Goal: Task Accomplishment & Management: Manage account settings

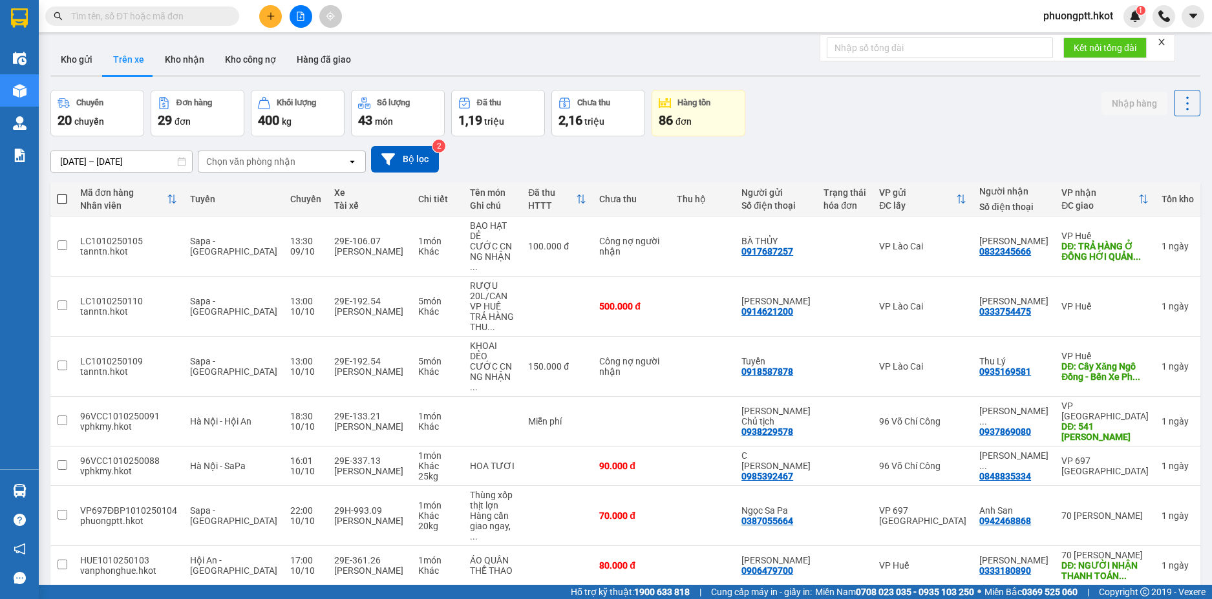
click at [294, 5] on div at bounding box center [300, 16] width 97 height 23
click at [299, 13] on icon "file-add" at bounding box center [300, 16] width 9 height 9
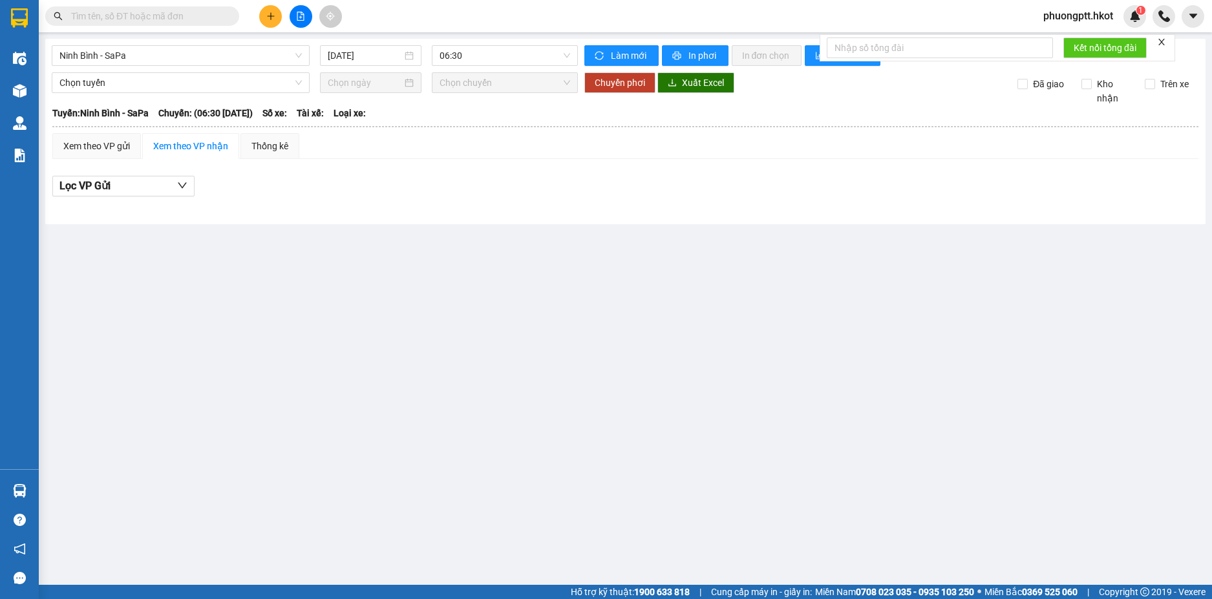
click at [1158, 42] on form "Kết nối tổng đài" at bounding box center [997, 47] width 355 height 27
click at [1160, 41] on icon "close" at bounding box center [1161, 41] width 9 height 9
click at [505, 55] on span "06:30" at bounding box center [505, 55] width 131 height 19
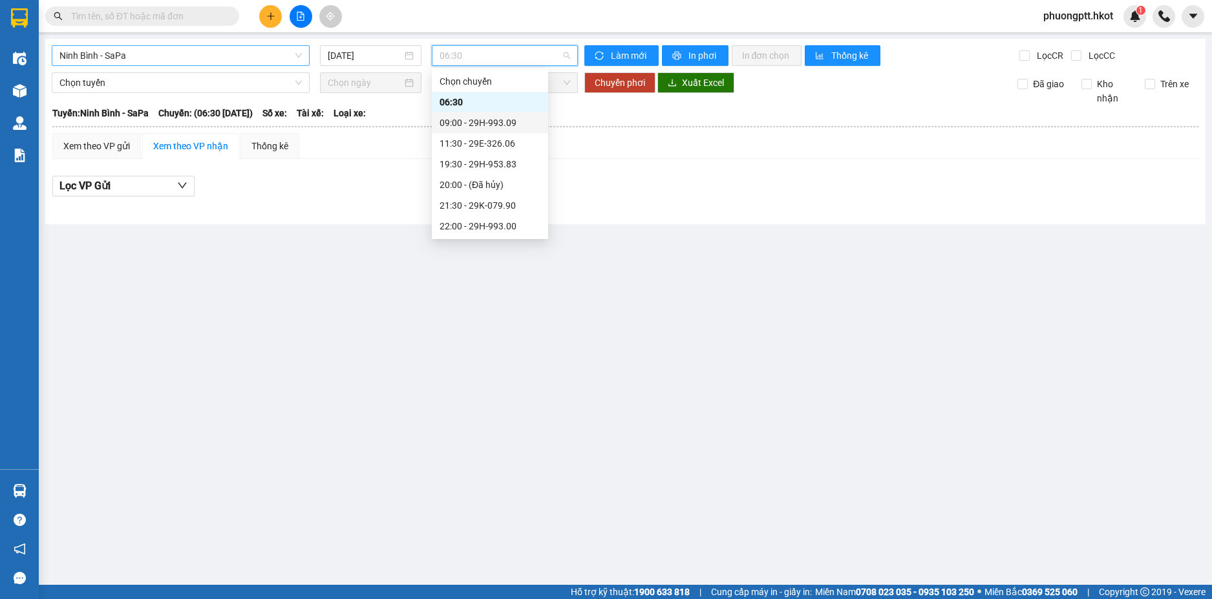
click at [255, 51] on span "Ninh Bình - SaPa" at bounding box center [180, 55] width 242 height 19
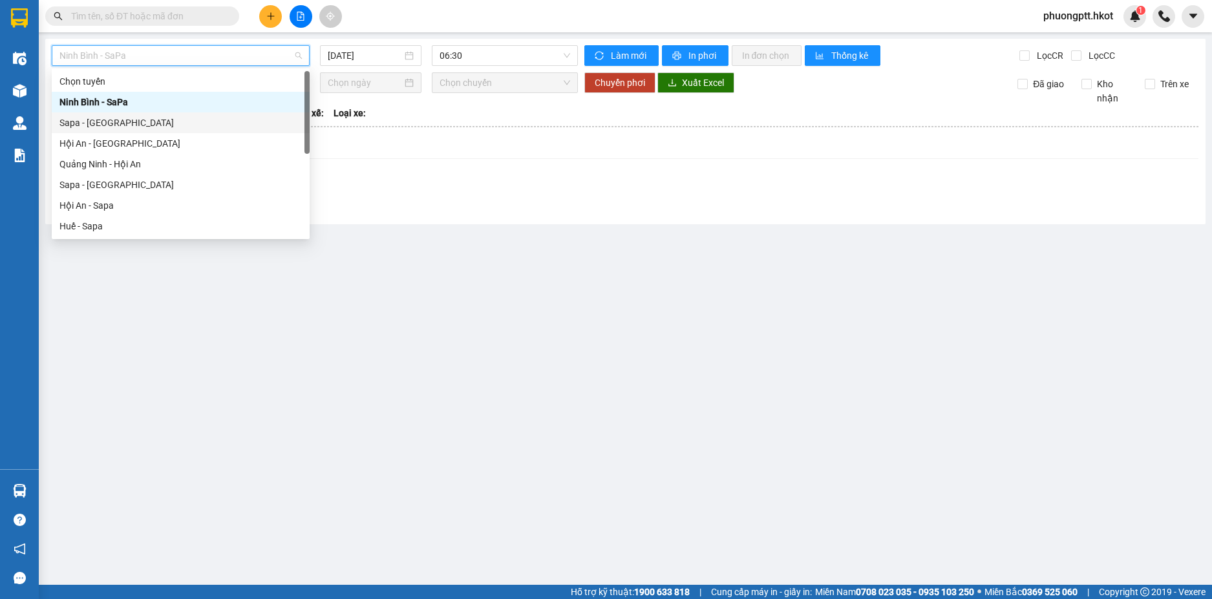
click at [227, 116] on div "Sapa - [GEOGRAPHIC_DATA]" at bounding box center [180, 123] width 242 height 14
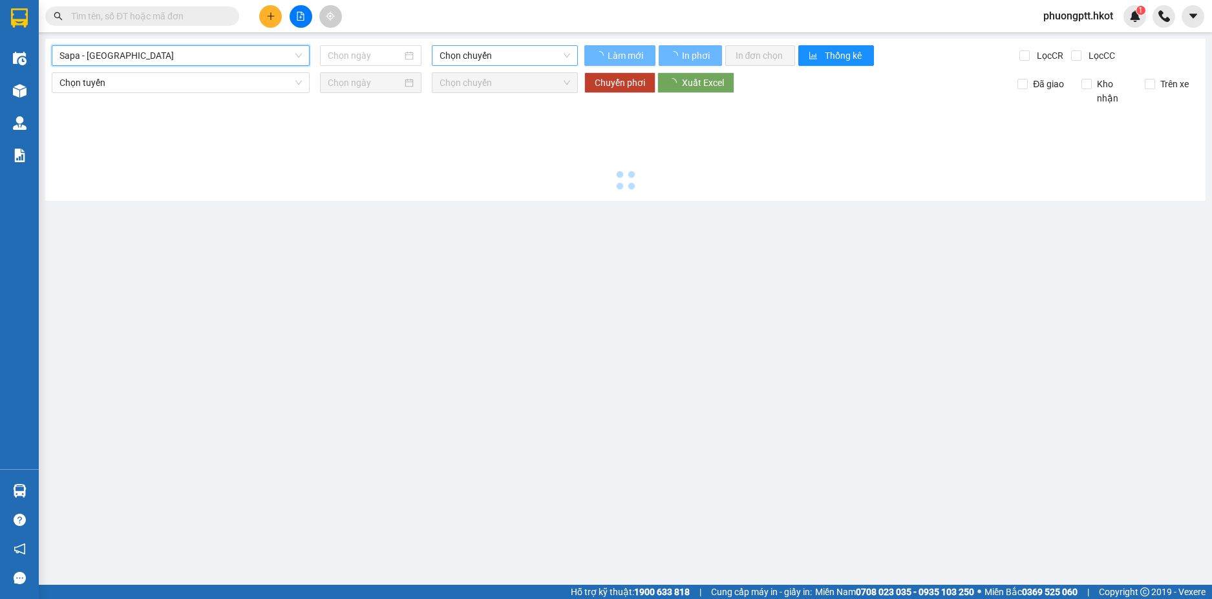
type input "[DATE]"
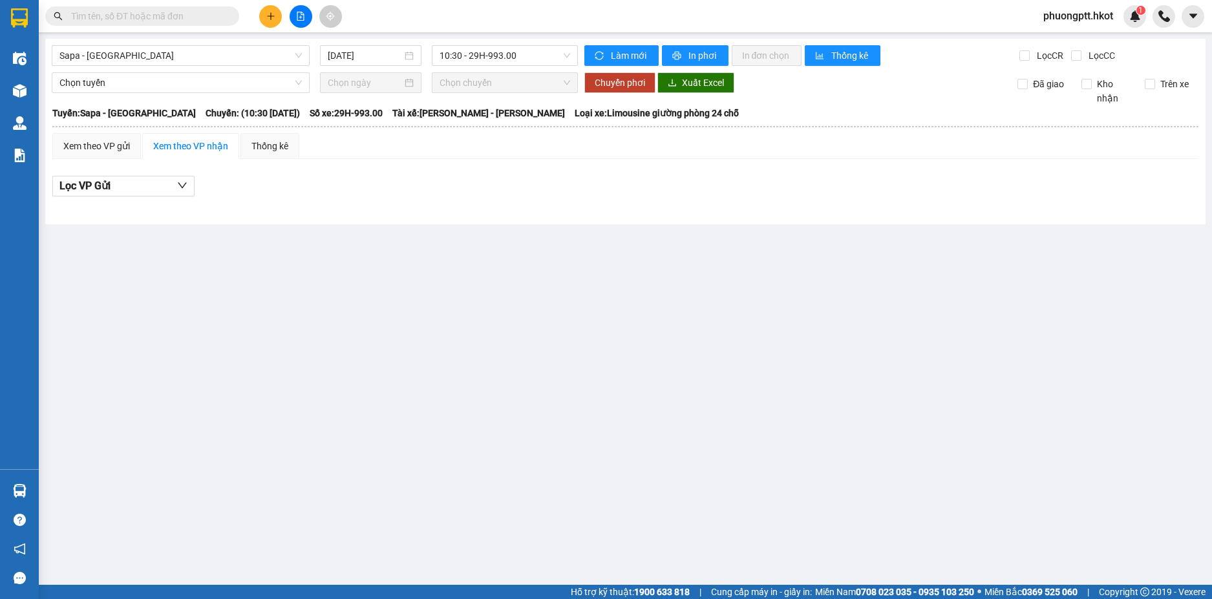
click at [273, 18] on icon "plus" at bounding box center [270, 16] width 9 height 9
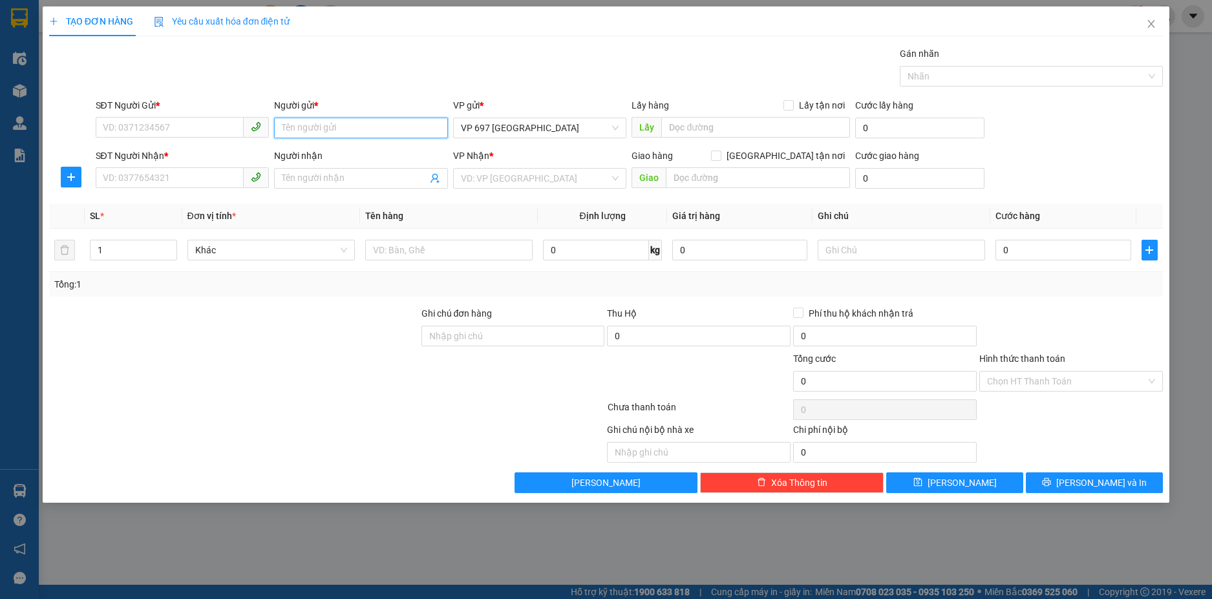
click at [326, 125] on input "Người gửi *" at bounding box center [361, 128] width 174 height 21
type input "T"
type input "[PERSON_NAME]"
click at [180, 134] on input "SĐT Người Gửi *" at bounding box center [170, 127] width 149 height 21
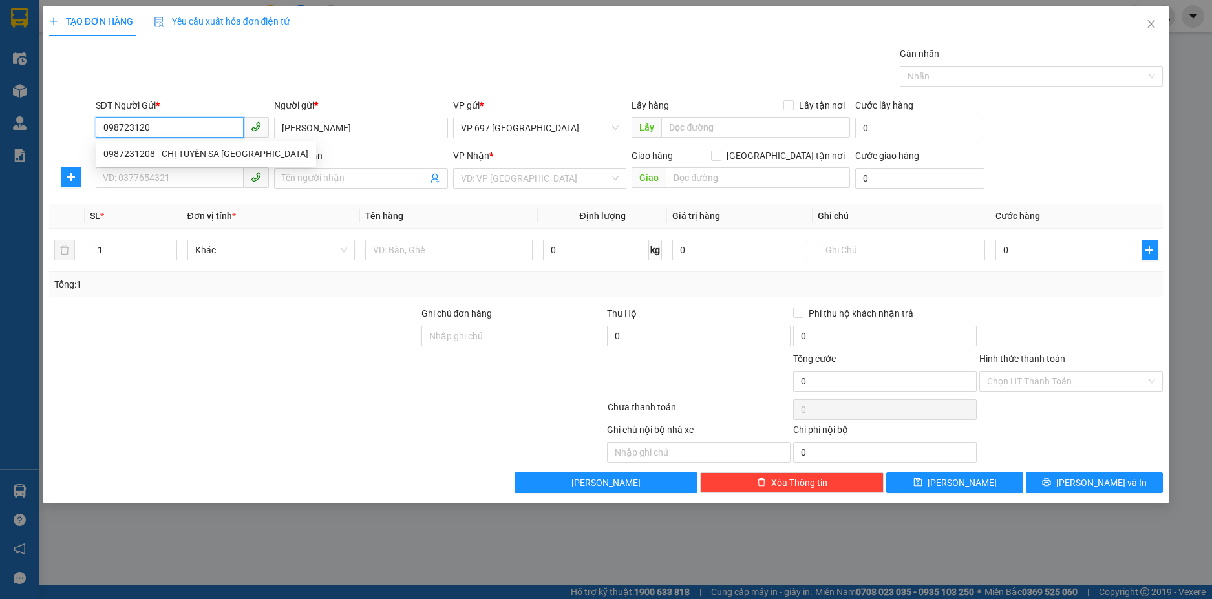
type input "0987231208"
click at [233, 156] on div "0987231208 - CHỊ TUYẾN SA [GEOGRAPHIC_DATA]" at bounding box center [205, 154] width 205 height 14
type input "CHỊ TUYẾN SA [GEOGRAPHIC_DATA]"
type input "0987231208"
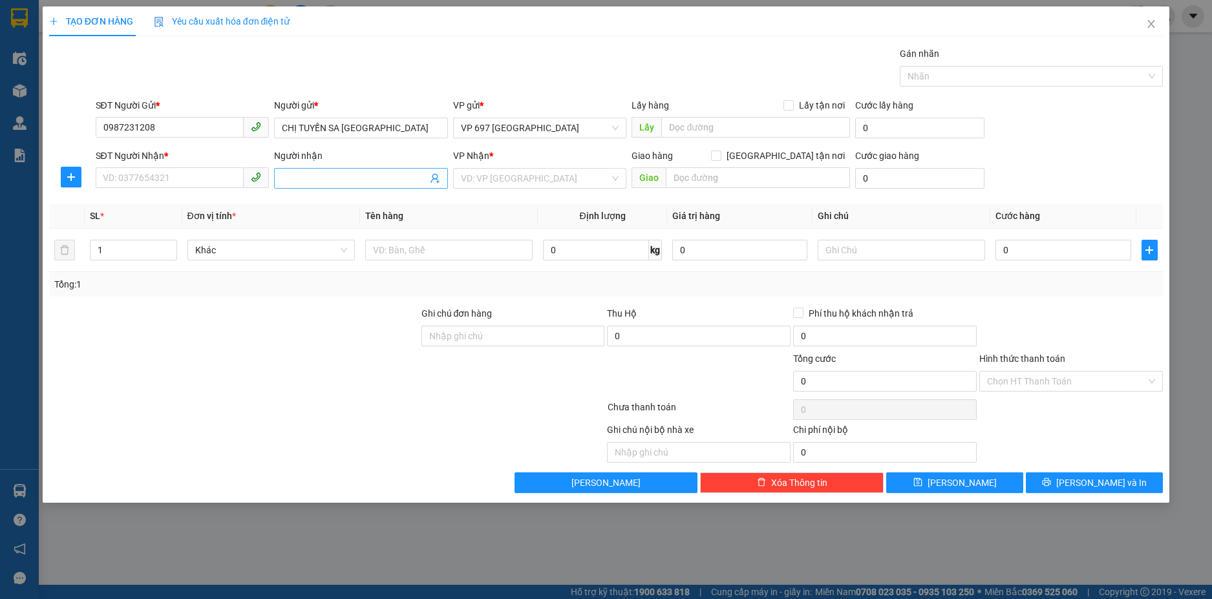
click at [304, 173] on input "Người nhận" at bounding box center [354, 178] width 145 height 14
click at [193, 180] on input "SĐT Người Nhận *" at bounding box center [170, 177] width 149 height 21
type input "0982456690"
click at [351, 177] on input "Người nhận" at bounding box center [354, 178] width 145 height 14
click at [401, 251] on input "text" at bounding box center [448, 250] width 167 height 21
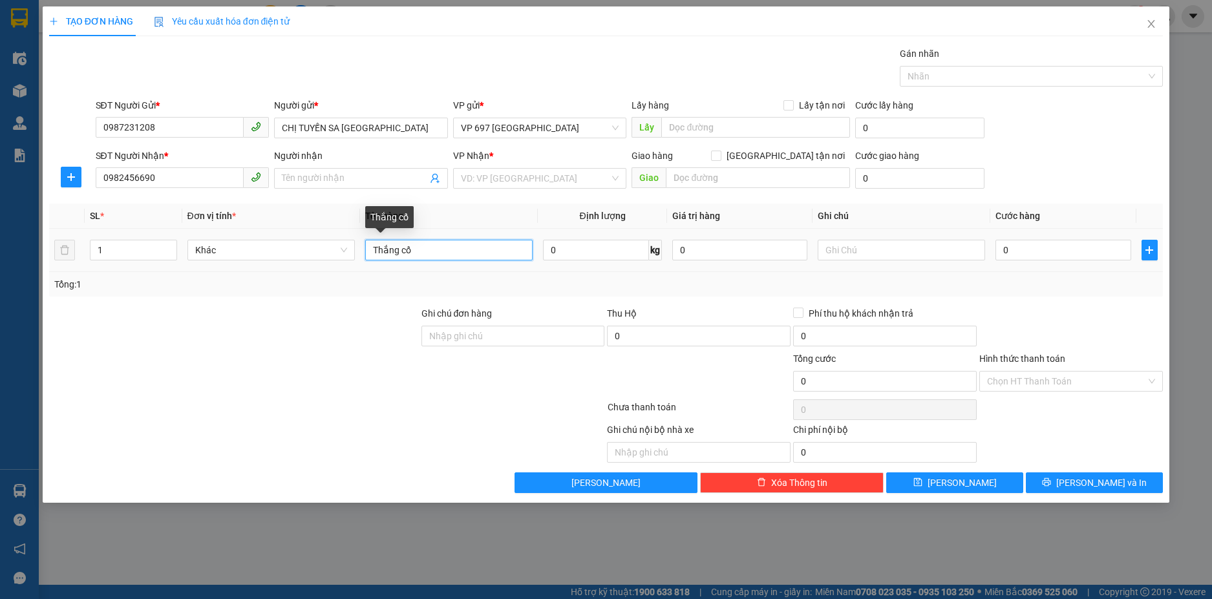
drag, startPoint x: 421, startPoint y: 253, endPoint x: 360, endPoint y: 251, distance: 61.5
click at [360, 251] on td "Thắng cố" at bounding box center [449, 250] width 178 height 43
type input "Thực phẩm"
click at [1060, 244] on input "0" at bounding box center [1062, 250] width 135 height 21
type input "1"
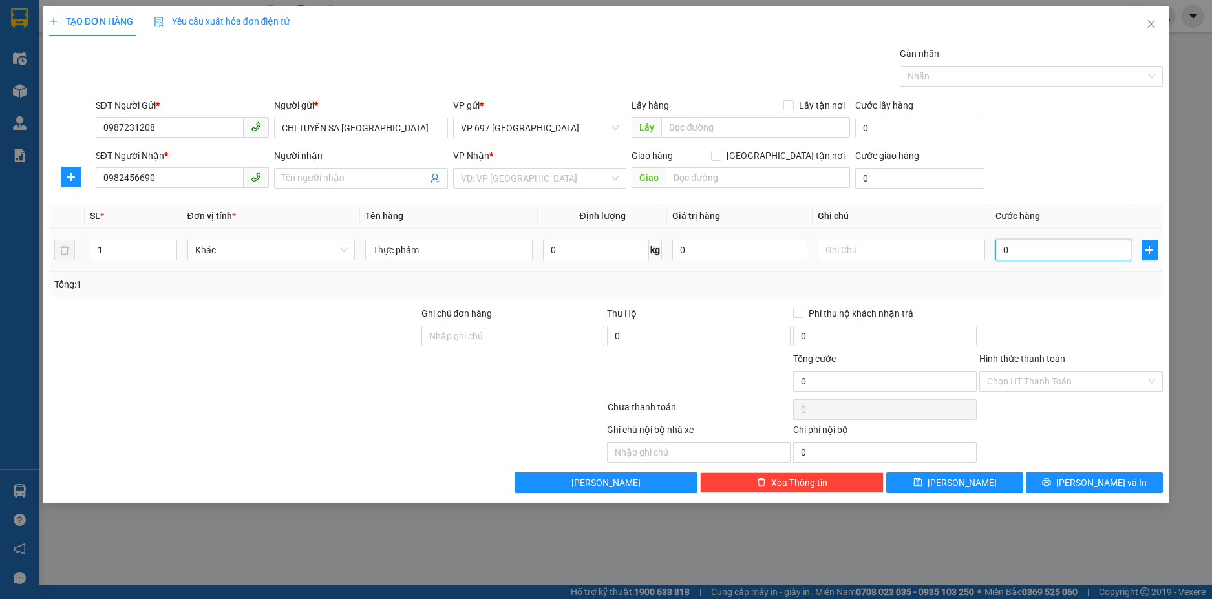
type input "1"
type input "10"
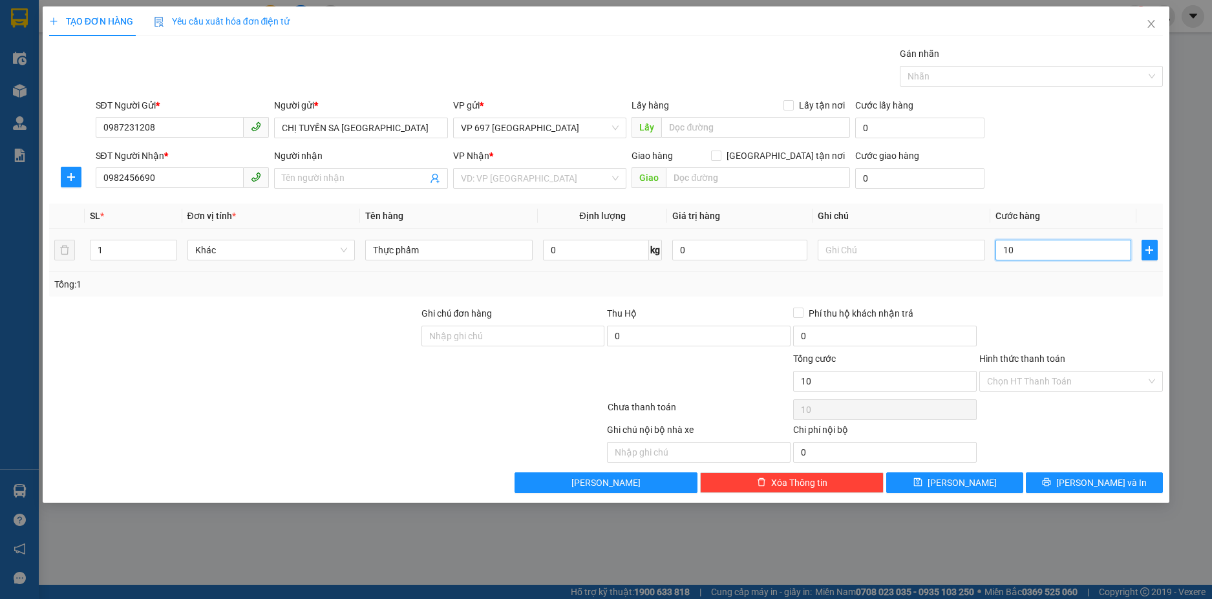
type input "100"
type input "1.000"
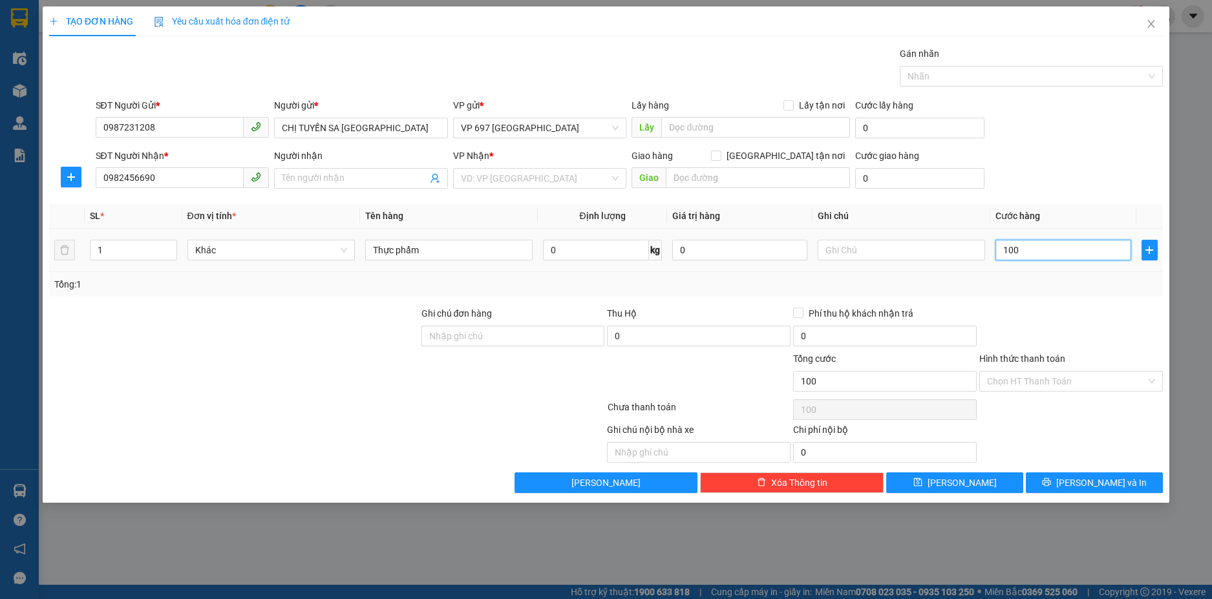
type input "1.000"
type input "100"
type input "10"
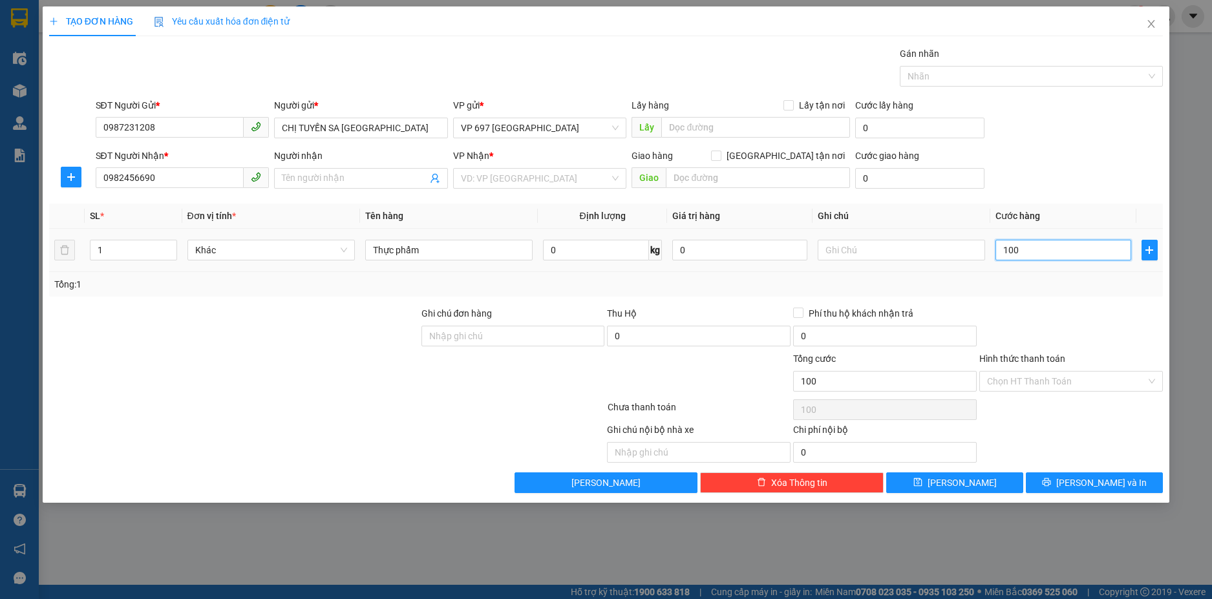
type input "10"
type input "1"
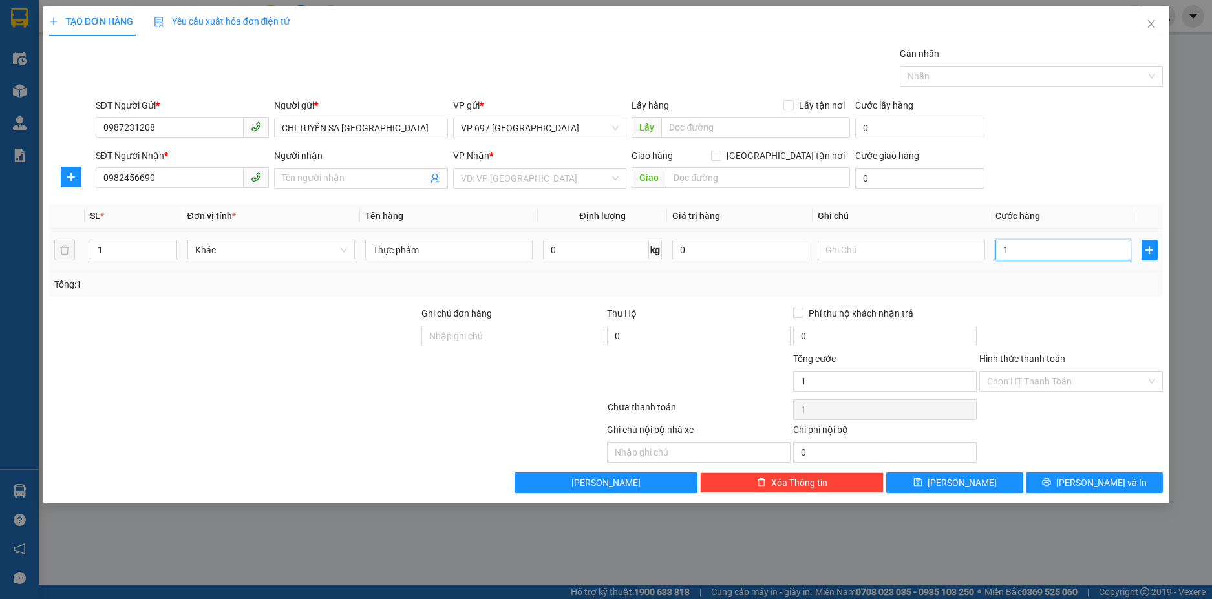
type input "12"
type input "120"
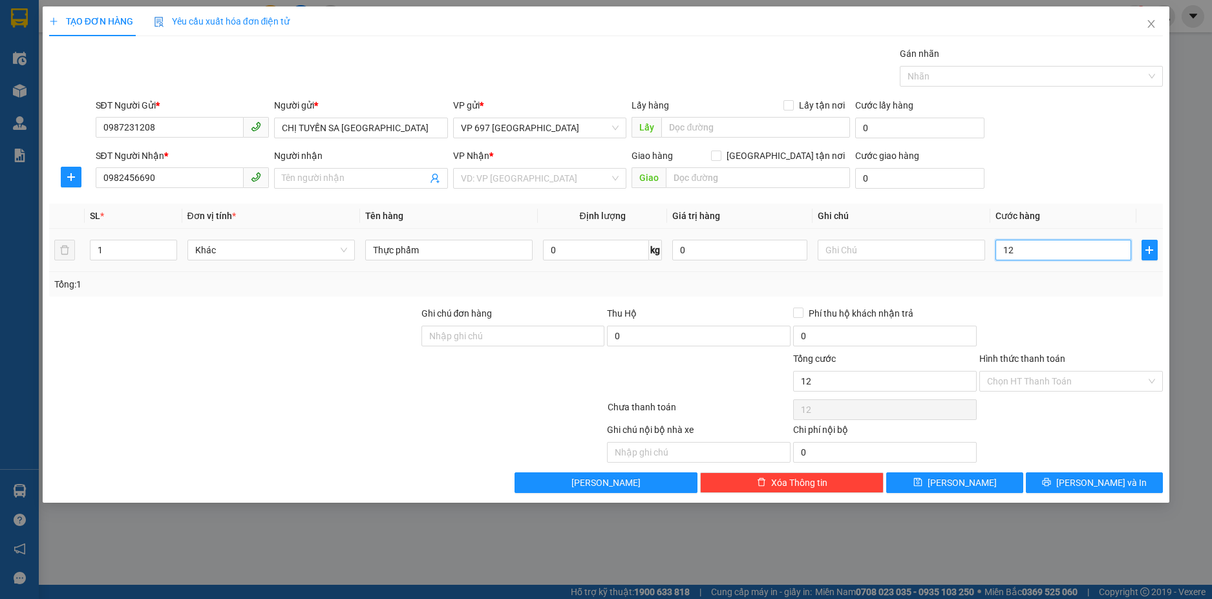
type input "120"
type input "1.200"
type input "12.000"
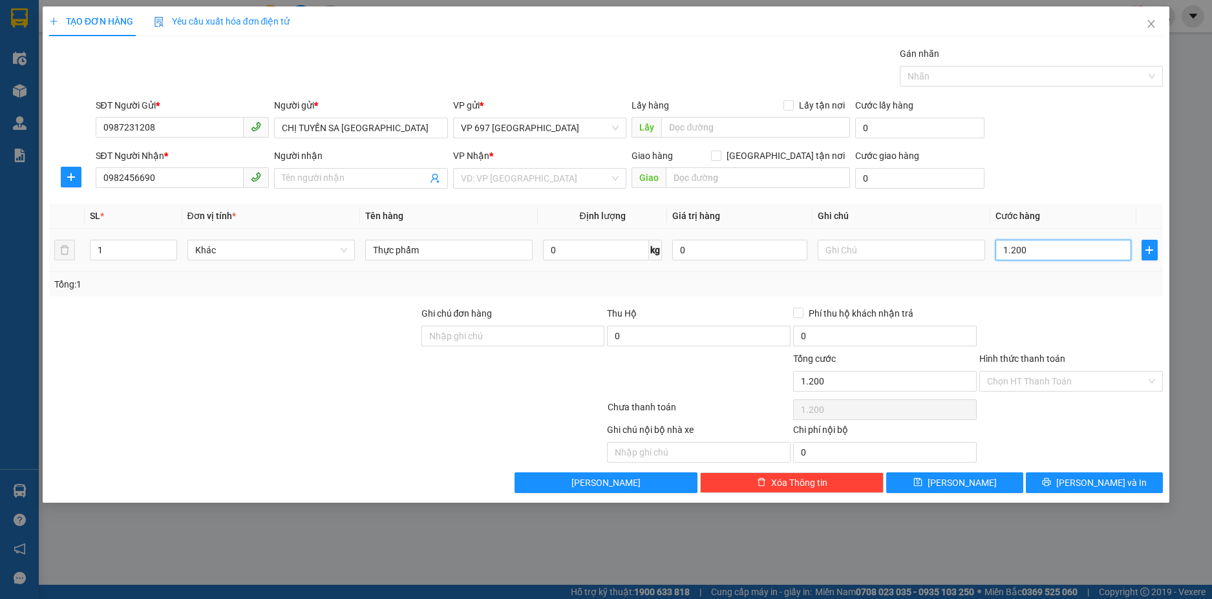
type input "12.000"
type input "120.000"
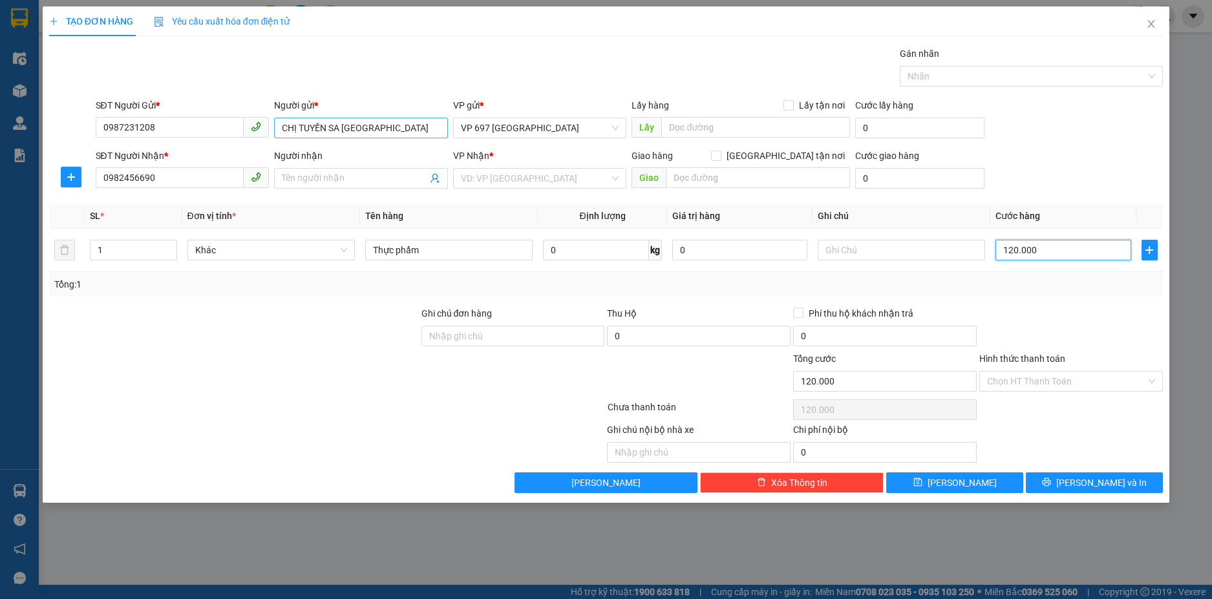
type input "120.000"
drag, startPoint x: 356, startPoint y: 125, endPoint x: 277, endPoint y: 125, distance: 78.9
click at [277, 125] on input "CHỊ TUYẾN SA [GEOGRAPHIC_DATA]" at bounding box center [361, 128] width 174 height 21
click at [324, 175] on input "Người nhận" at bounding box center [354, 178] width 145 height 14
paste input "CHỊ TUYẾN SA [GEOGRAPHIC_DATA]"
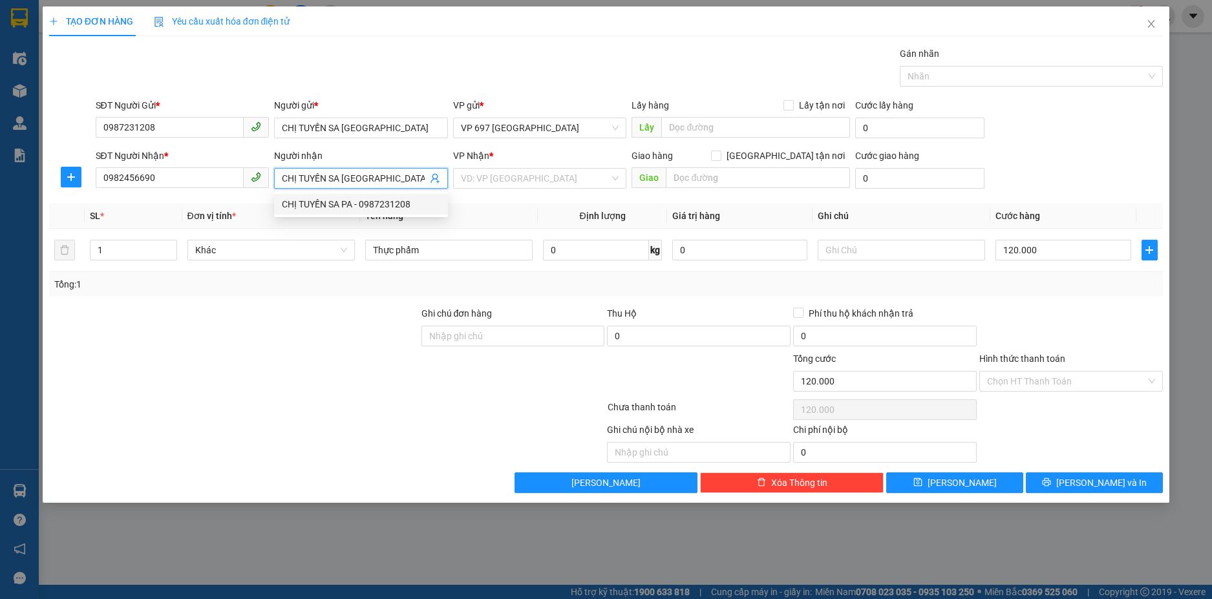
type input "CHỊ TUYẾN SA [GEOGRAPHIC_DATA]"
click at [527, 312] on div "Ghi chú đơn hàng" at bounding box center [513, 315] width 184 height 19
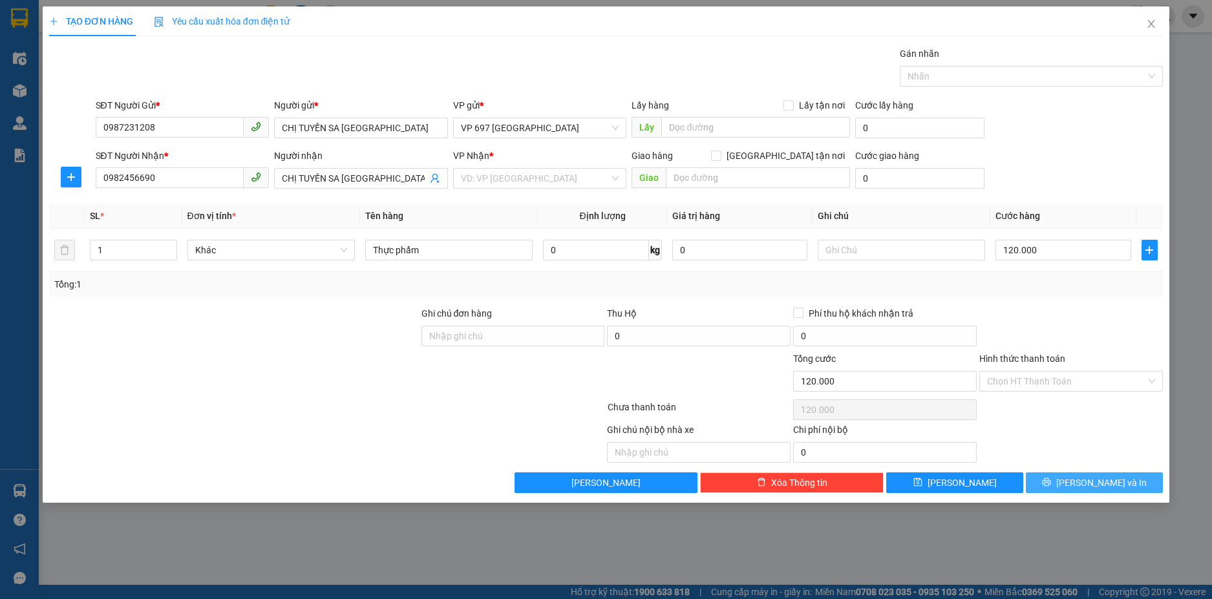
click at [1056, 476] on button "[PERSON_NAME] và In" at bounding box center [1094, 482] width 137 height 21
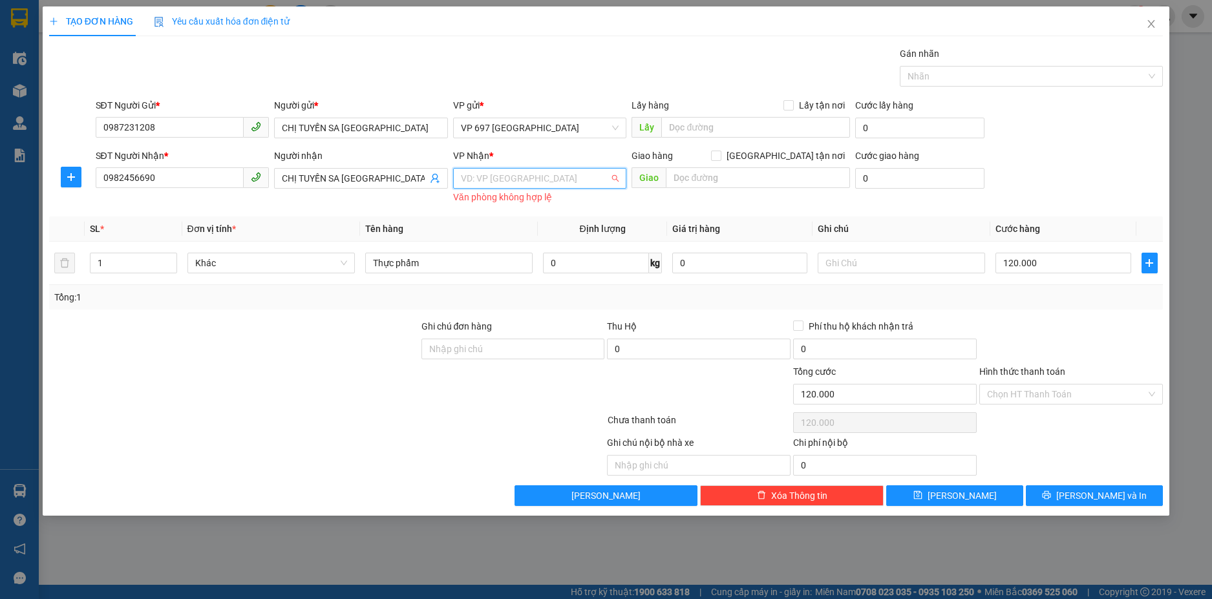
click at [498, 178] on input "search" at bounding box center [535, 178] width 149 height 19
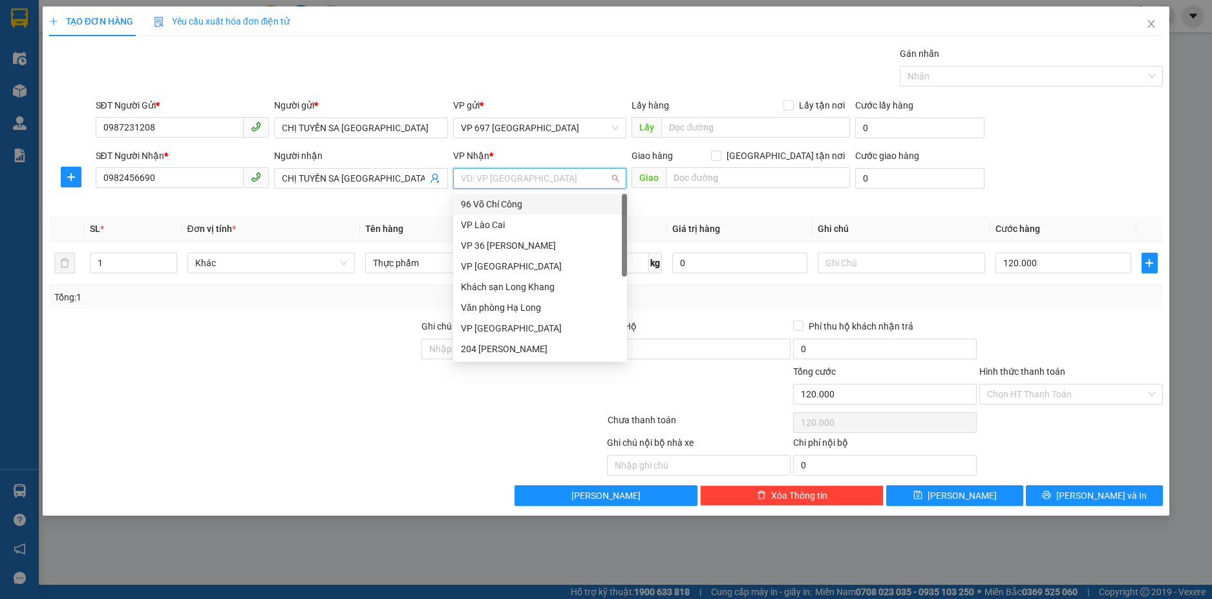
click at [495, 183] on input "search" at bounding box center [535, 178] width 149 height 19
type input "ni"
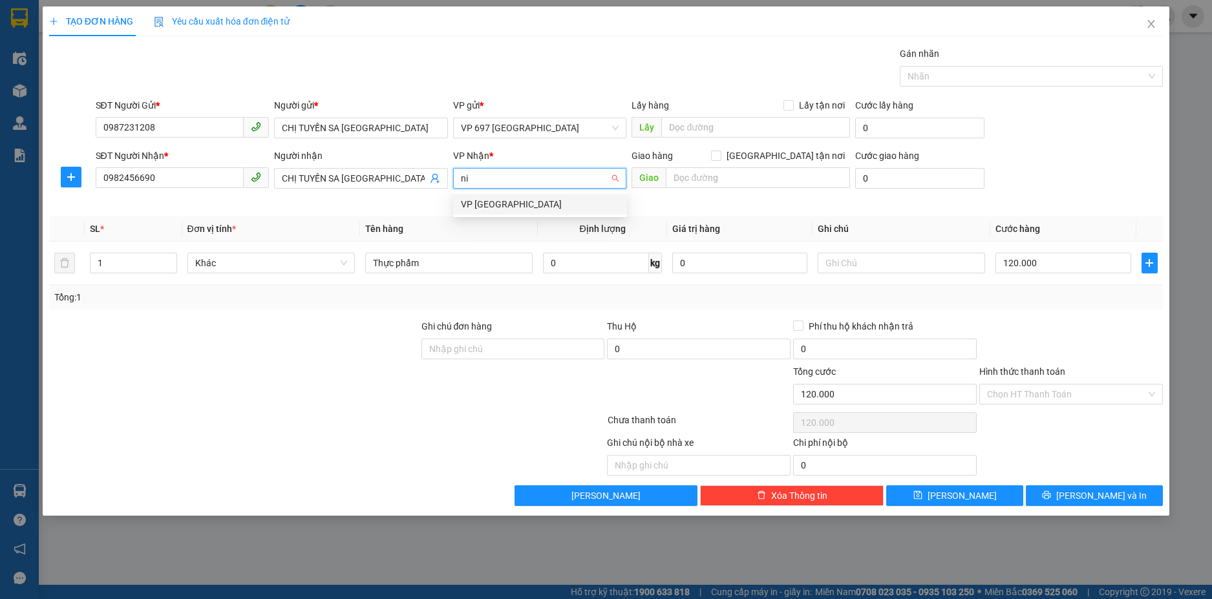
click at [494, 206] on div "VP [GEOGRAPHIC_DATA]" at bounding box center [540, 204] width 158 height 14
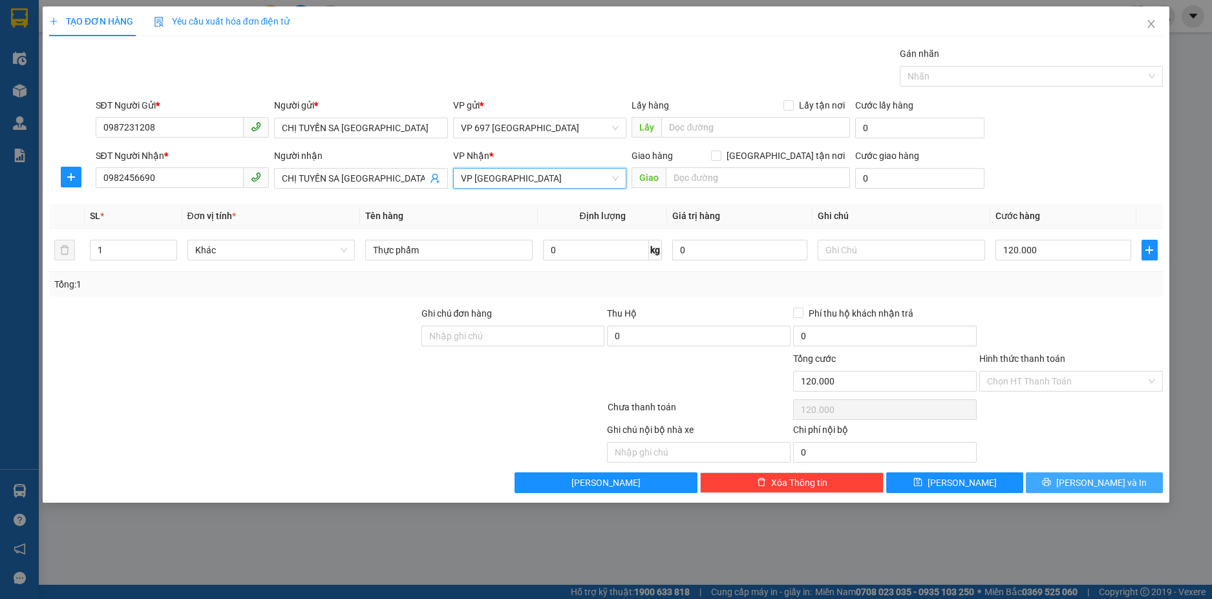
click at [1066, 475] on button "[PERSON_NAME] và In" at bounding box center [1094, 482] width 137 height 21
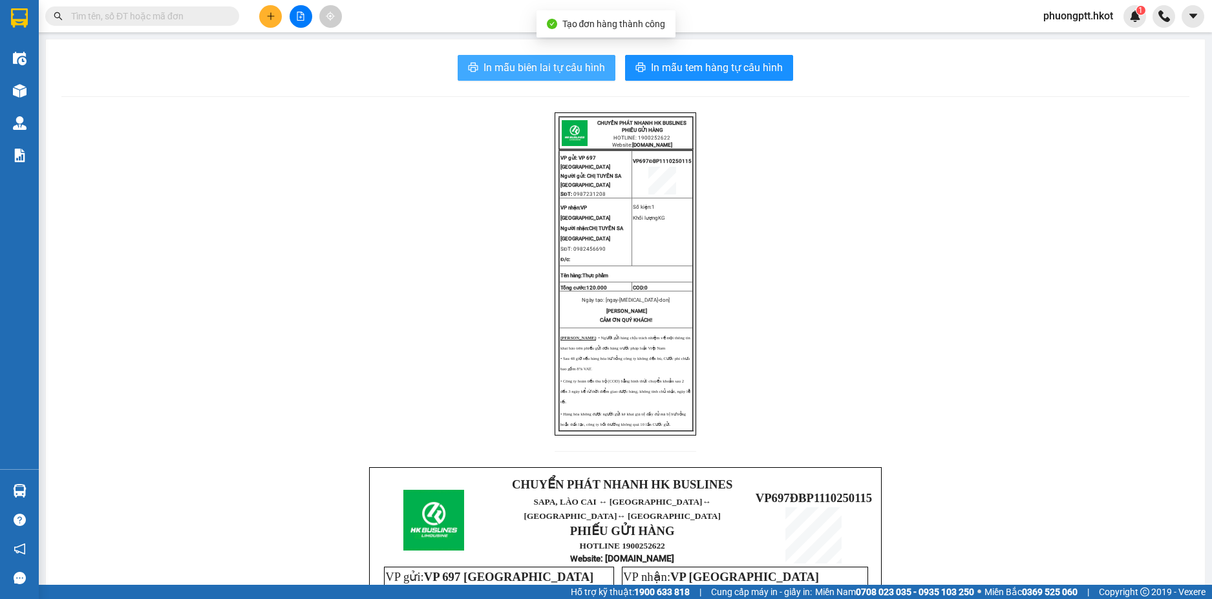
click at [520, 72] on span "In mẫu biên lai tự cấu hình" at bounding box center [544, 67] width 122 height 16
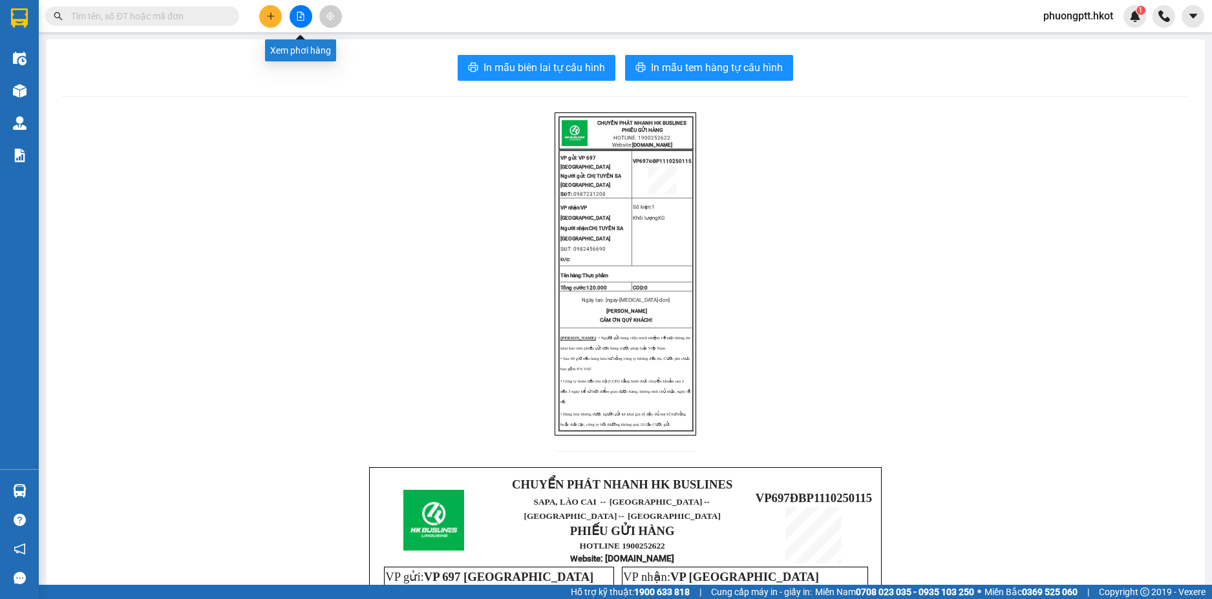
click at [300, 16] on icon "file-add" at bounding box center [300, 16] width 9 height 9
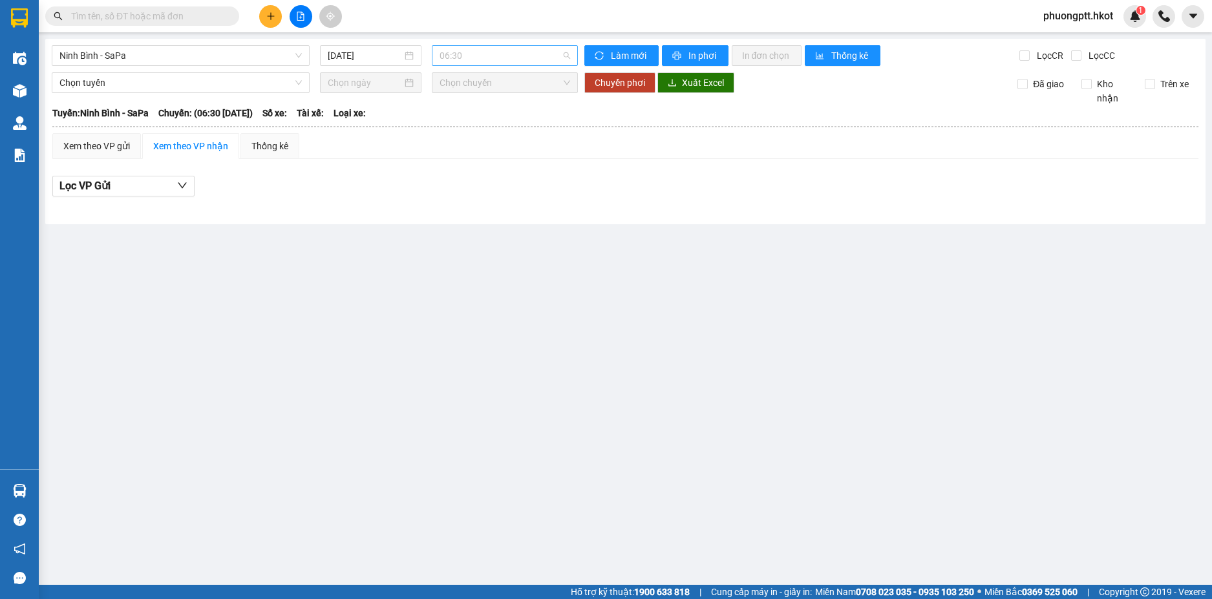
click at [472, 57] on span "06:30" at bounding box center [505, 55] width 131 height 19
click at [221, 58] on span "Ninh Bình - SaPa" at bounding box center [180, 55] width 242 height 19
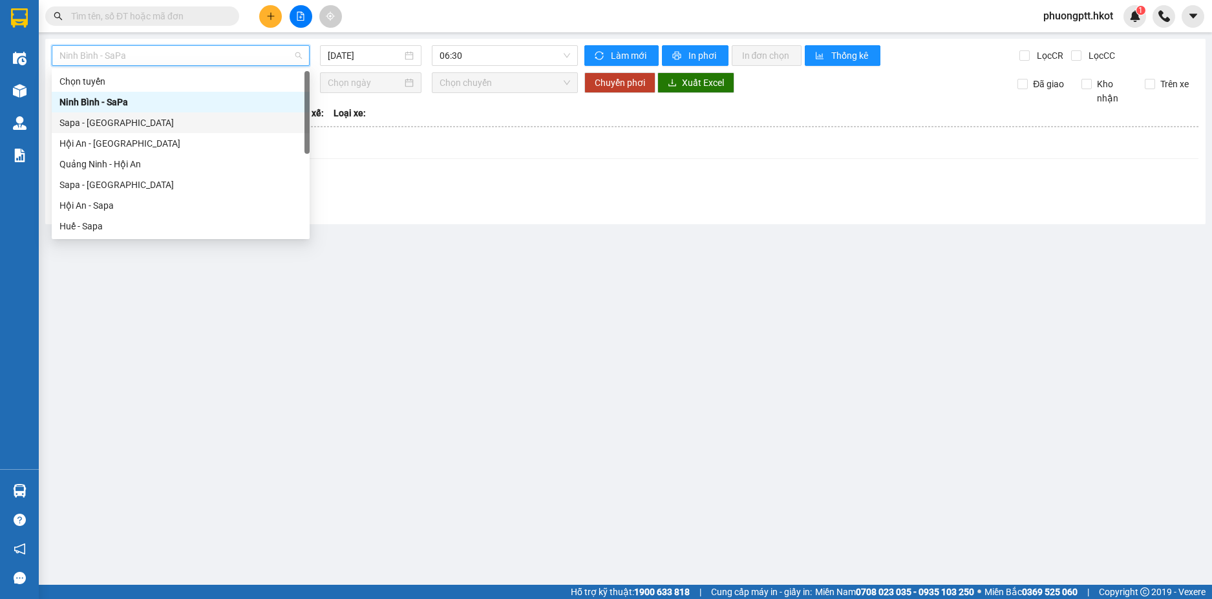
click at [186, 119] on div "Sapa - [GEOGRAPHIC_DATA]" at bounding box center [180, 123] width 242 height 14
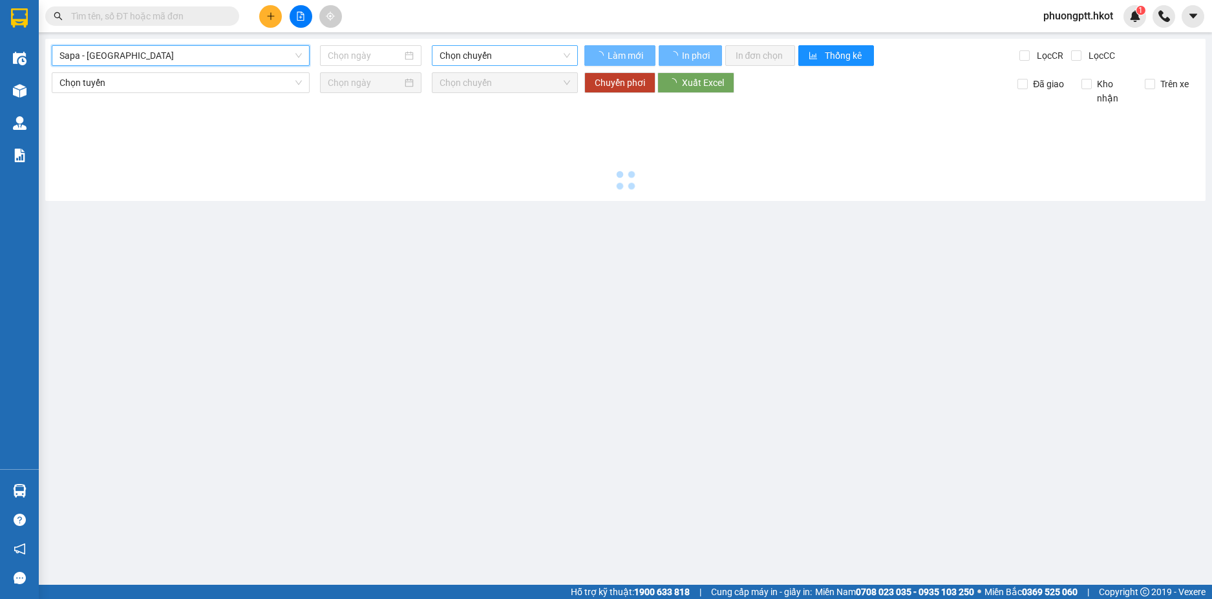
type input "[DATE]"
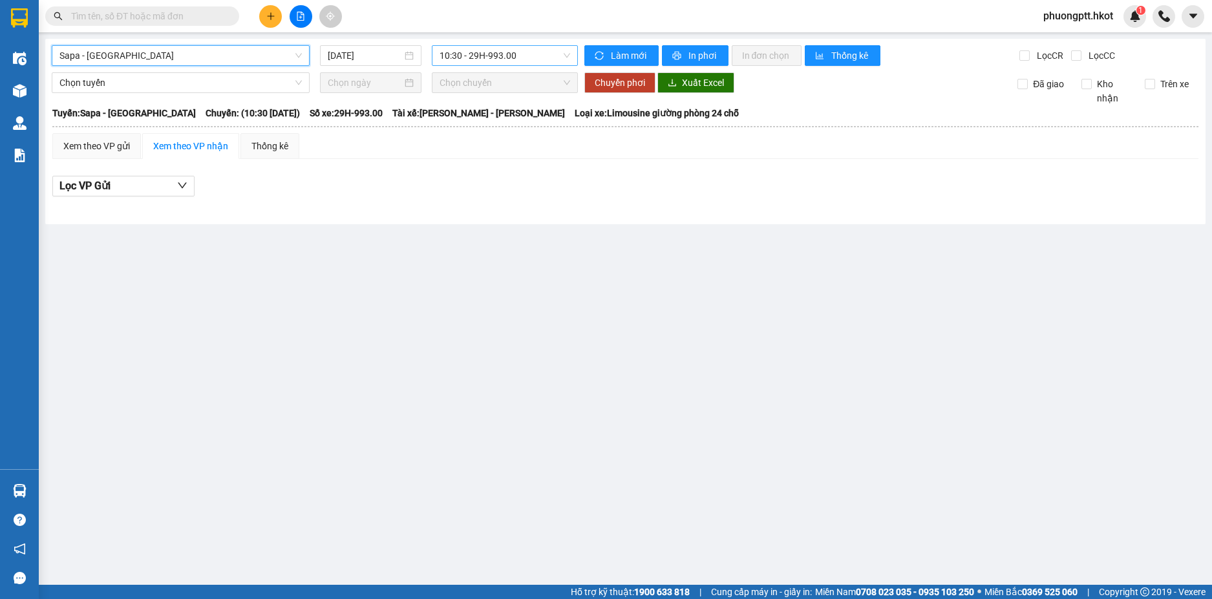
click at [511, 50] on span "10:30 - 29H-993.00" at bounding box center [505, 55] width 131 height 19
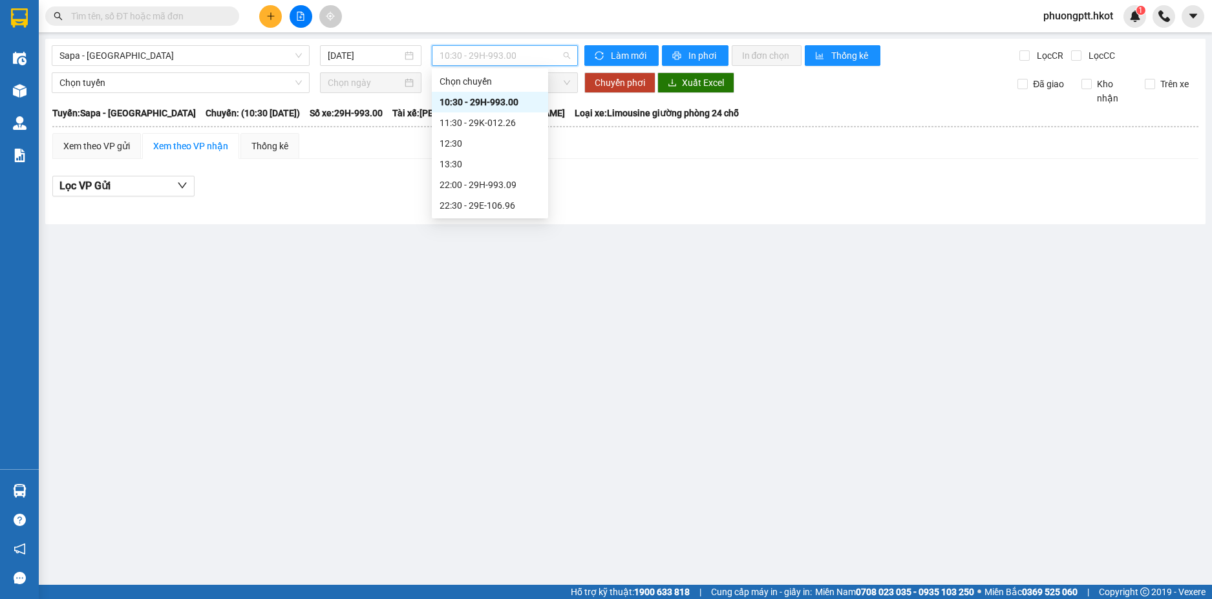
click at [490, 101] on div "10:30 - 29H-993.00" at bounding box center [490, 102] width 101 height 14
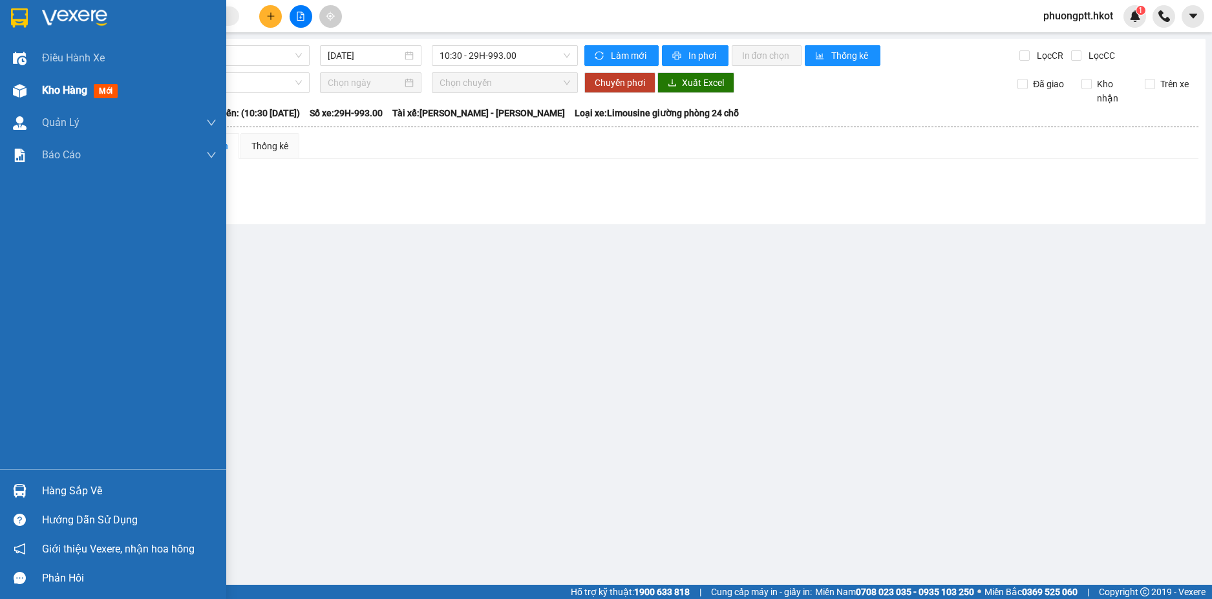
click at [32, 89] on div "Kho hàng mới" at bounding box center [113, 90] width 226 height 32
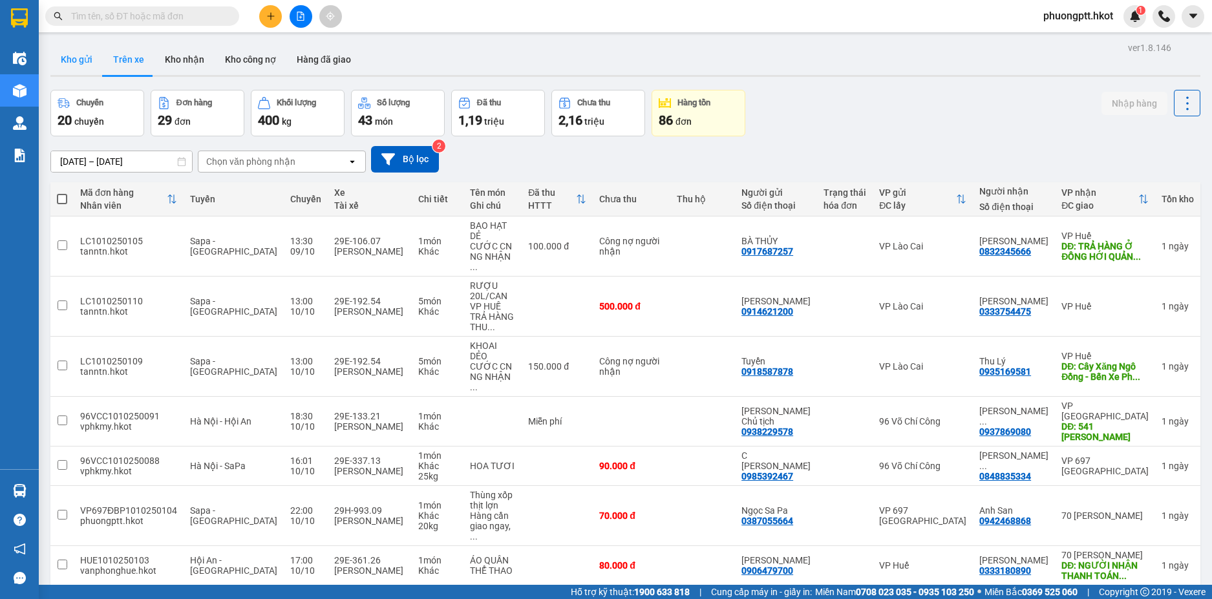
click at [68, 52] on button "Kho gửi" at bounding box center [76, 59] width 52 height 31
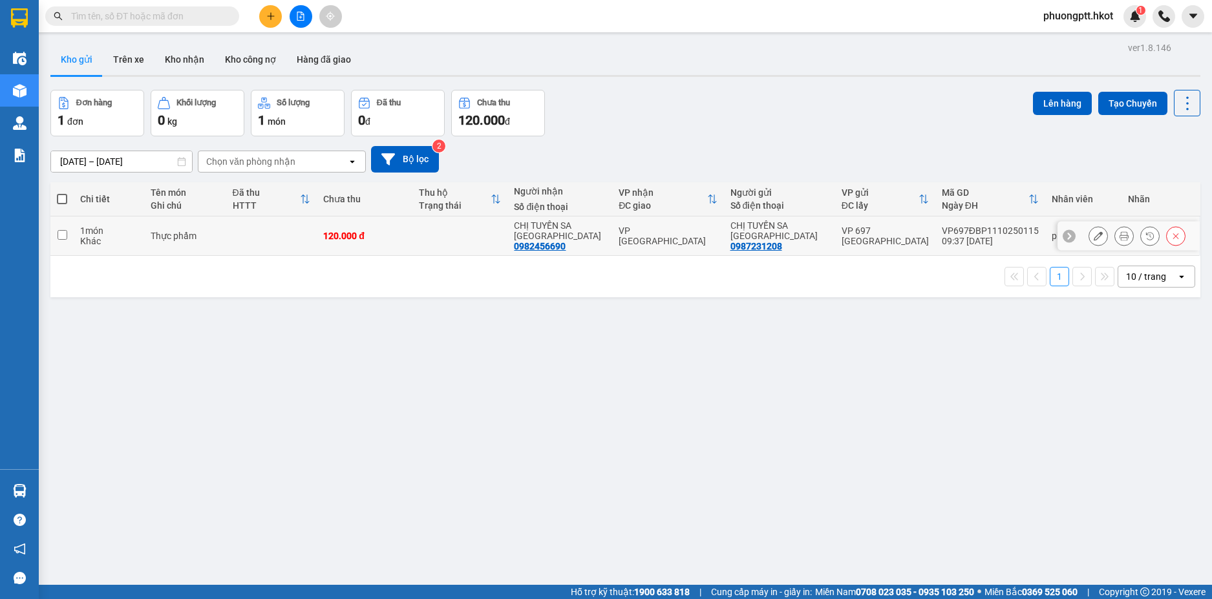
click at [72, 232] on td at bounding box center [61, 236] width 23 height 39
checkbox input "true"
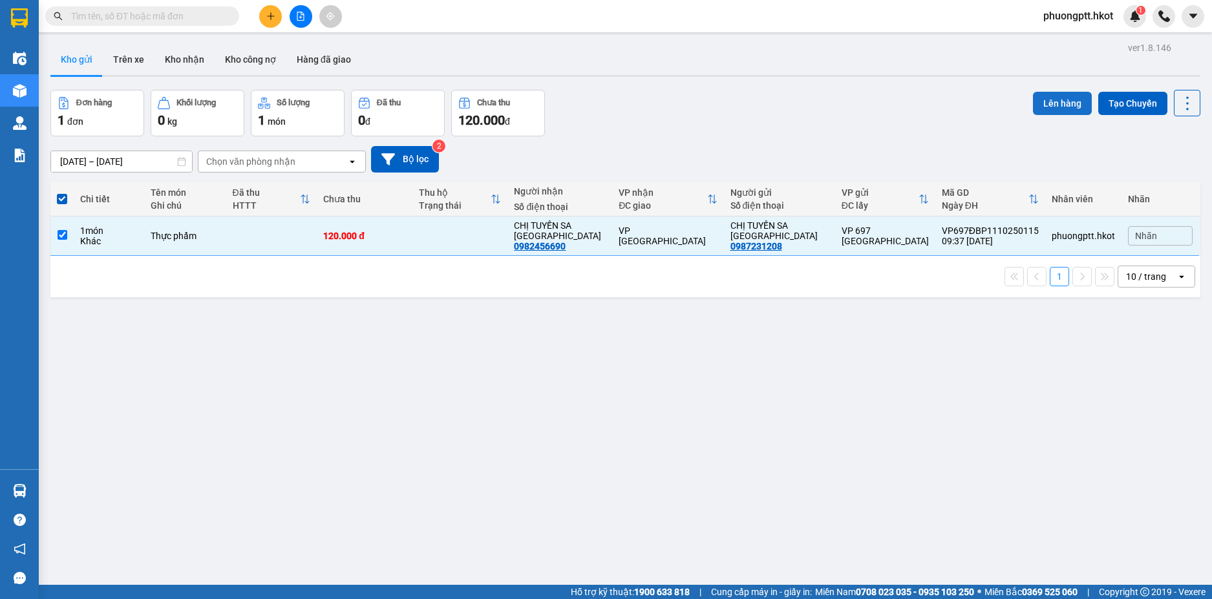
click at [1042, 107] on button "Lên hàng" at bounding box center [1062, 103] width 59 height 23
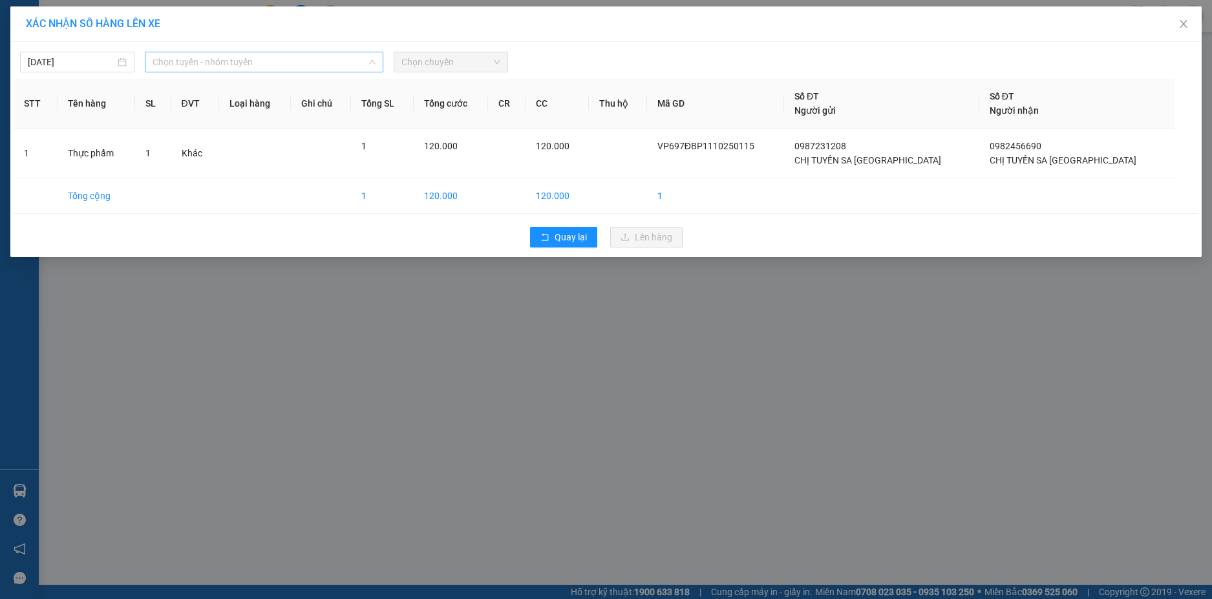
click at [202, 54] on span "Chọn tuyến - nhóm tuyến" at bounding box center [264, 61] width 223 height 19
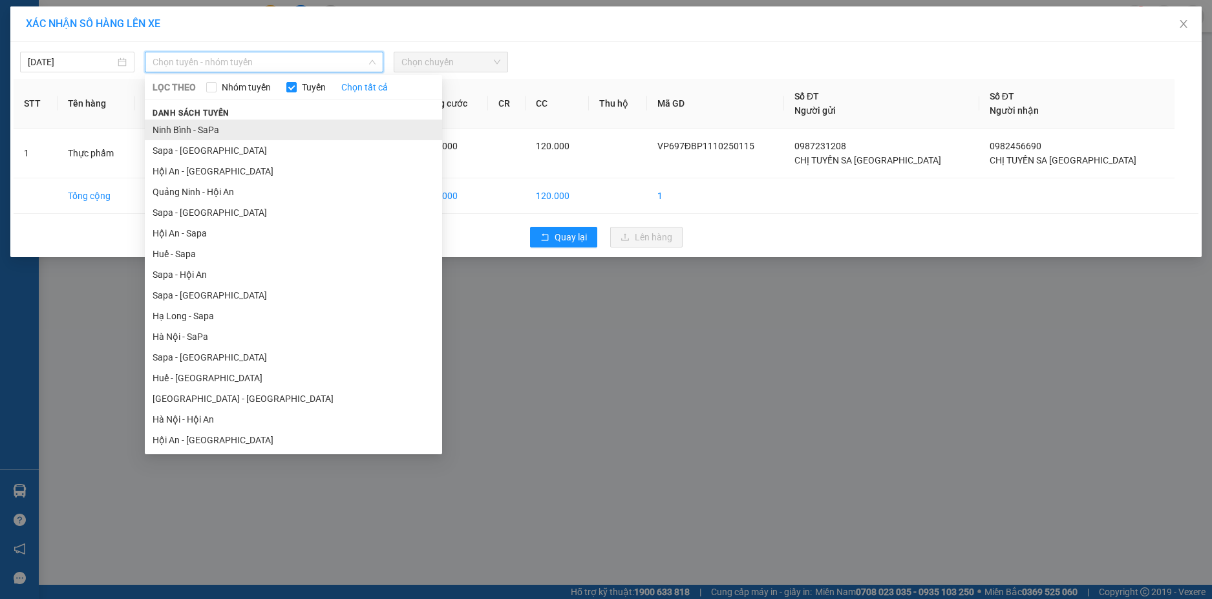
click at [220, 136] on li "Ninh Bình - SaPa" at bounding box center [293, 130] width 297 height 21
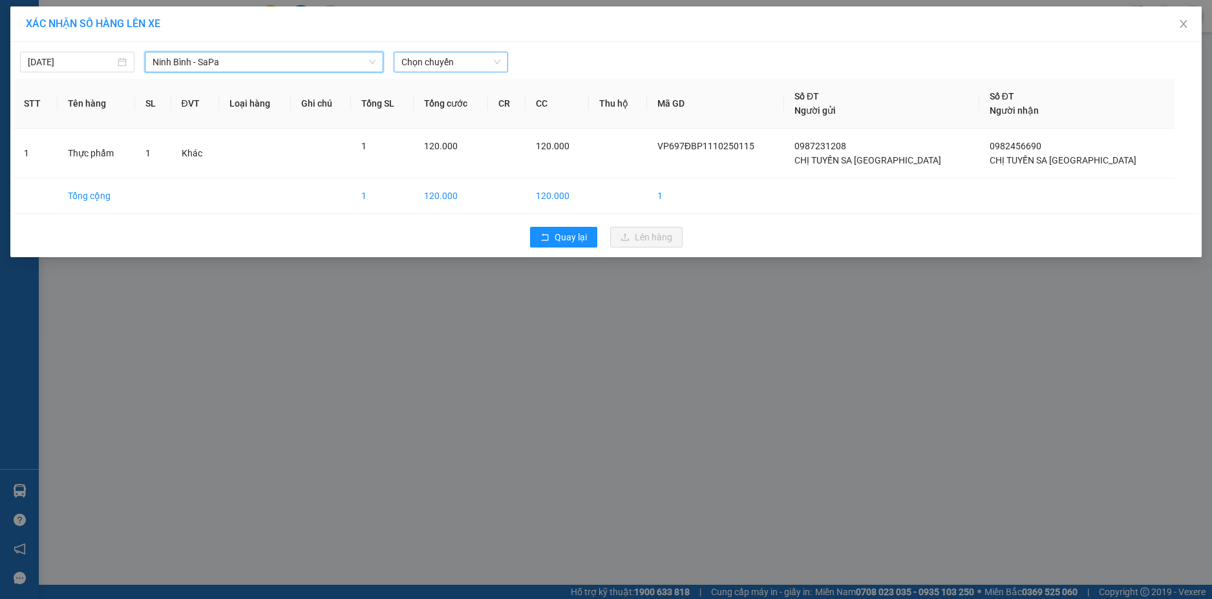
click at [426, 66] on span "Chọn chuyến" at bounding box center [450, 61] width 99 height 19
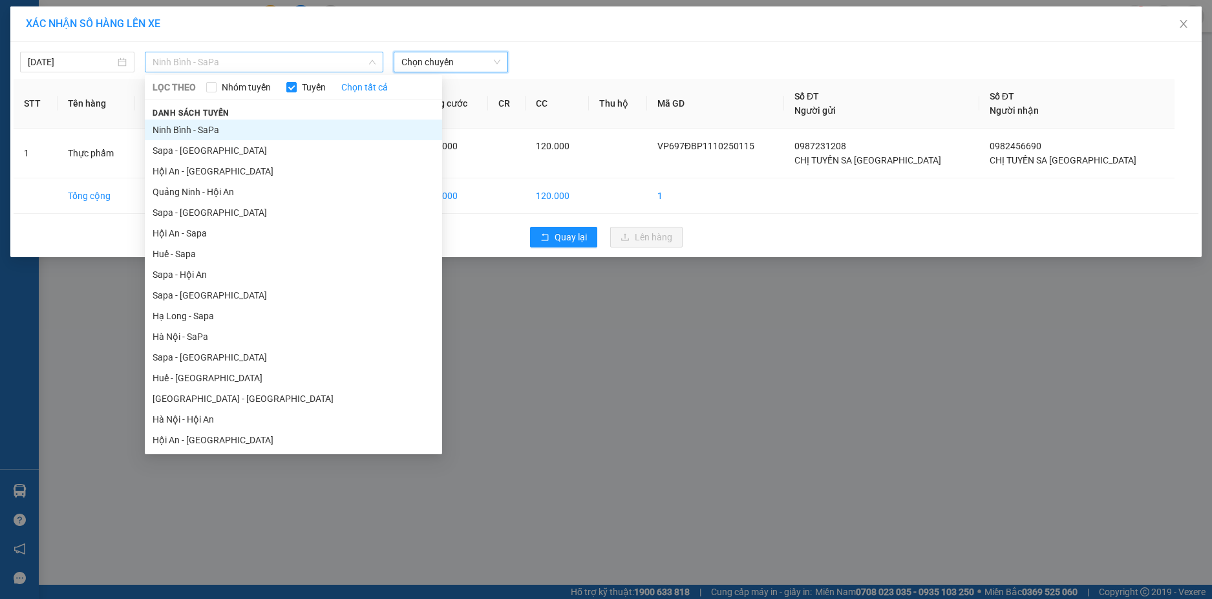
click at [202, 61] on span "Ninh Bình - SaPa" at bounding box center [264, 61] width 223 height 19
click at [213, 147] on li "Sapa - [GEOGRAPHIC_DATA]" at bounding box center [293, 150] width 297 height 21
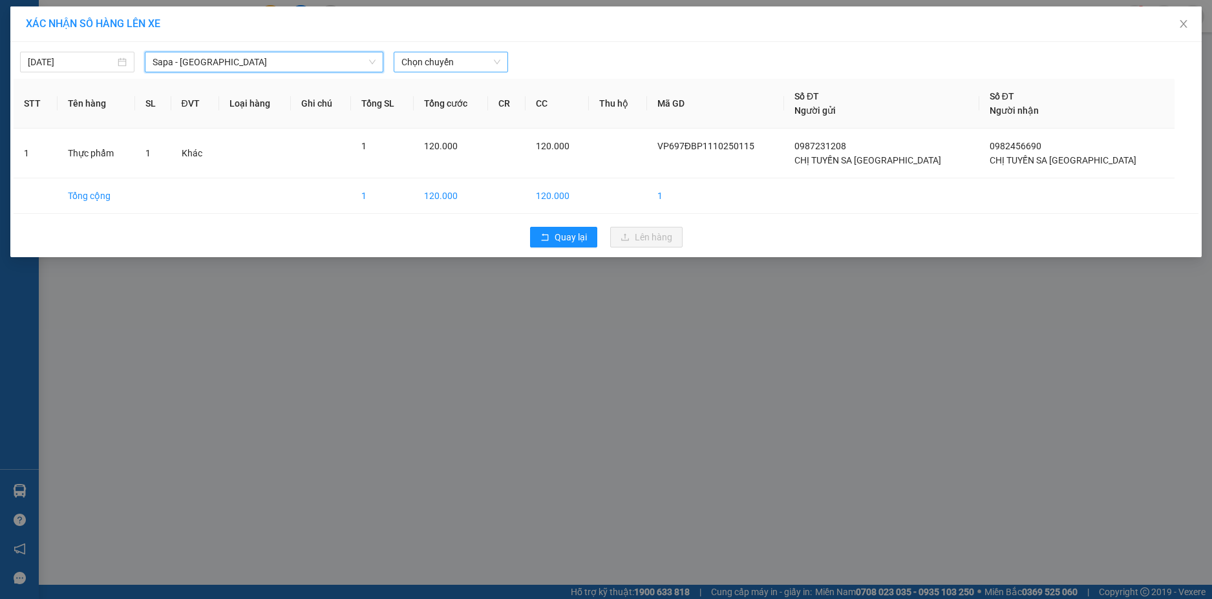
click at [409, 66] on span "Chọn chuyến" at bounding box center [450, 61] width 99 height 19
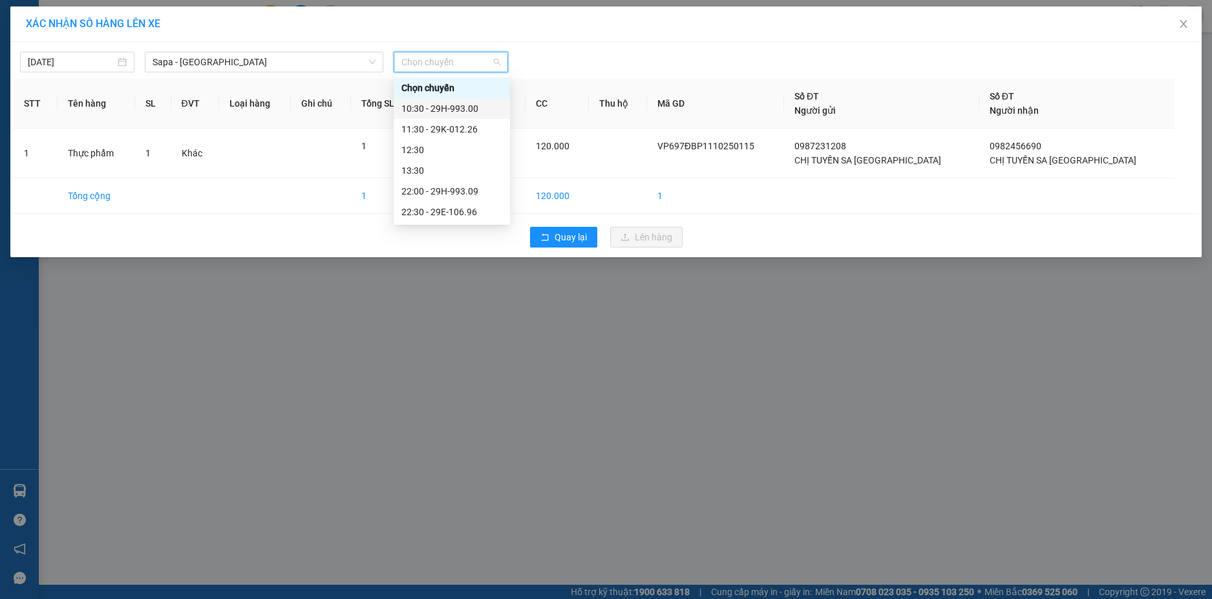
click at [427, 113] on div "10:30 - 29H-993.00" at bounding box center [451, 108] width 101 height 14
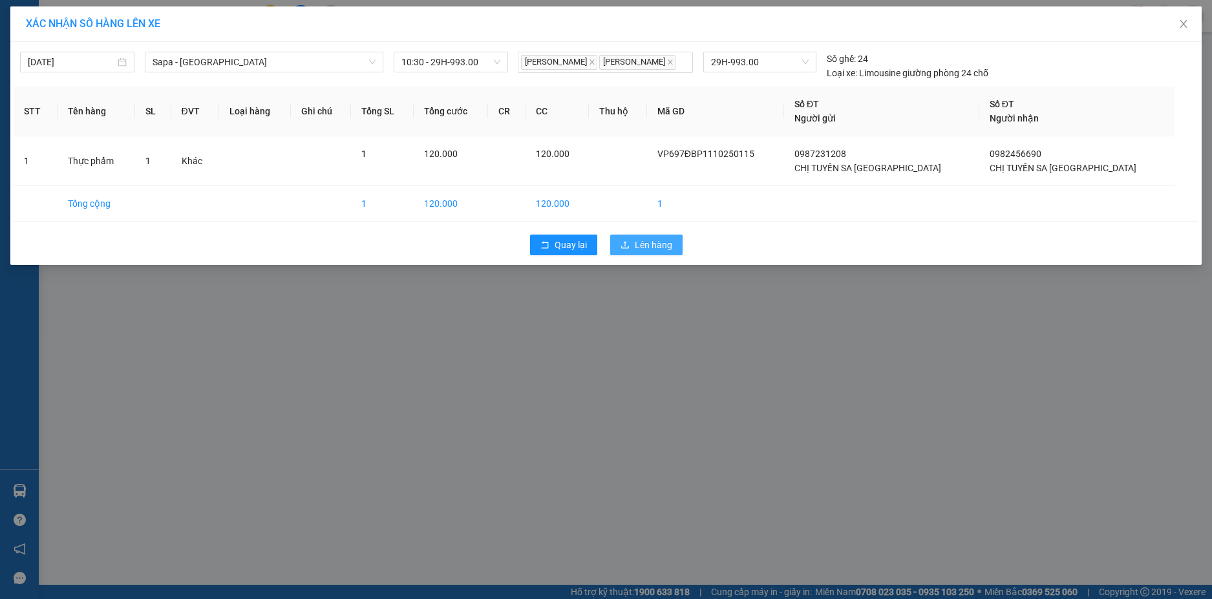
click at [625, 246] on icon "upload" at bounding box center [625, 244] width 8 height 7
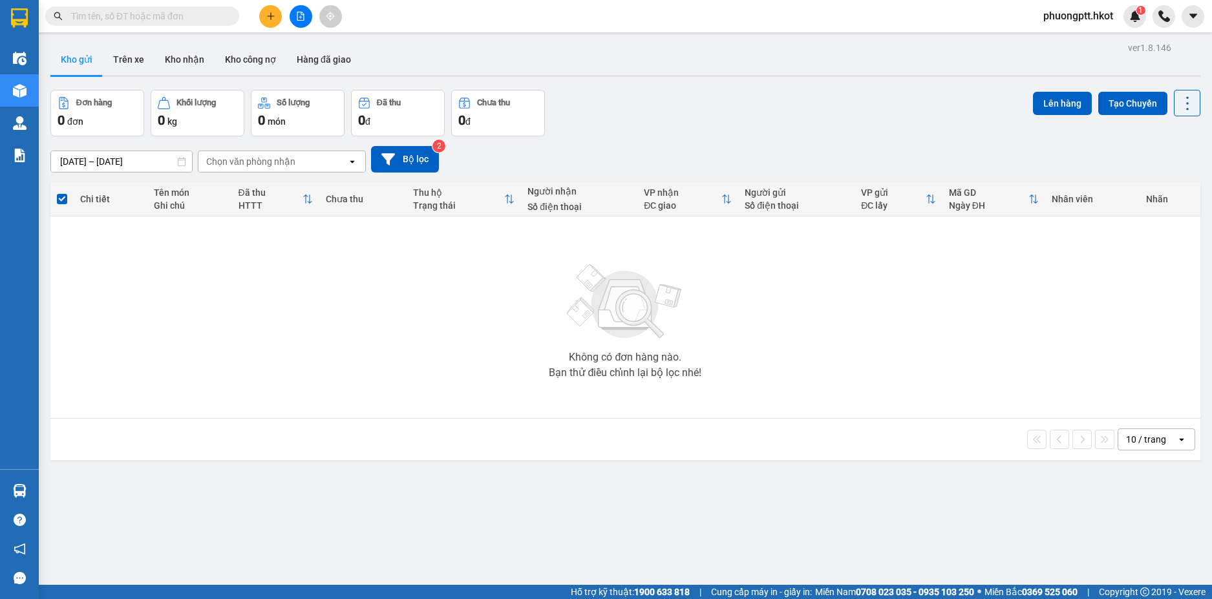
click at [293, 18] on button at bounding box center [301, 16] width 23 height 23
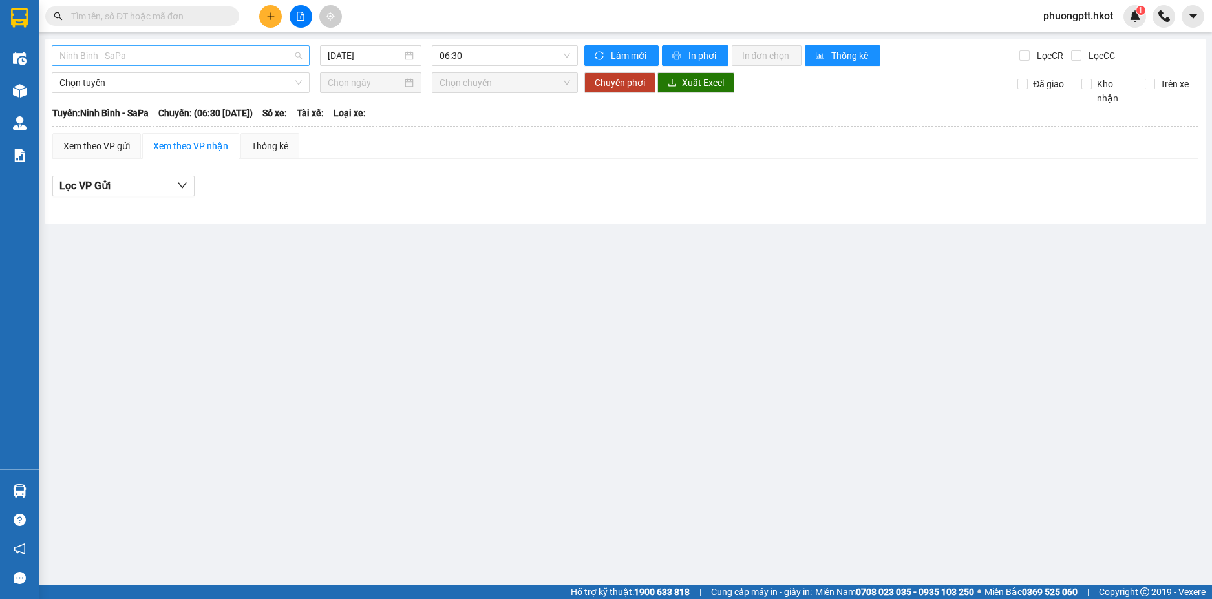
click at [241, 59] on span "Ninh Bình - SaPa" at bounding box center [180, 55] width 242 height 19
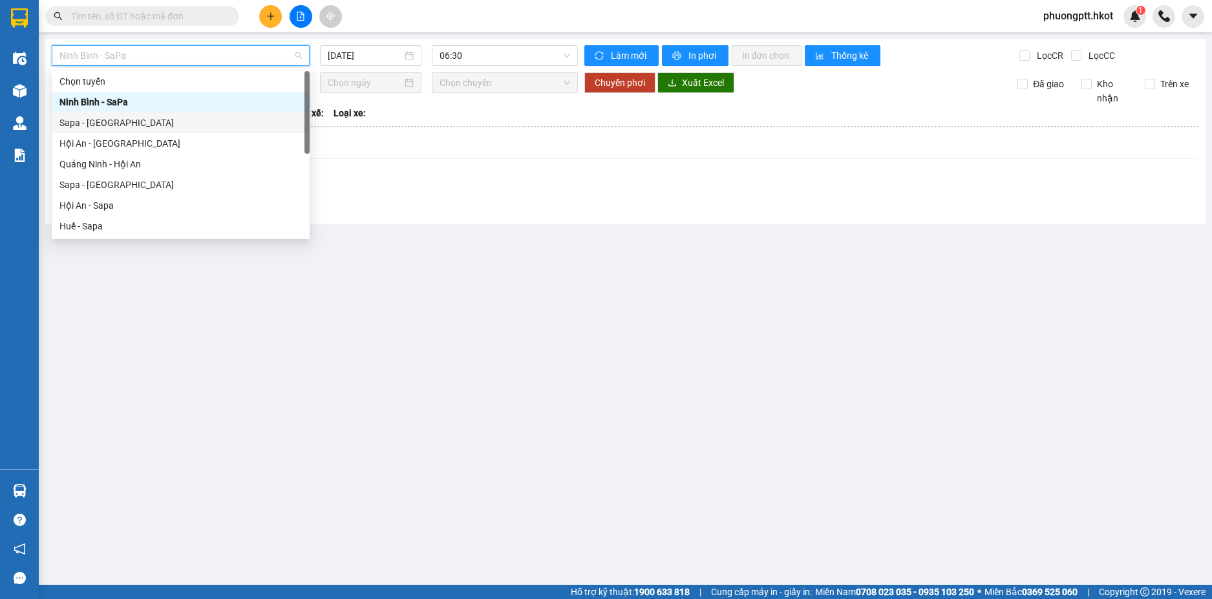
click at [169, 120] on div "Sapa - [GEOGRAPHIC_DATA]" at bounding box center [180, 123] width 242 height 14
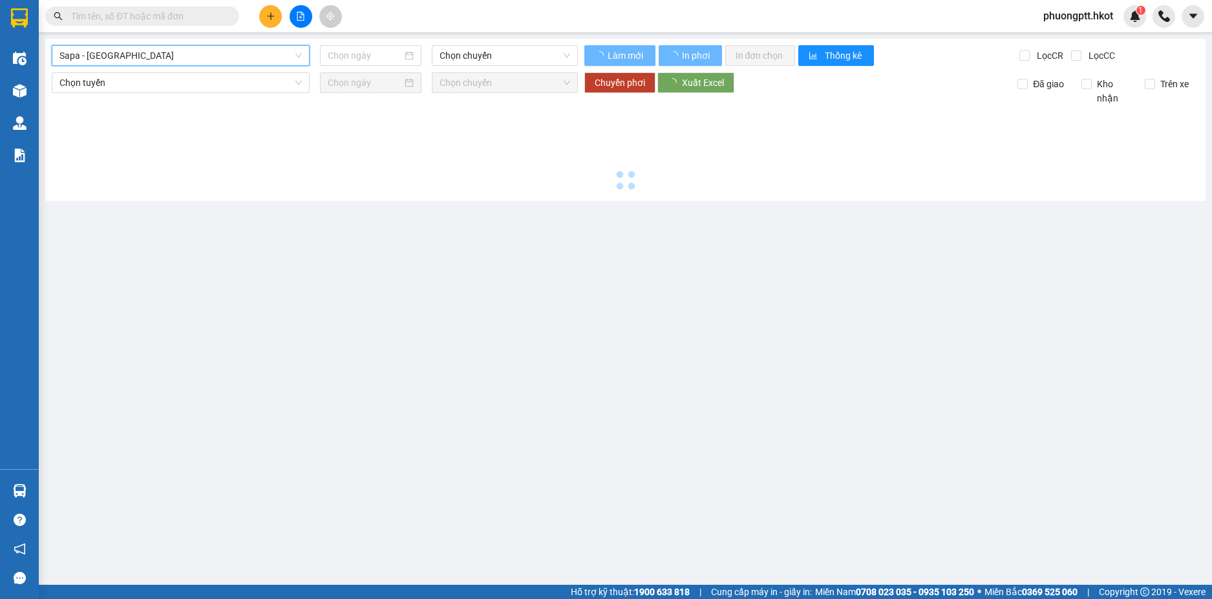
type input "[DATE]"
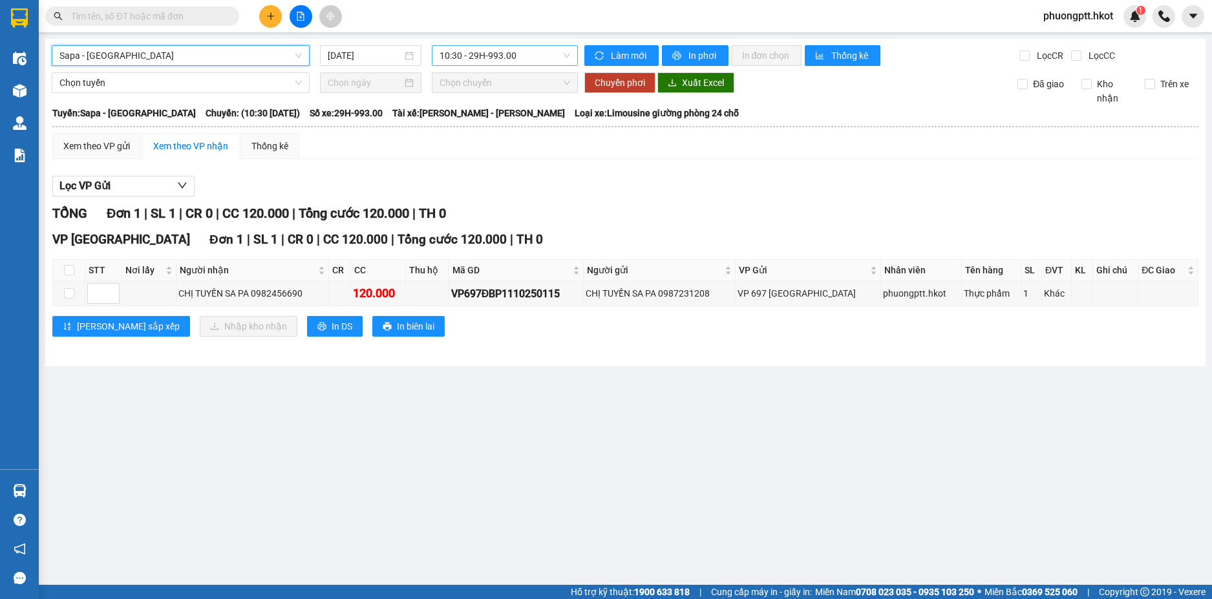
click at [469, 50] on span "10:30 - 29H-993.00" at bounding box center [505, 55] width 131 height 19
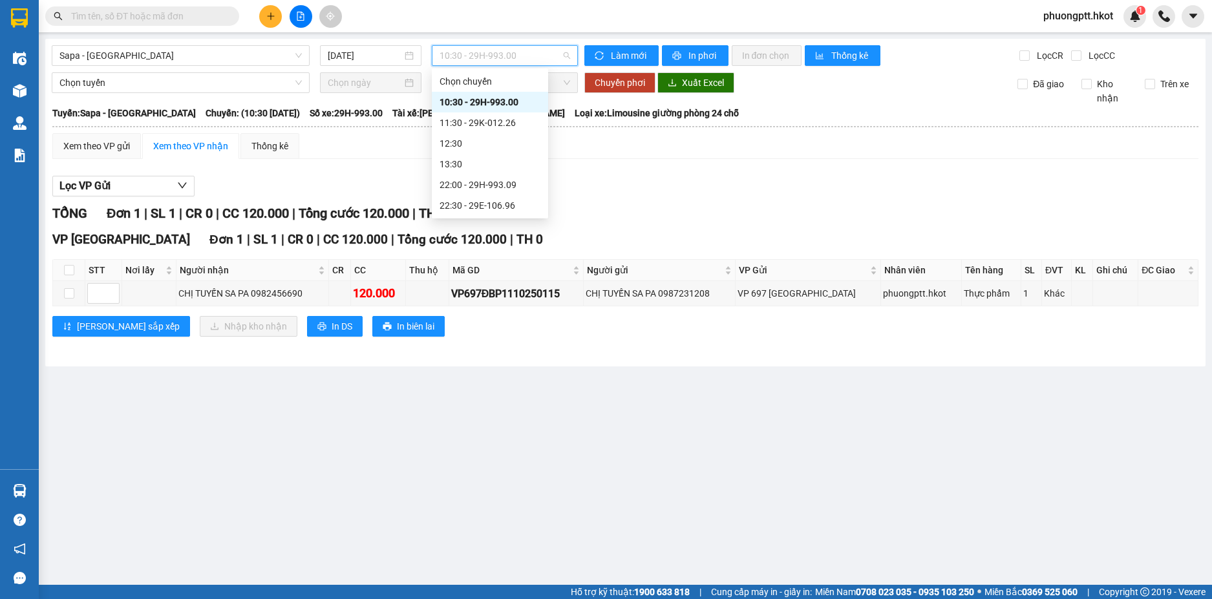
click at [673, 160] on div "Xem theo VP gửi Xem theo VP nhận Thống kê Lọc VP Gửi TỔNG Đơn 1 | SL 1 | CR 0 …" at bounding box center [625, 243] width 1146 height 220
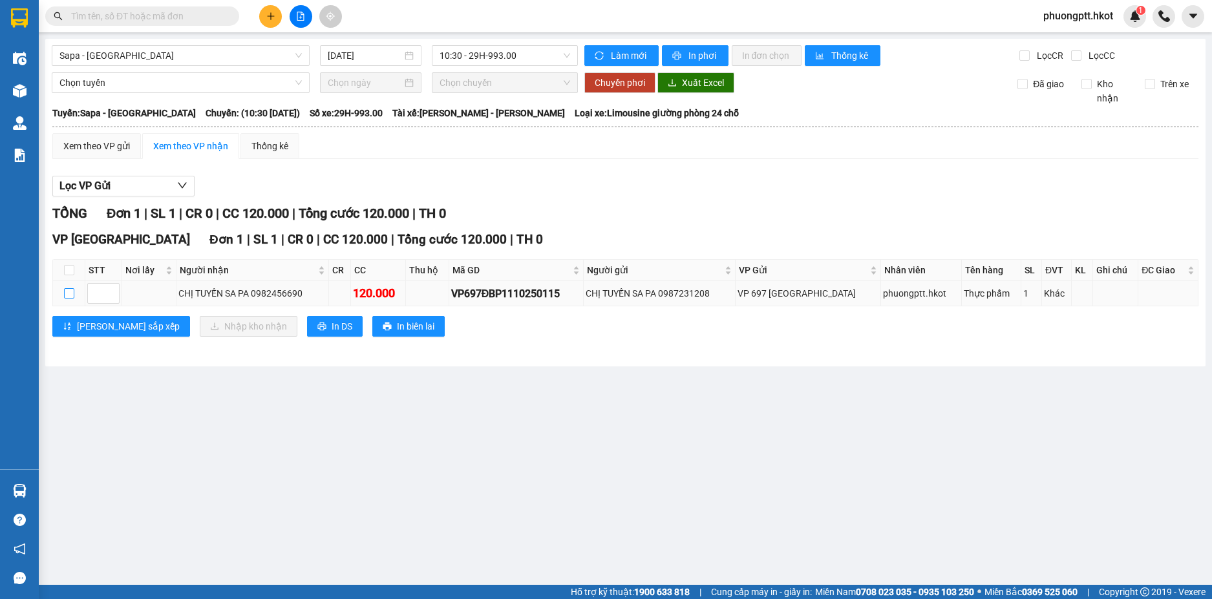
click at [68, 292] on input "checkbox" at bounding box center [69, 293] width 10 height 10
checkbox input "true"
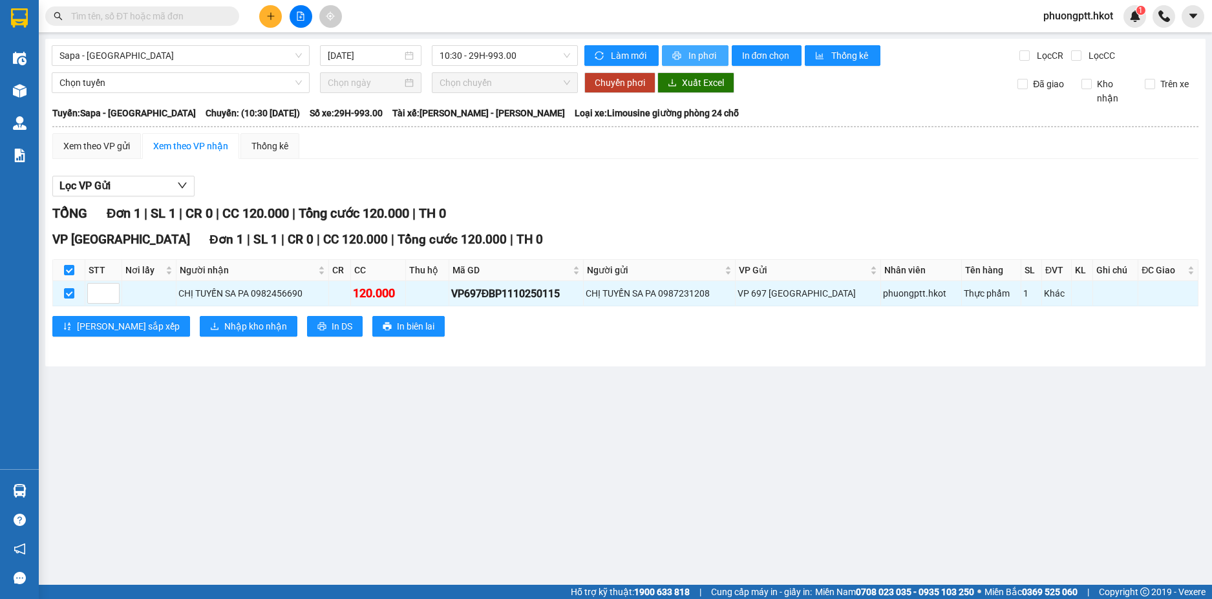
click at [689, 58] on span "In phơi" at bounding box center [703, 55] width 30 height 14
click at [447, 327] on div "[PERSON_NAME] sắp xếp Nhập kho nhận In DS In biên lai" at bounding box center [625, 326] width 1146 height 21
click at [372, 328] on button "In biên lai" at bounding box center [408, 326] width 72 height 21
click at [718, 306] on td "CHỊ TUYẾN SA PA 0987231208" at bounding box center [660, 293] width 153 height 25
click at [277, 20] on button at bounding box center [270, 16] width 23 height 23
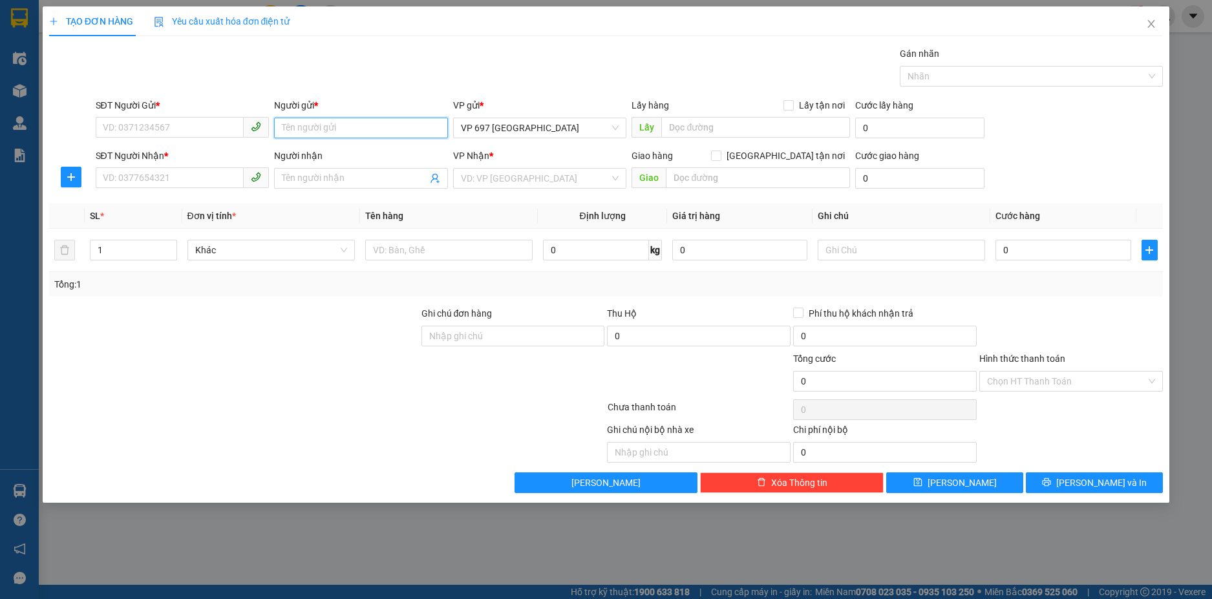
click at [342, 129] on input "Người gửi *" at bounding box center [361, 128] width 174 height 21
drag, startPoint x: 425, startPoint y: 129, endPoint x: 374, endPoint y: 131, distance: 51.1
click at [374, 131] on input "AZURE SAPA HOTEL - 0789140434" at bounding box center [361, 128] width 174 height 21
type input "AZURE SAPA HOTEL - 0"
click at [228, 125] on input "SĐT Người Gửi *" at bounding box center [170, 127] width 149 height 21
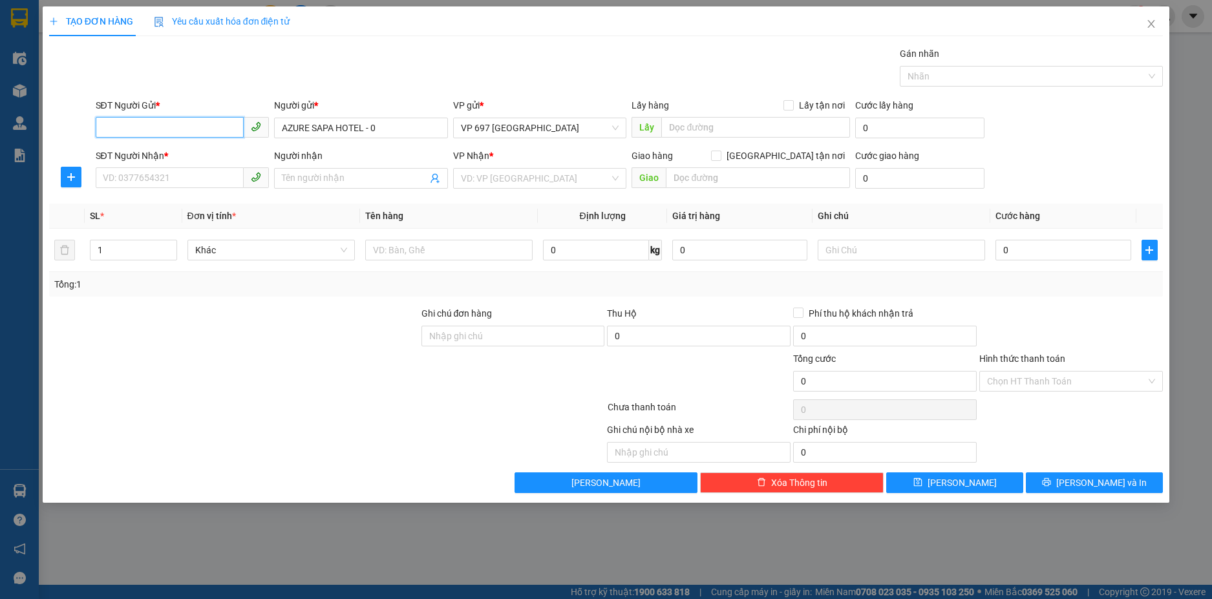
paste input "789140434"
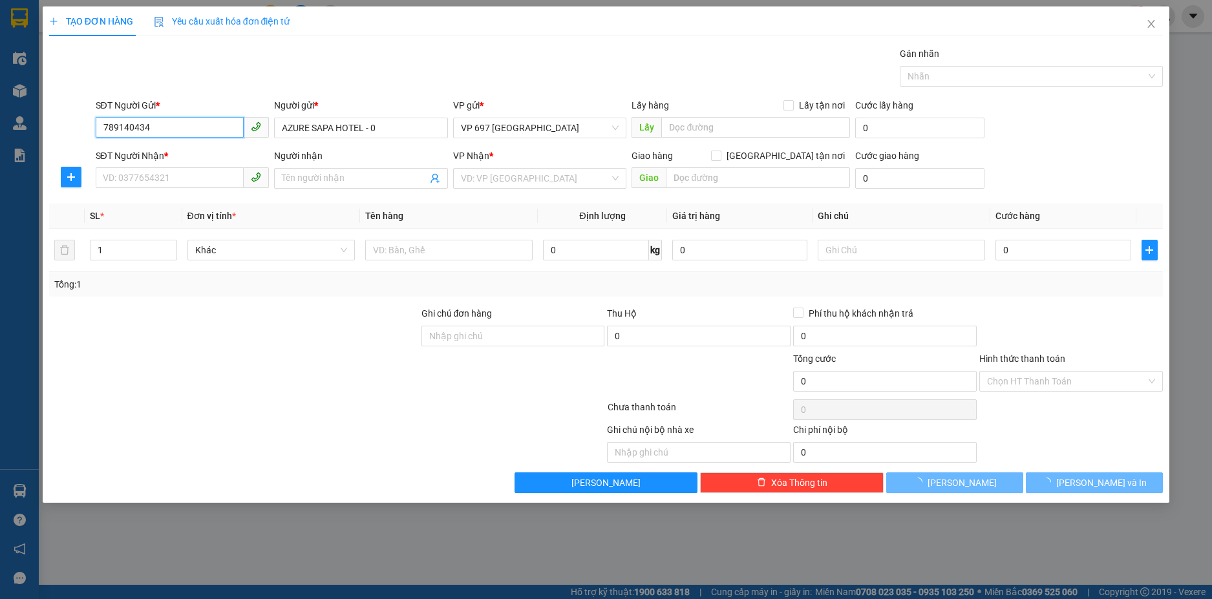
click at [100, 129] on input "789140434" at bounding box center [170, 127] width 149 height 21
type input "0789140434"
click at [381, 124] on input "AZURE SAPA HOTEL - 0" at bounding box center [361, 128] width 174 height 21
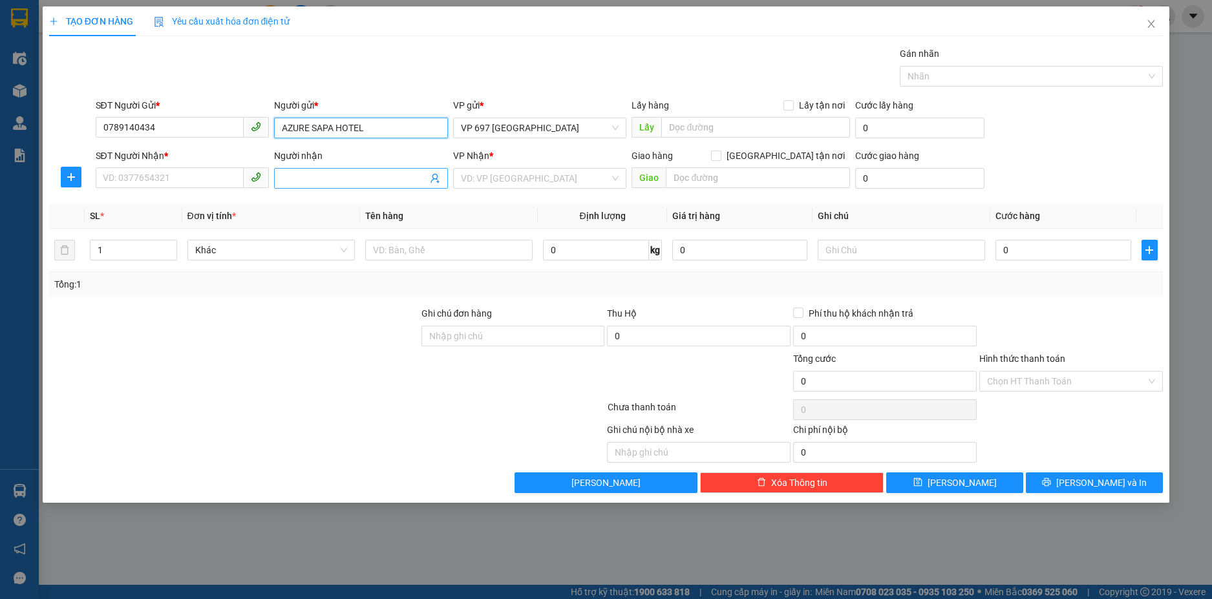
type input "AZURE SAPA HOTEL"
click at [365, 184] on input "Người nhận" at bounding box center [354, 178] width 145 height 14
type input "TANGIRALA ABHIRAJ"
click at [507, 180] on input "search" at bounding box center [535, 178] width 149 height 19
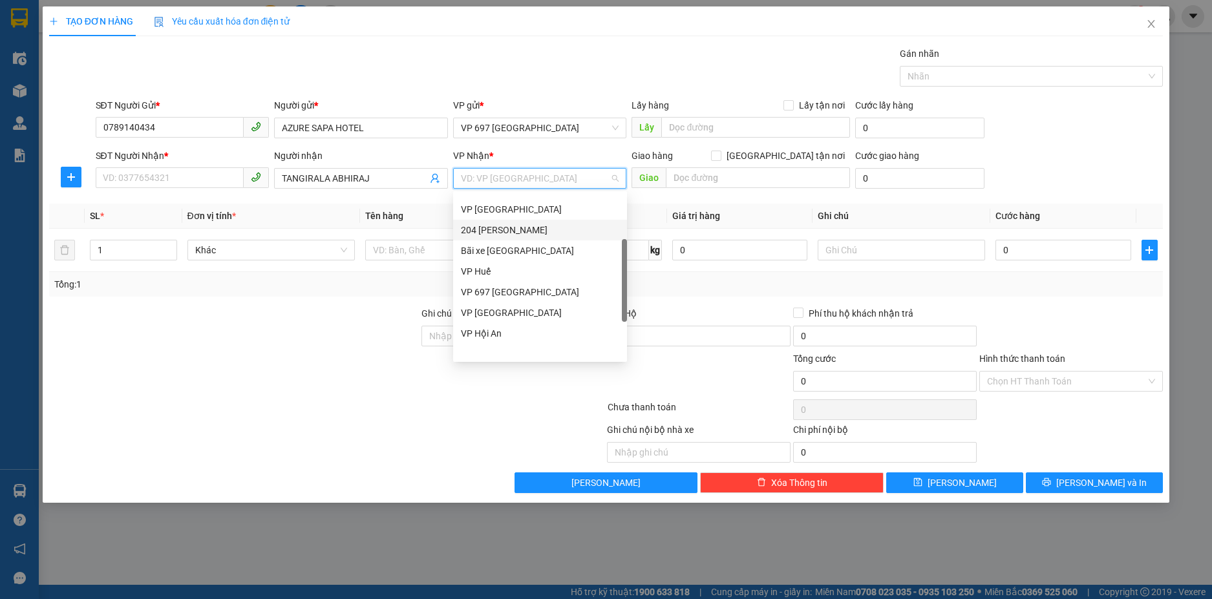
scroll to position [124, 0]
click at [500, 207] on div "VP [GEOGRAPHIC_DATA]" at bounding box center [540, 204] width 158 height 14
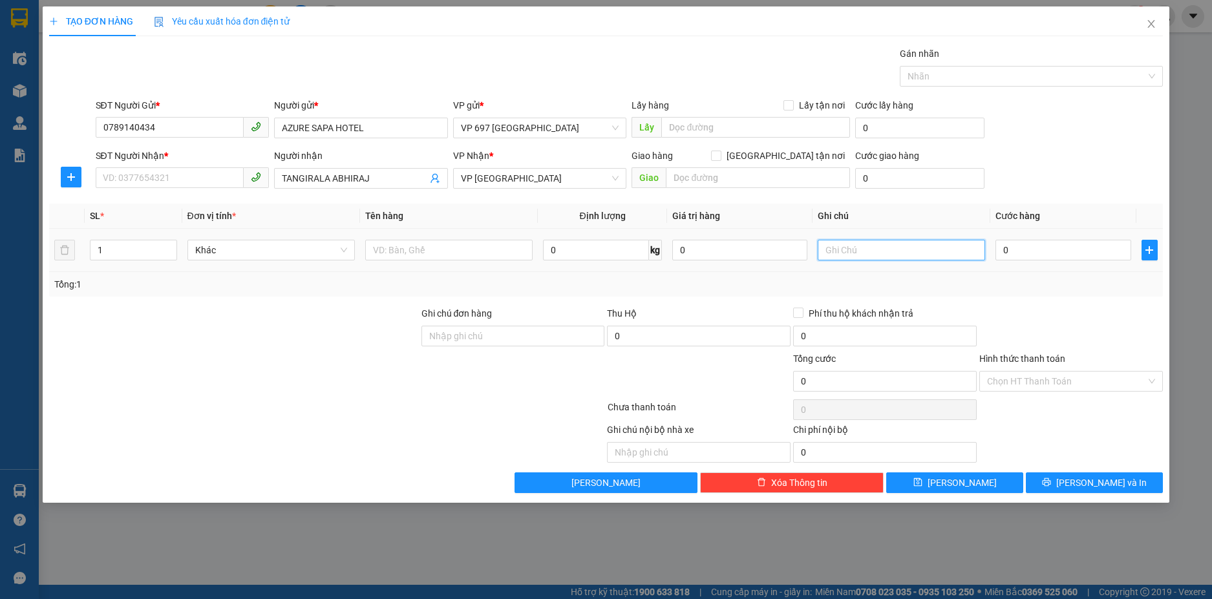
click at [897, 242] on input "text" at bounding box center [901, 250] width 167 height 21
type input "125 [PERSON_NAME]"
click at [407, 254] on input "text" at bounding box center [448, 250] width 167 height 21
type input "d"
type input "đồ cá nhân"
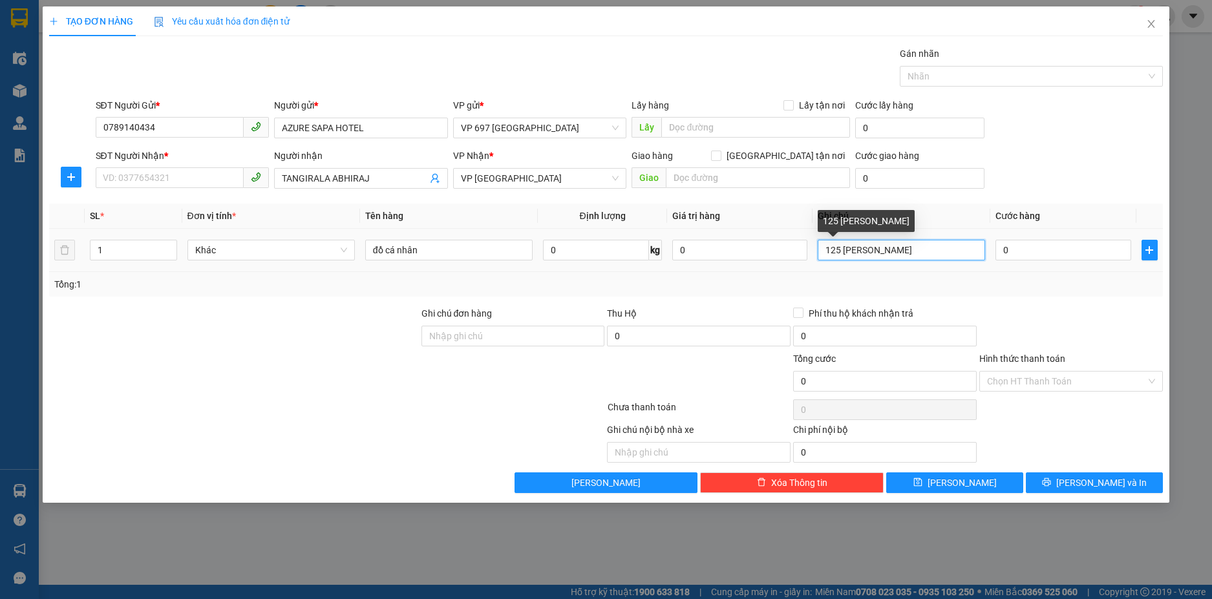
click at [825, 246] on input "125 [PERSON_NAME]" at bounding box center [901, 250] width 167 height 21
click at [827, 252] on input "whatsapp [PHONE_NUMBER])125 [PERSON_NAME]" at bounding box center [901, 250] width 167 height 21
type input "(whatsapp [PHONE_NUMBER])125 [PERSON_NAME]"
click at [1037, 388] on input "Hình thức thanh toán" at bounding box center [1066, 381] width 159 height 19
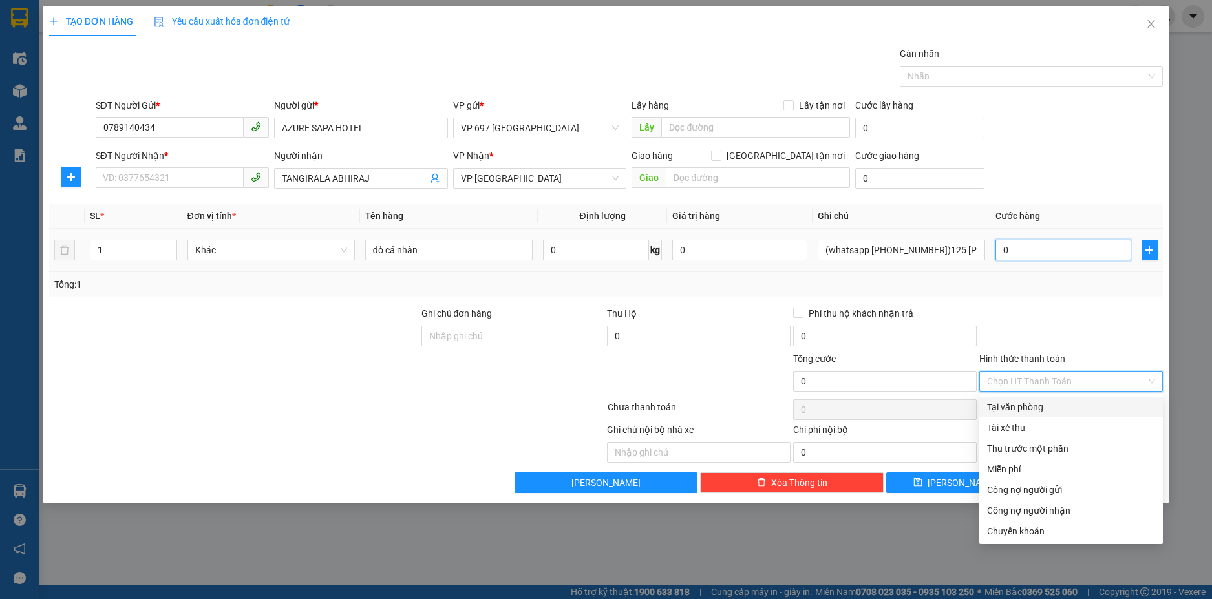
click at [1041, 240] on input "0" at bounding box center [1062, 250] width 135 height 21
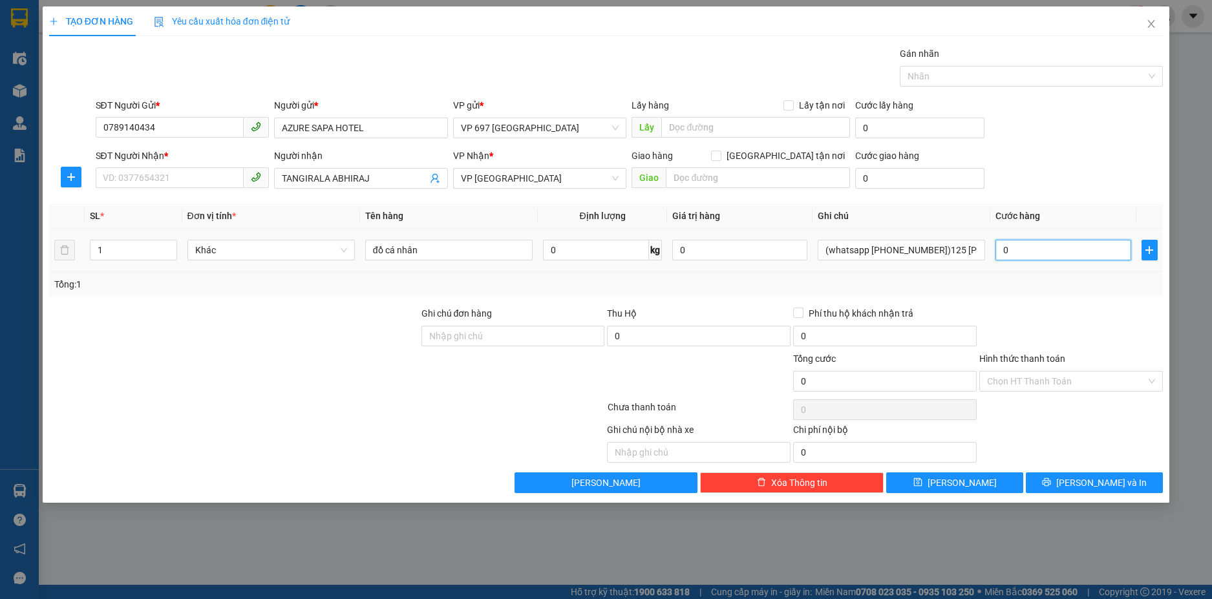
click at [1041, 240] on input "0" at bounding box center [1062, 250] width 135 height 21
type input "7"
type input "70"
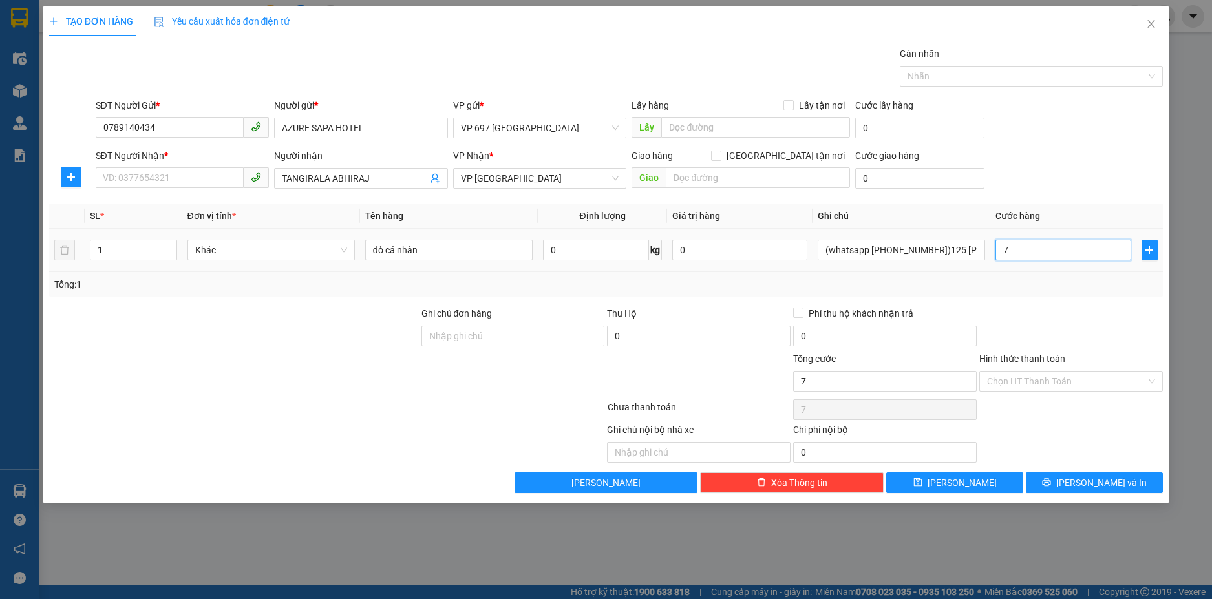
type input "70"
type input "700"
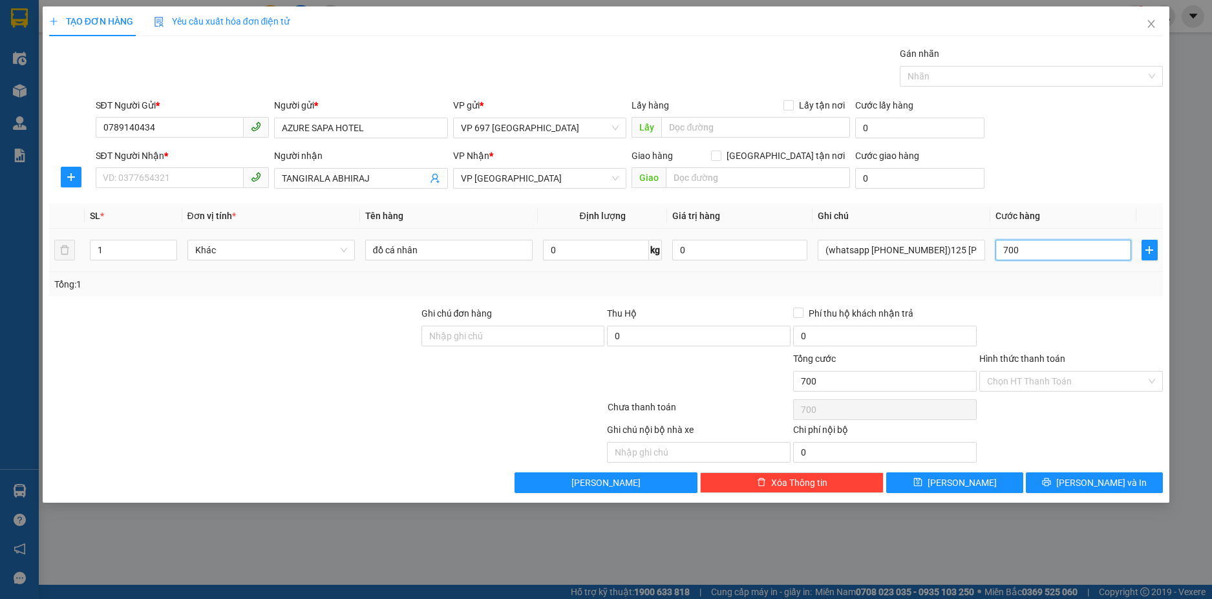
type input "7.000"
type input "70.000"
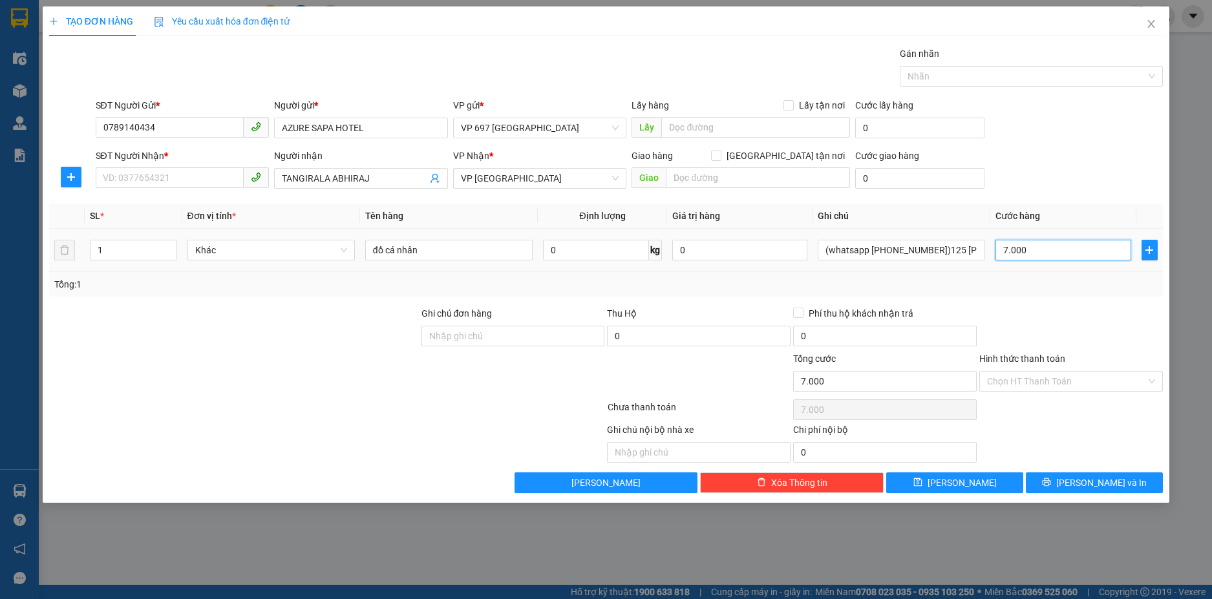
type input "70.000"
click at [992, 276] on div "Tổng: 1" at bounding box center [606, 284] width 1114 height 25
drag, startPoint x: 172, startPoint y: 122, endPoint x: 63, endPoint y: 120, distance: 109.3
click at [63, 120] on div "SĐT Người Gửi * 0789140434 0789140434 Người gửi * AZURE SAPA HOTEL VP gửi * VP …" at bounding box center [606, 120] width 1117 height 45
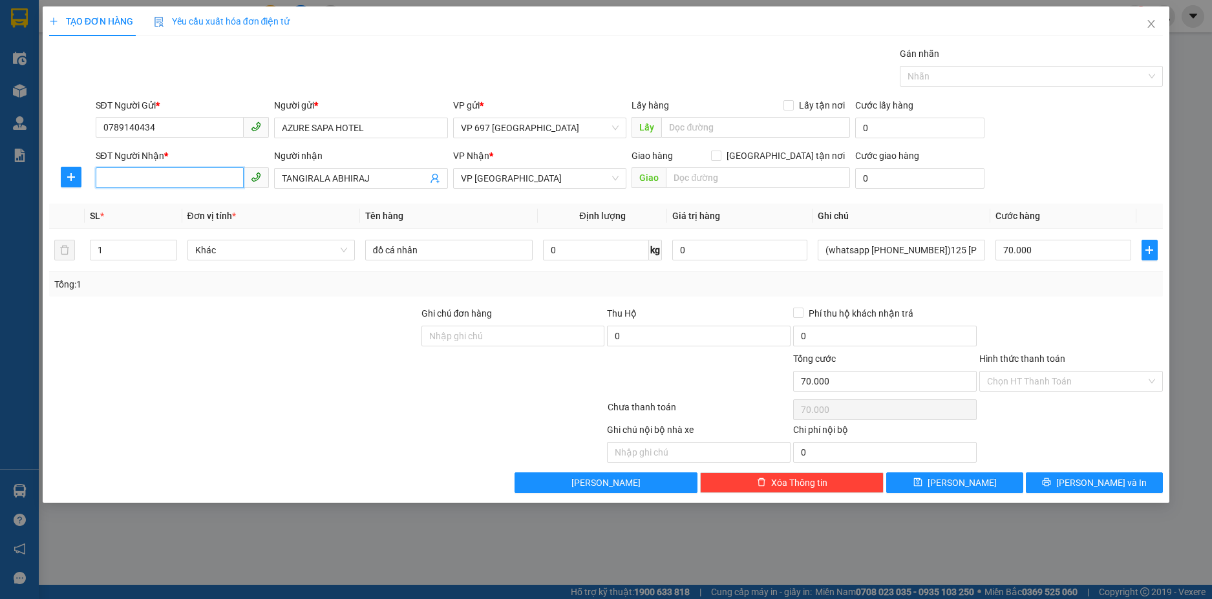
click at [187, 177] on input "SĐT Người Nhận *" at bounding box center [170, 177] width 149 height 21
paste input "0789140434"
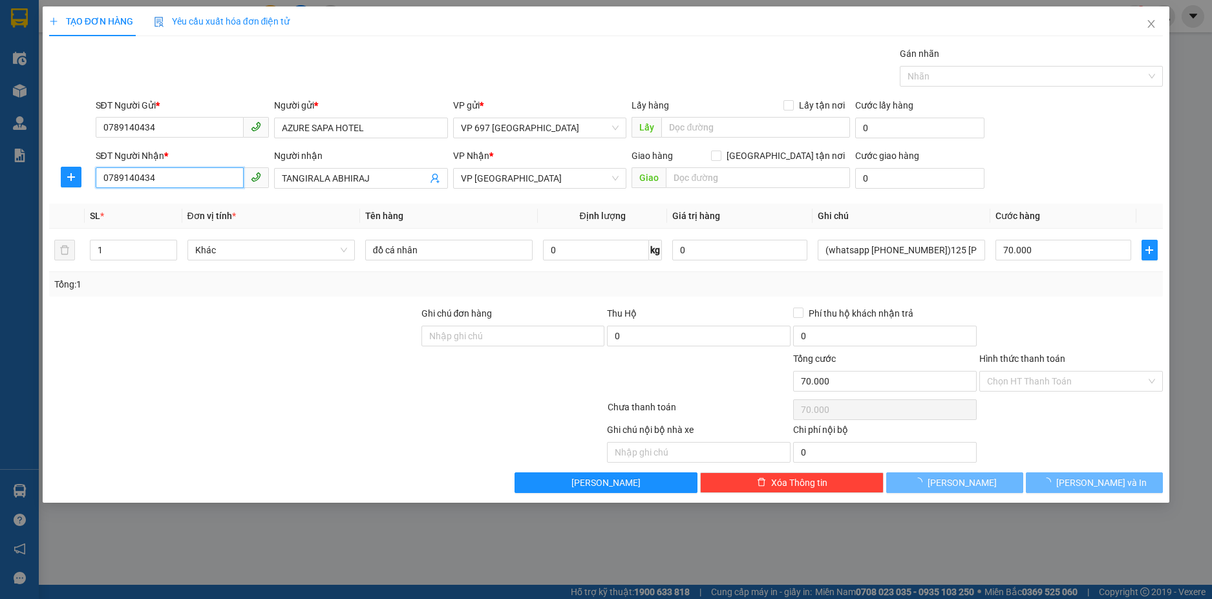
type input "0789140434"
click at [273, 348] on div at bounding box center [234, 328] width 372 height 45
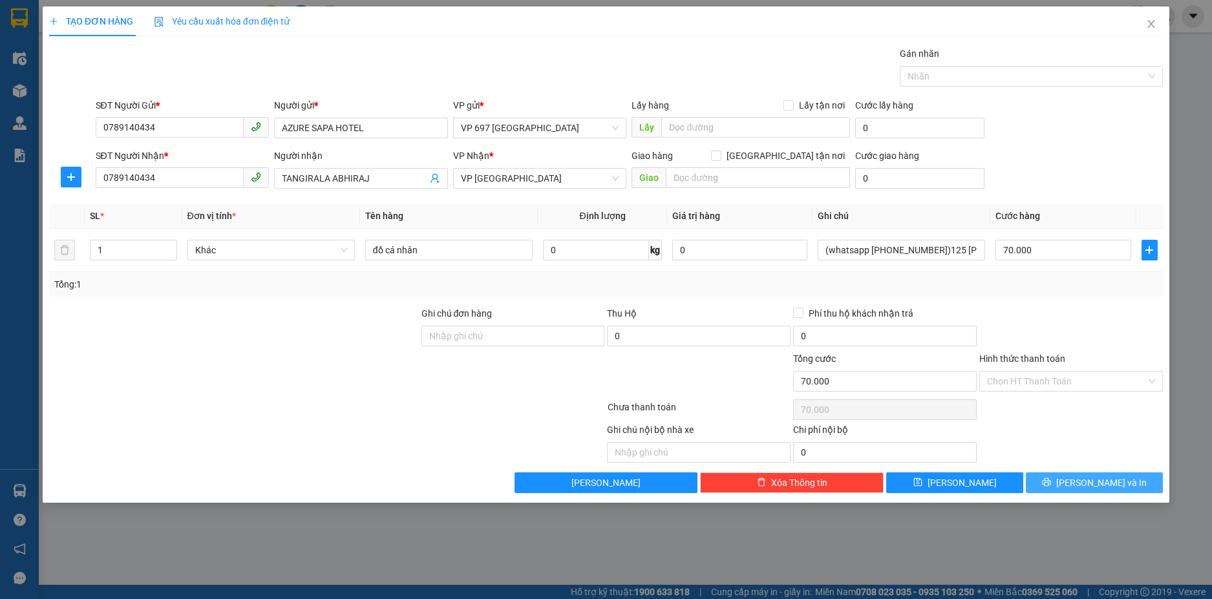
click at [1086, 482] on span "[PERSON_NAME] và In" at bounding box center [1101, 483] width 90 height 14
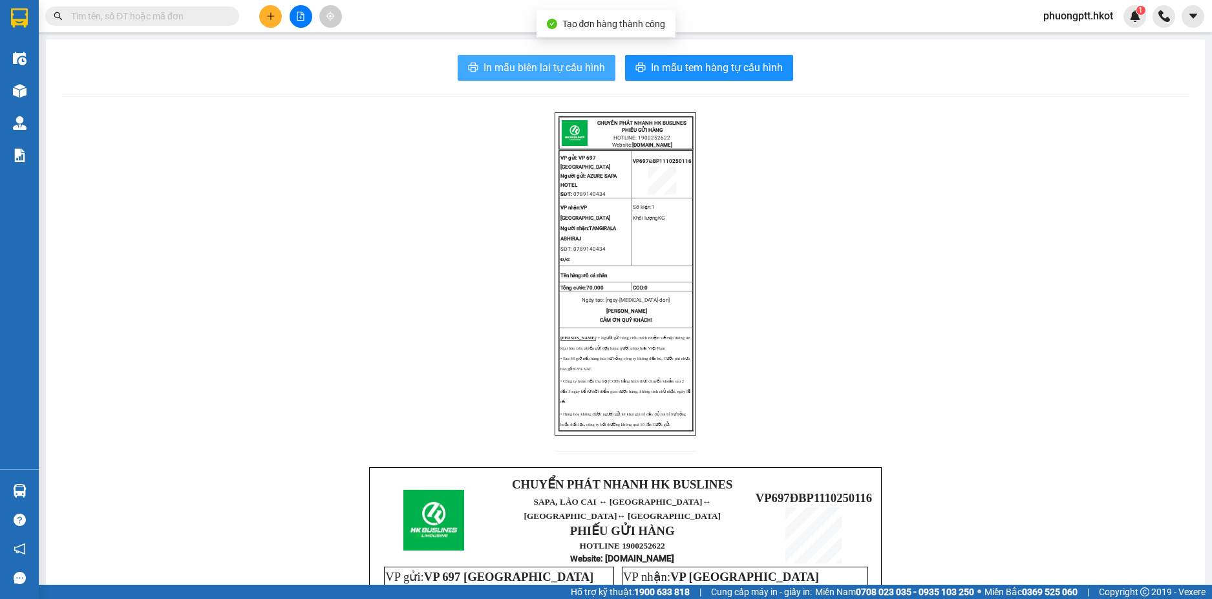
click at [525, 70] on span "In mẫu biên lai tự cấu hình" at bounding box center [544, 67] width 122 height 16
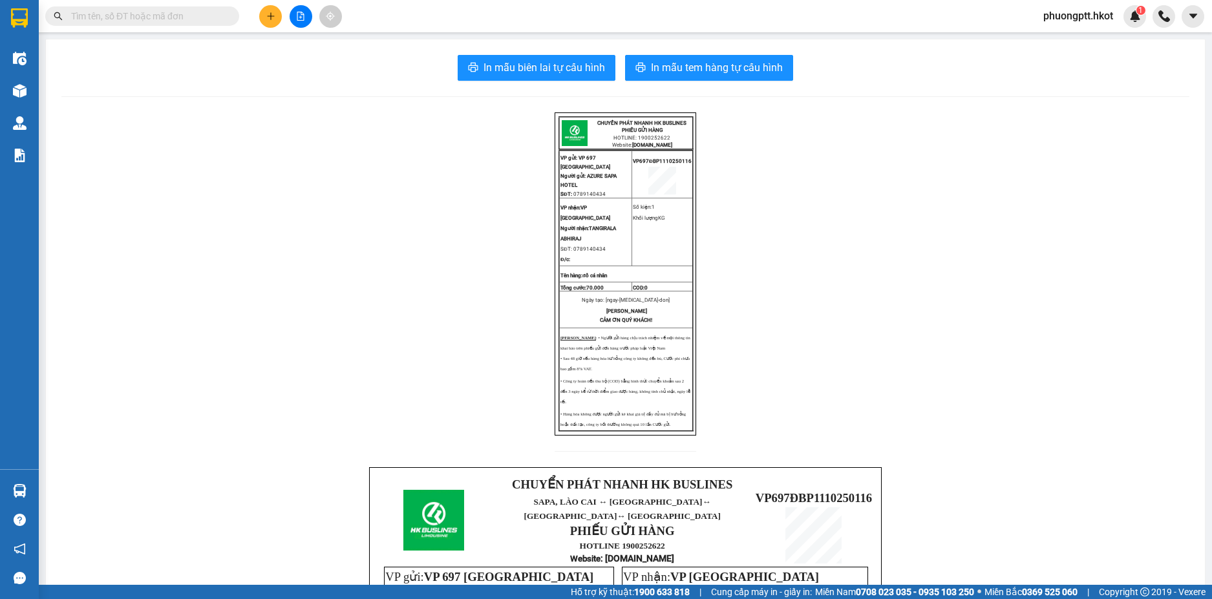
click at [410, 109] on div "In mẫu biên lai tự cấu hình In mẫu tem hàng tự cấu hình CHUYỂN PHÁT NHANH HK BU…" at bounding box center [625, 494] width 1159 height 910
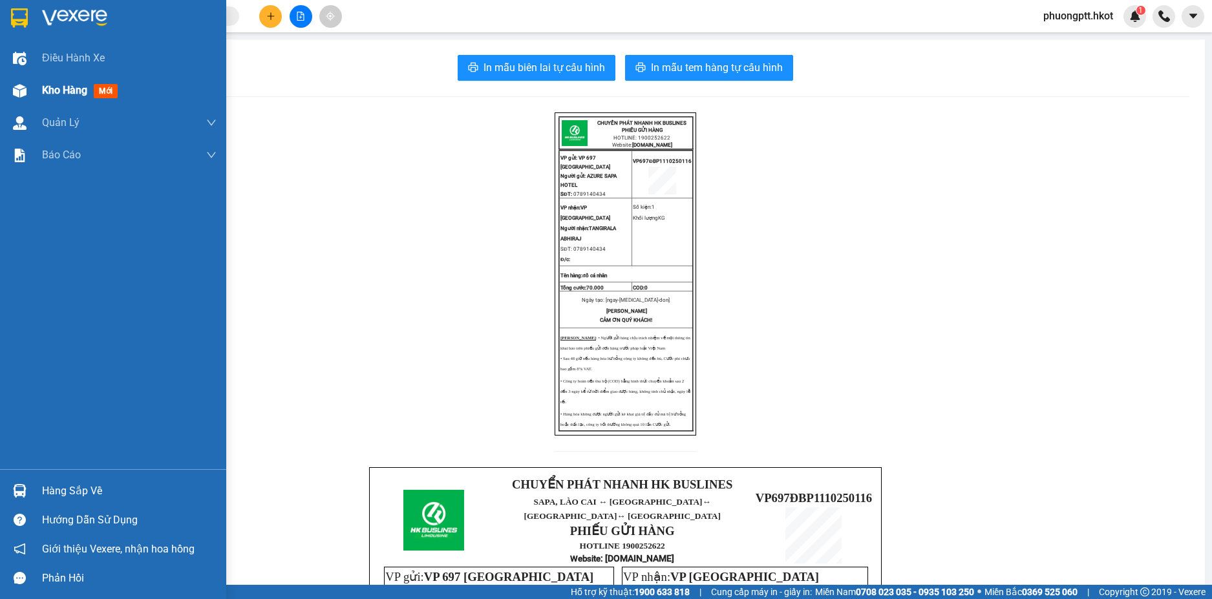
click at [31, 90] on div "Kho hàng mới" at bounding box center [113, 90] width 226 height 32
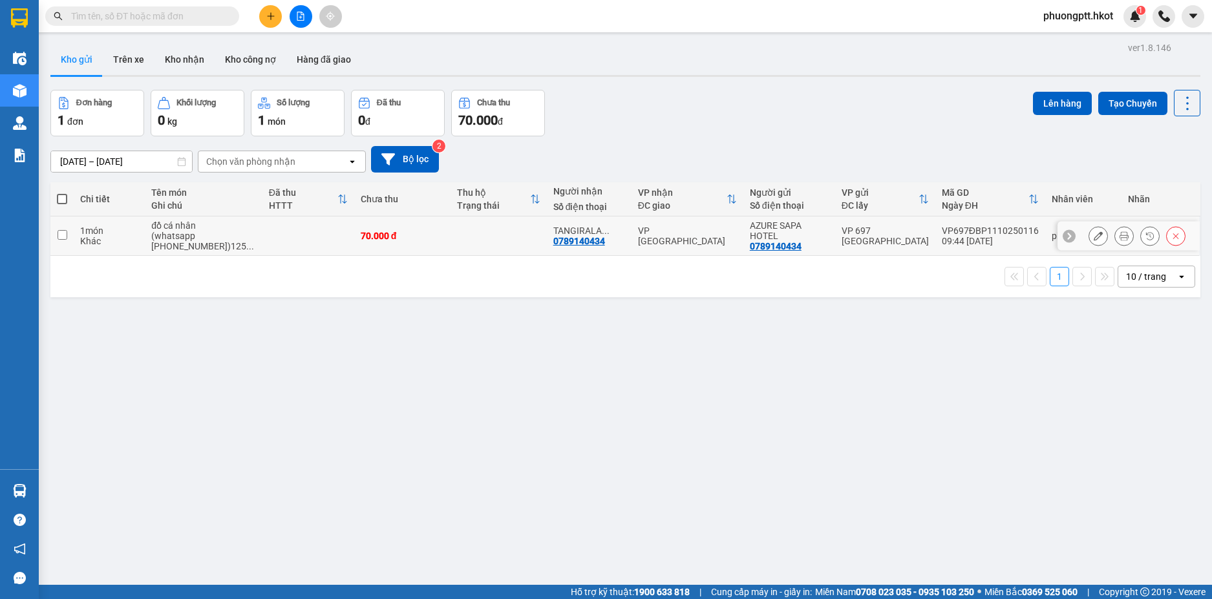
click at [265, 232] on td at bounding box center [308, 236] width 92 height 39
checkbox input "true"
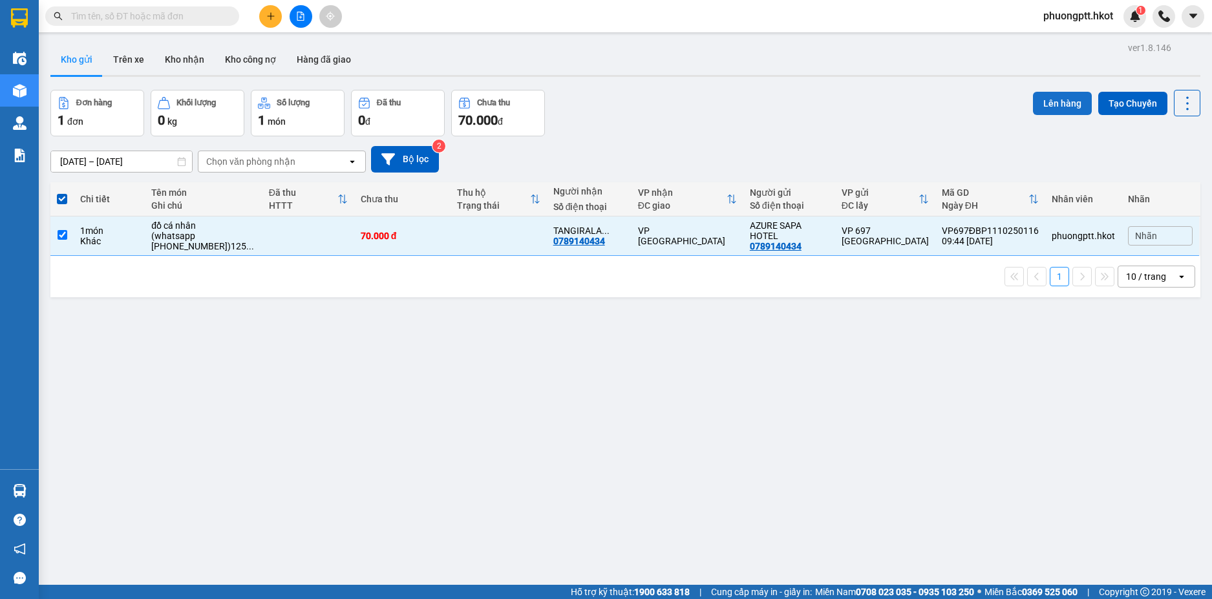
click at [1071, 109] on button "Lên hàng" at bounding box center [1062, 103] width 59 height 23
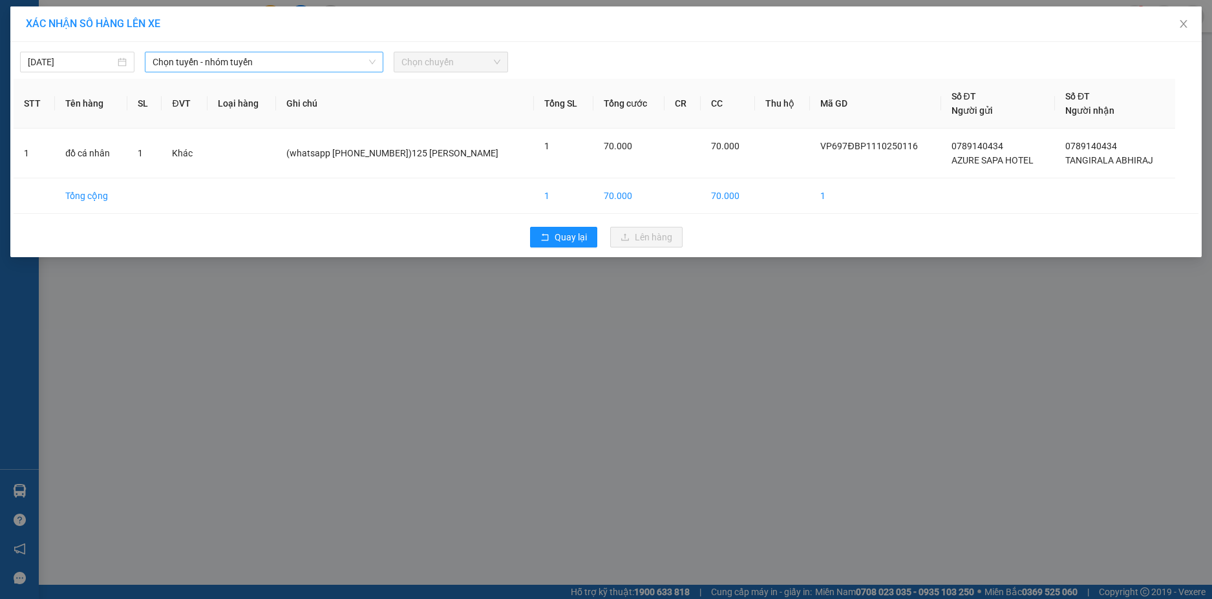
click at [326, 65] on span "Chọn tuyến - nhóm tuyến" at bounding box center [264, 61] width 223 height 19
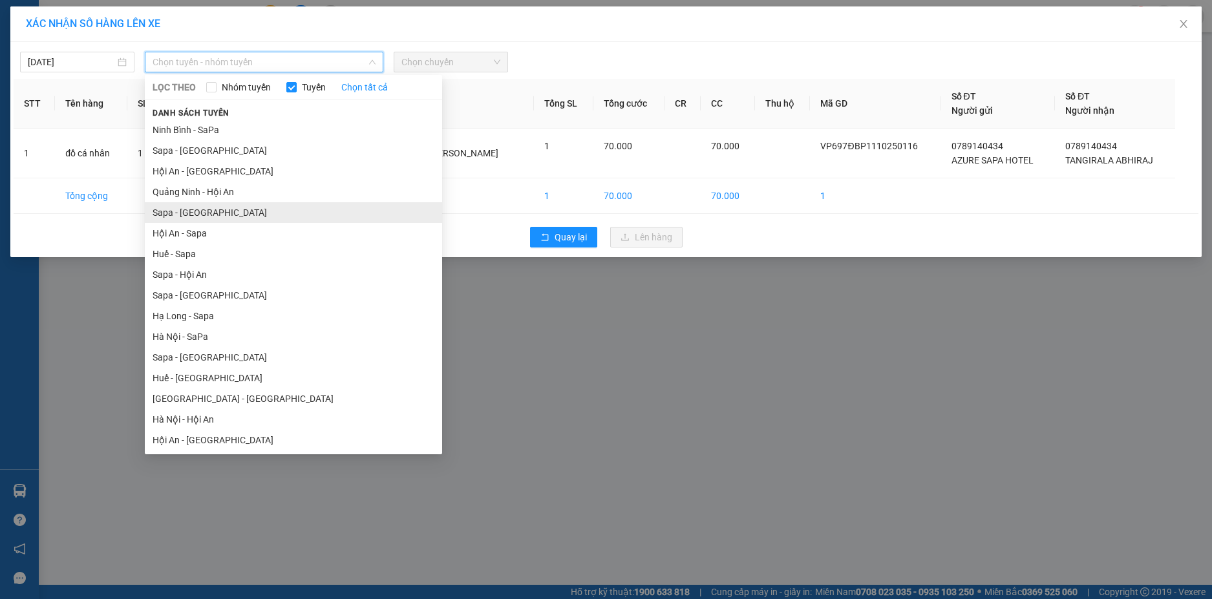
click at [253, 214] on li "Sapa - [GEOGRAPHIC_DATA]" at bounding box center [293, 212] width 297 height 21
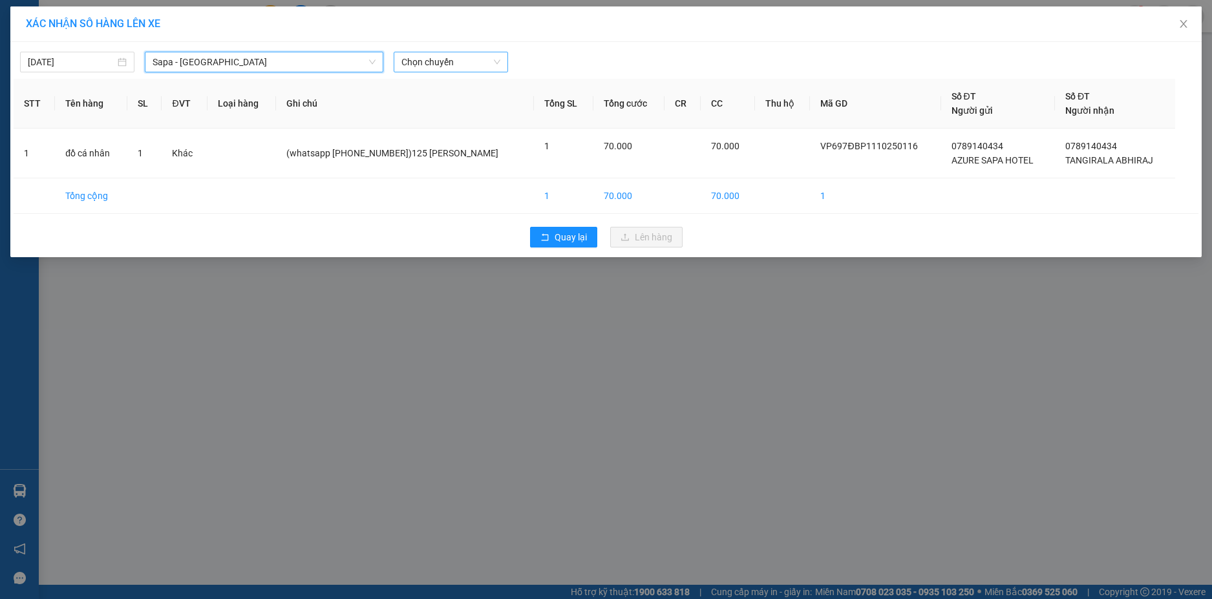
click at [408, 64] on span "Chọn chuyến" at bounding box center [450, 61] width 99 height 19
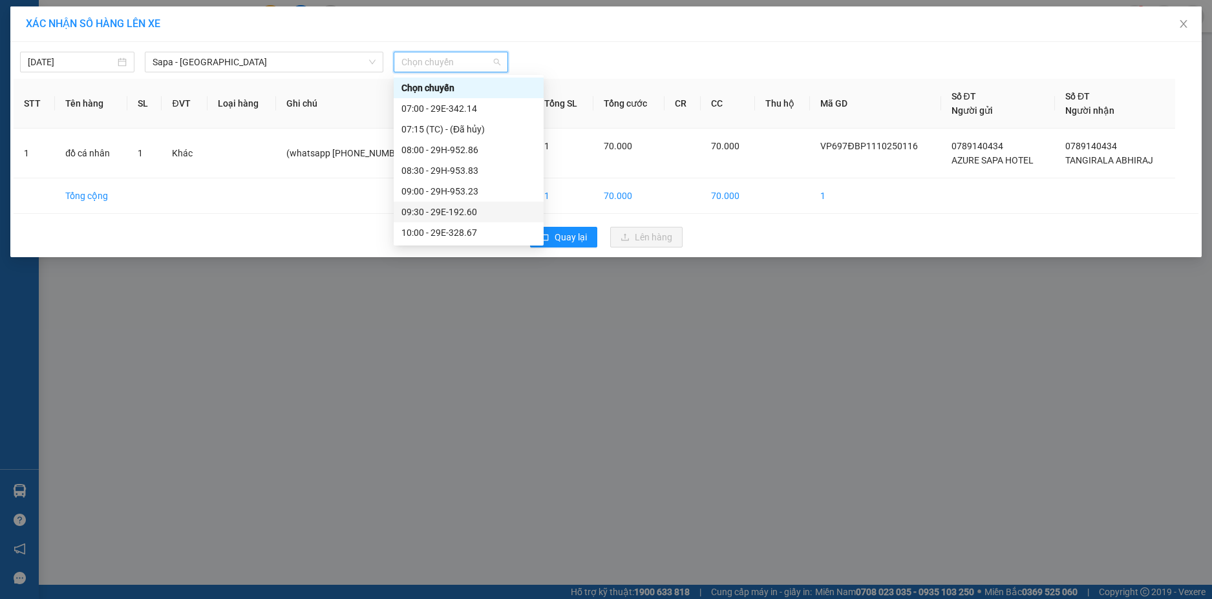
click at [432, 207] on div "09:30 - 29E-192.60" at bounding box center [468, 212] width 134 height 14
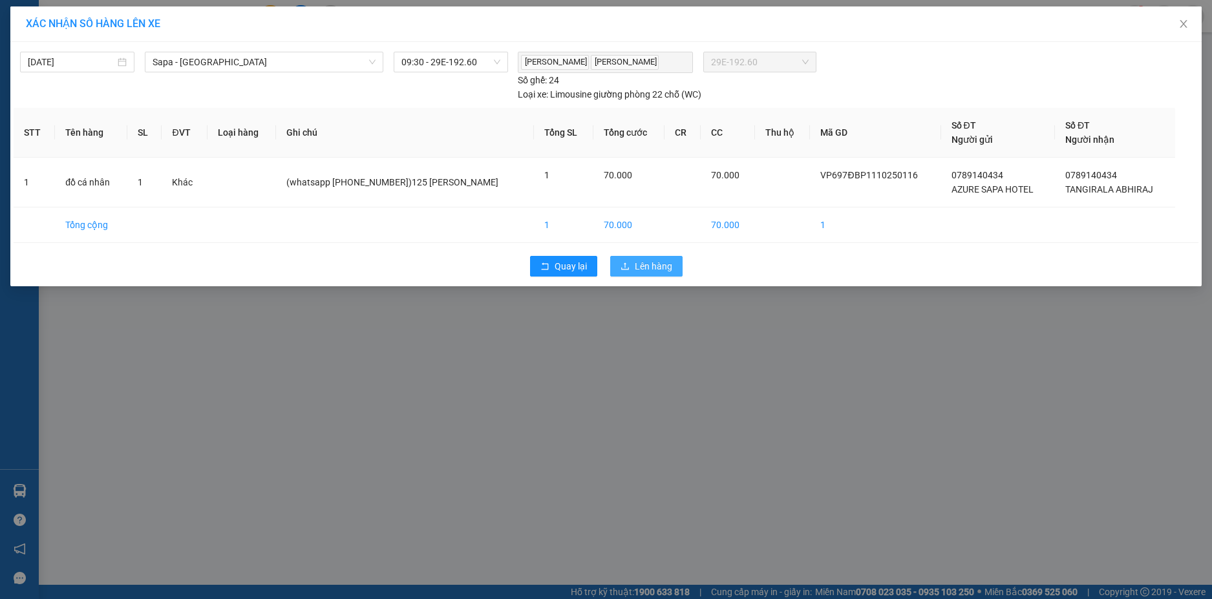
click at [649, 264] on span "Lên hàng" at bounding box center [653, 266] width 37 height 14
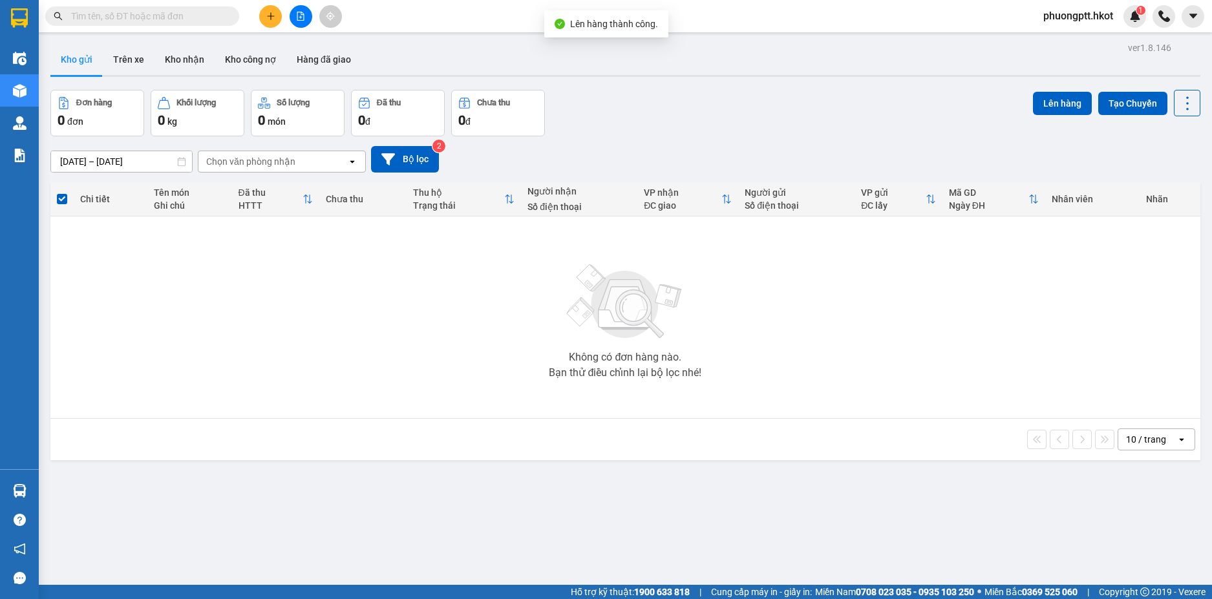
click at [292, 12] on button at bounding box center [301, 16] width 23 height 23
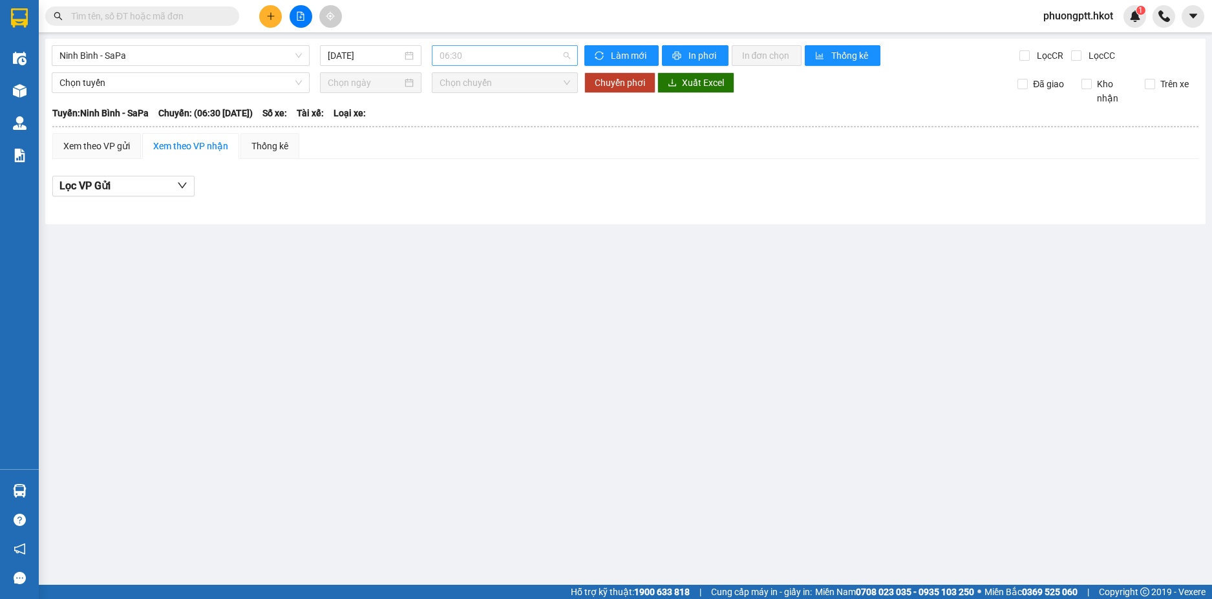
click at [520, 61] on span "06:30" at bounding box center [505, 55] width 131 height 19
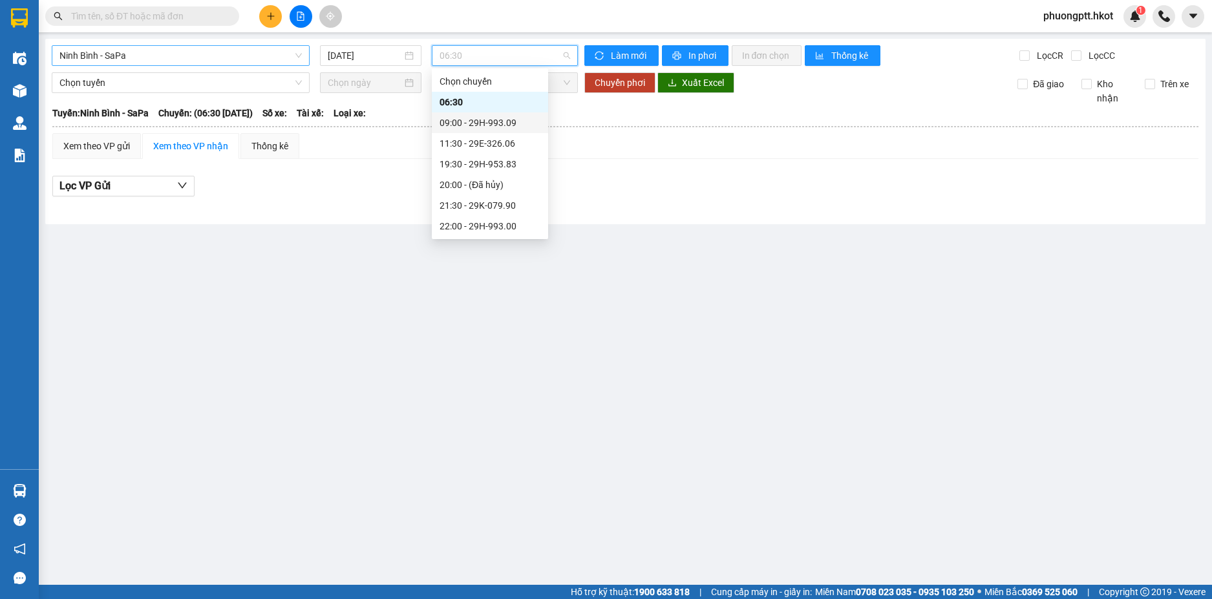
click at [209, 57] on span "Ninh Bình - SaPa" at bounding box center [180, 55] width 242 height 19
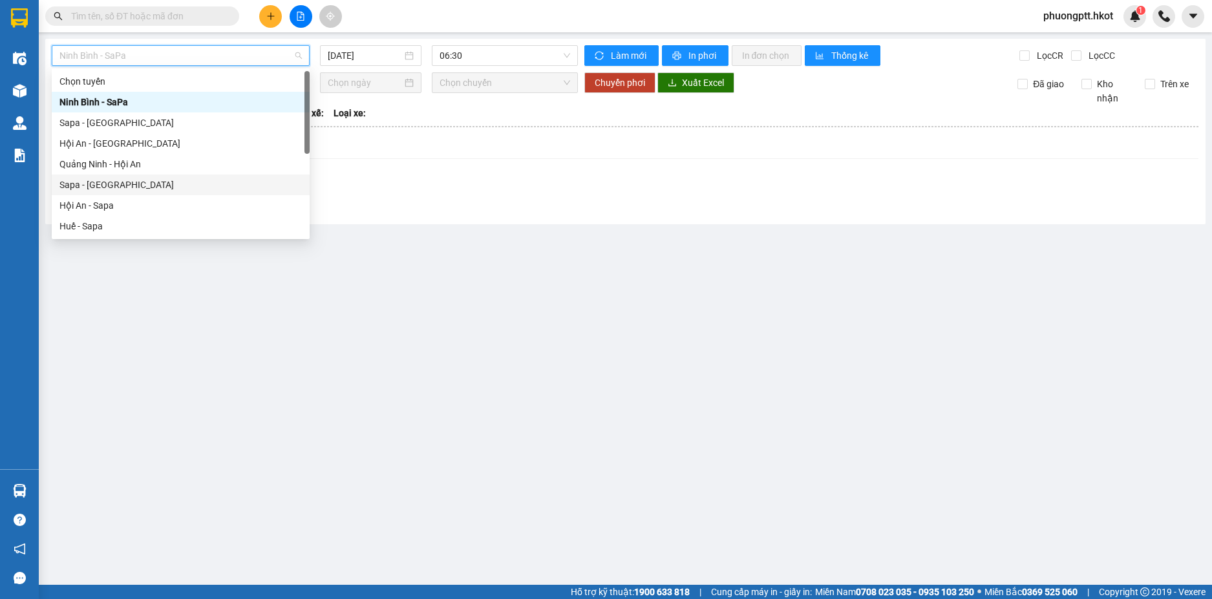
click at [123, 184] on div "Sapa - [GEOGRAPHIC_DATA]" at bounding box center [180, 185] width 242 height 14
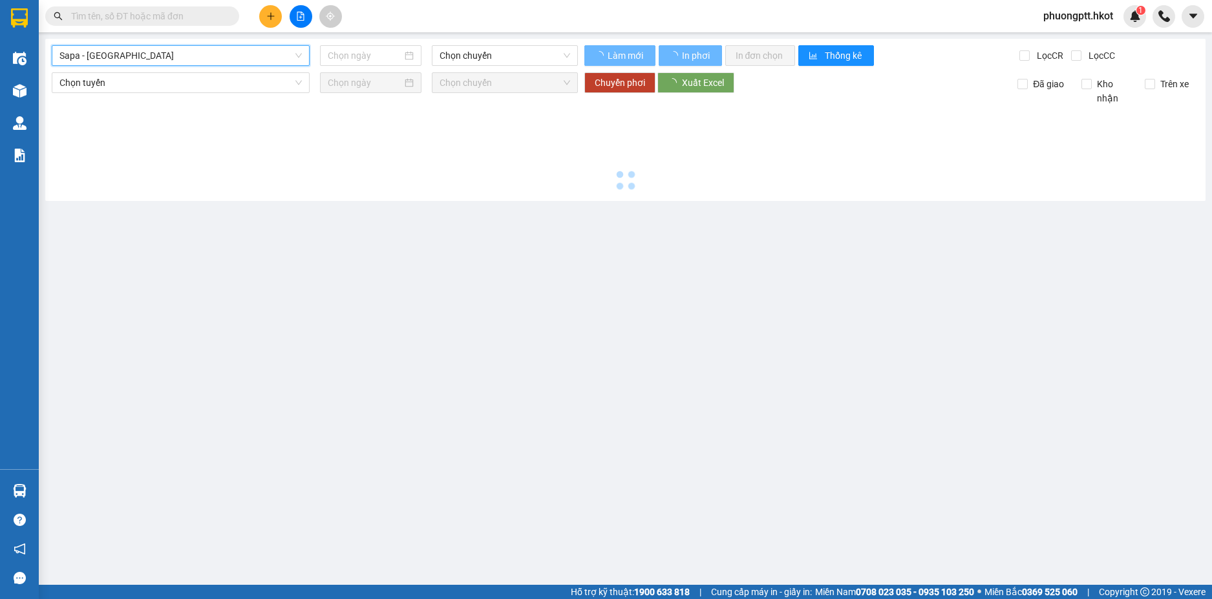
type input "[DATE]"
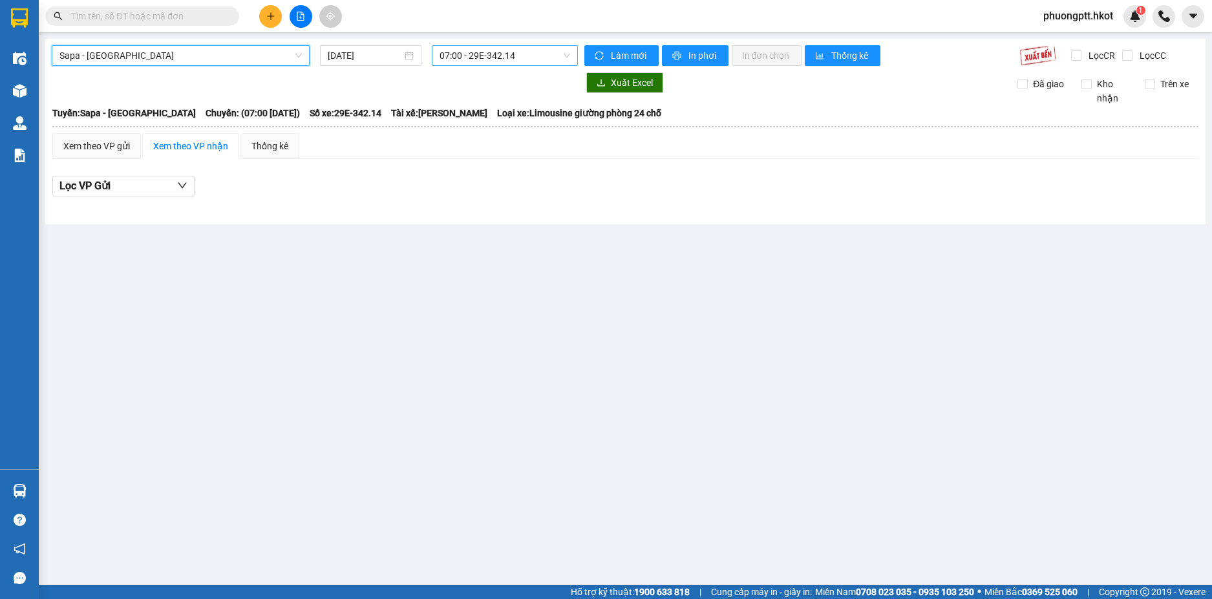
click at [467, 58] on span "07:00 - 29E-342.14" at bounding box center [505, 55] width 131 height 19
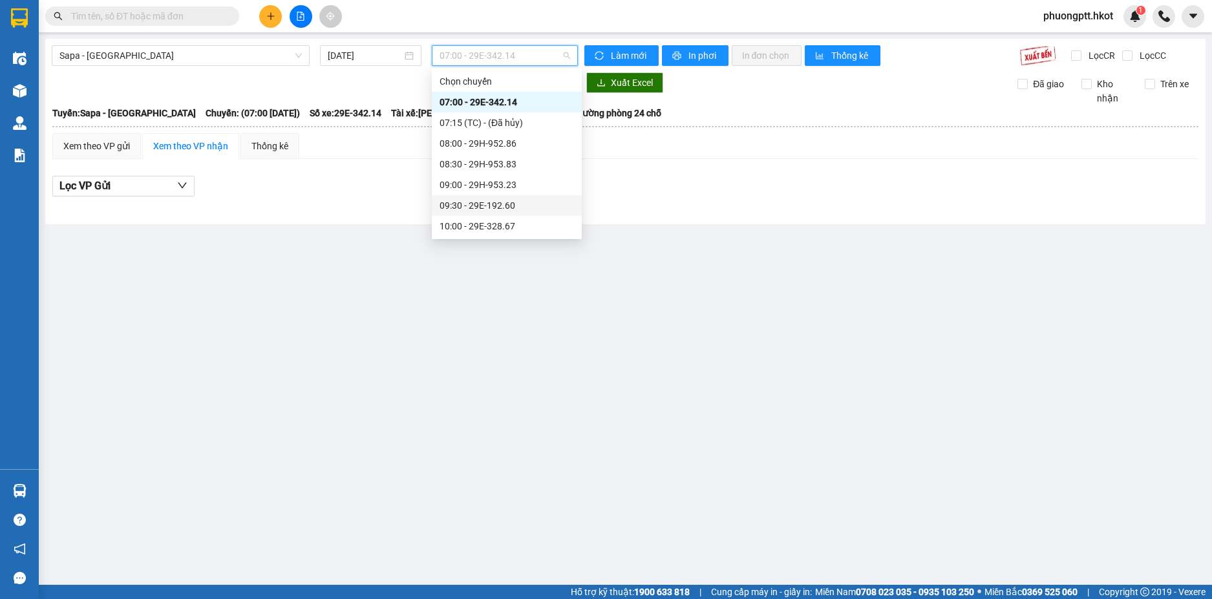
click at [474, 202] on div "09:30 - 29E-192.60" at bounding box center [507, 205] width 134 height 14
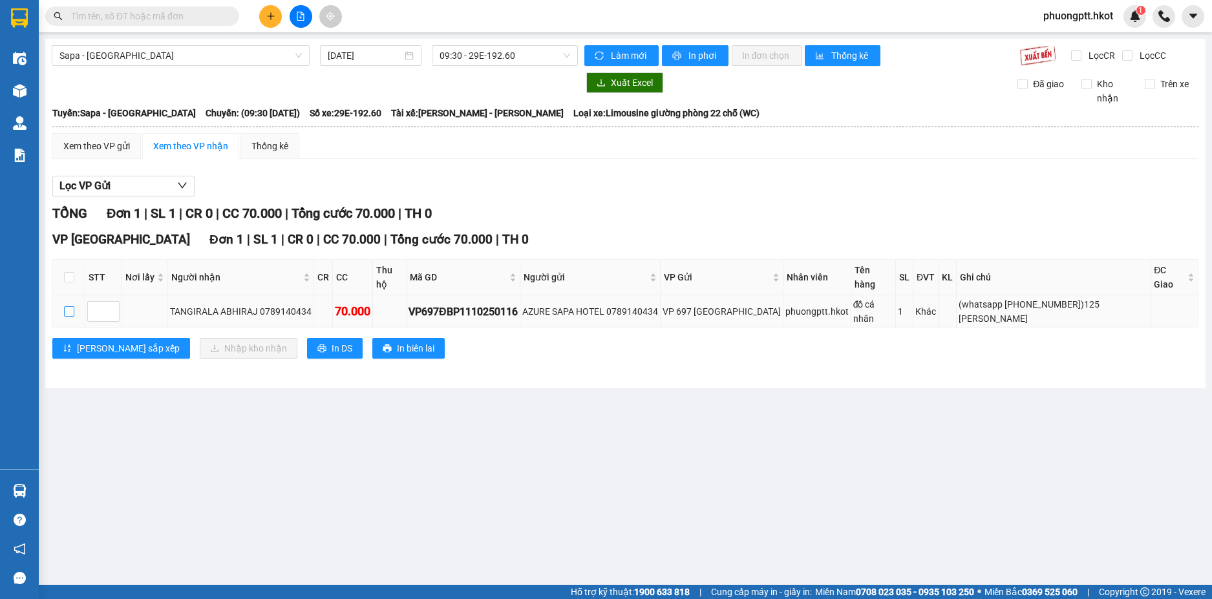
click at [71, 306] on input "checkbox" at bounding box center [69, 311] width 10 height 10
checkbox input "true"
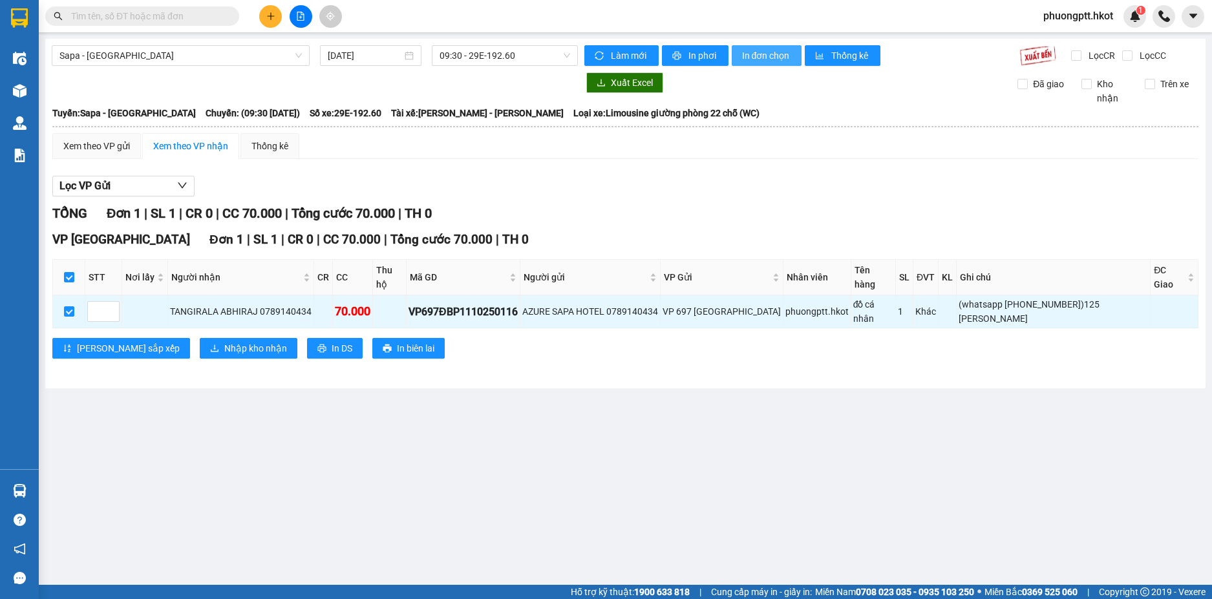
click at [765, 63] on button "In đơn chọn" at bounding box center [767, 55] width 70 height 21
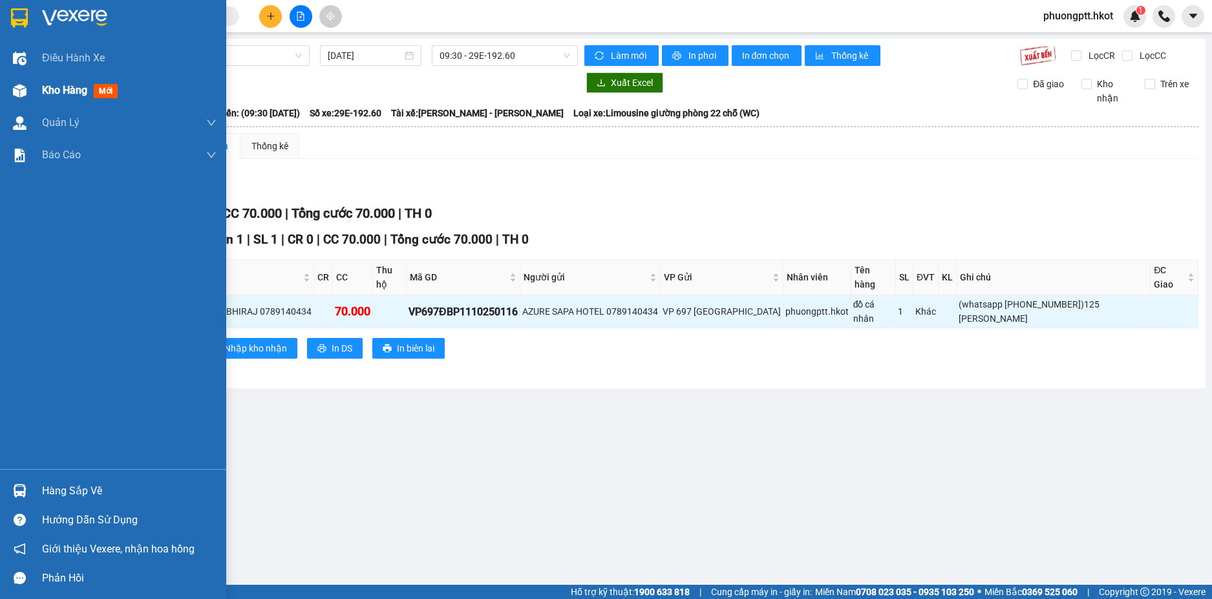
click at [52, 96] on span "Kho hàng" at bounding box center [64, 90] width 45 height 12
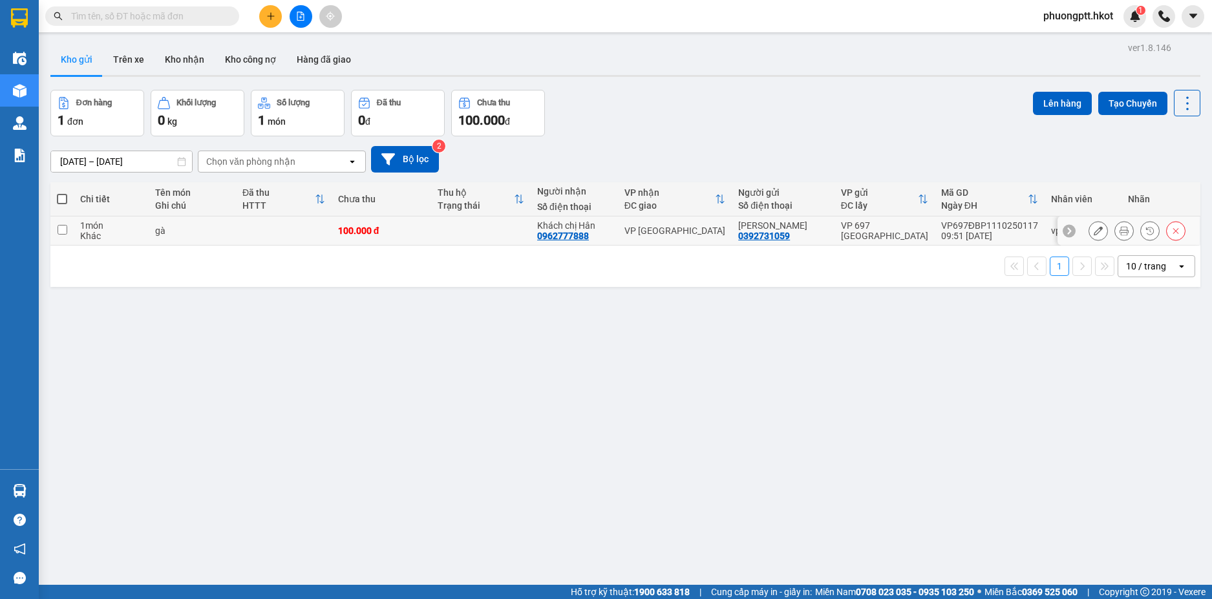
click at [288, 224] on td at bounding box center [284, 231] width 96 height 29
checkbox input "true"
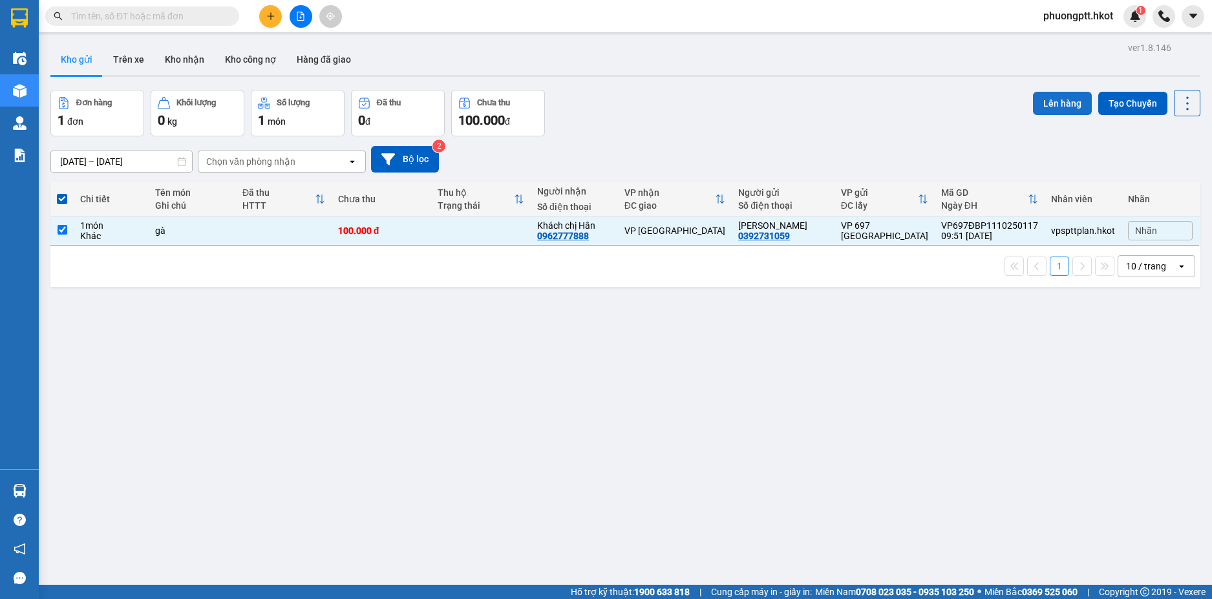
click at [1063, 111] on button "Lên hàng" at bounding box center [1062, 103] width 59 height 23
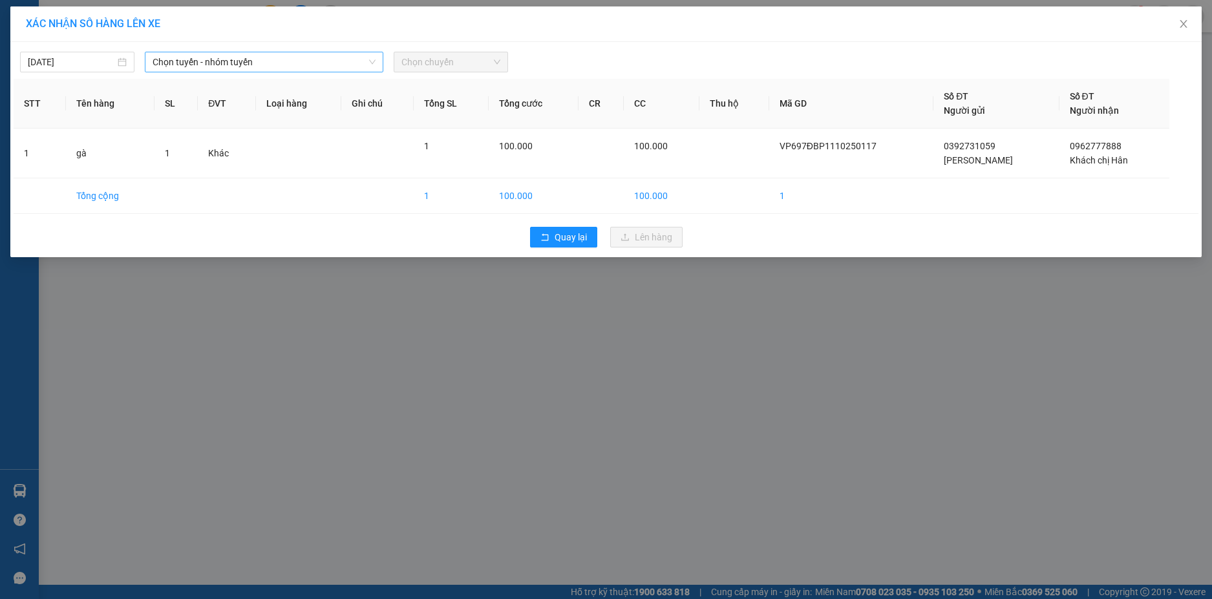
click at [273, 55] on span "Chọn tuyến - nhóm tuyến" at bounding box center [264, 61] width 223 height 19
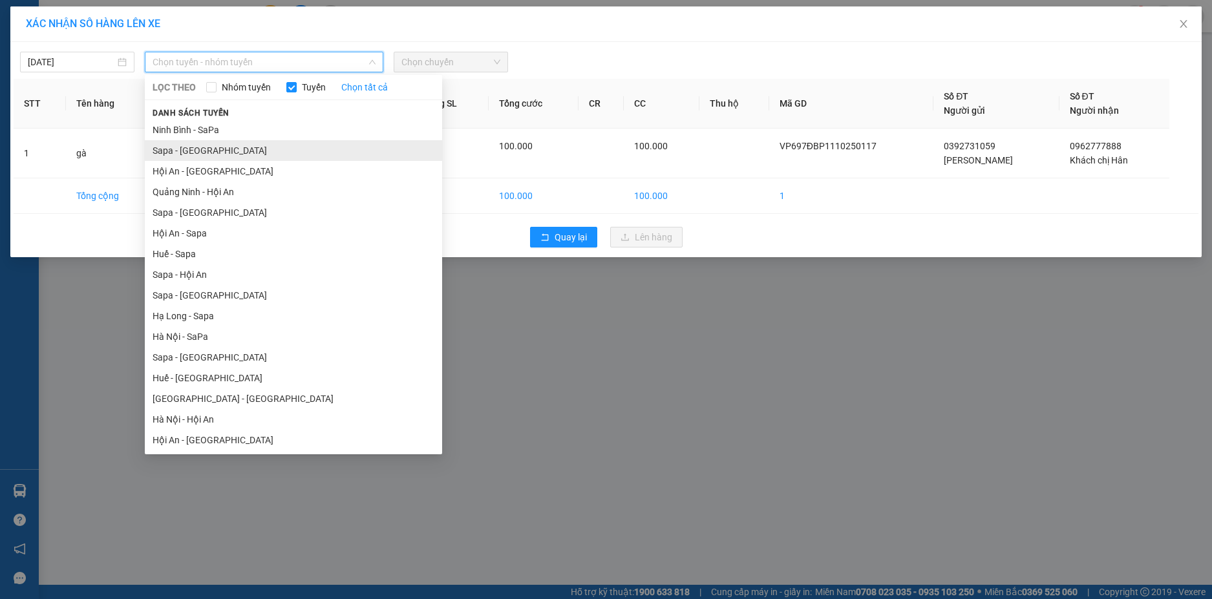
click at [206, 153] on li "Sapa - [GEOGRAPHIC_DATA]" at bounding box center [293, 150] width 297 height 21
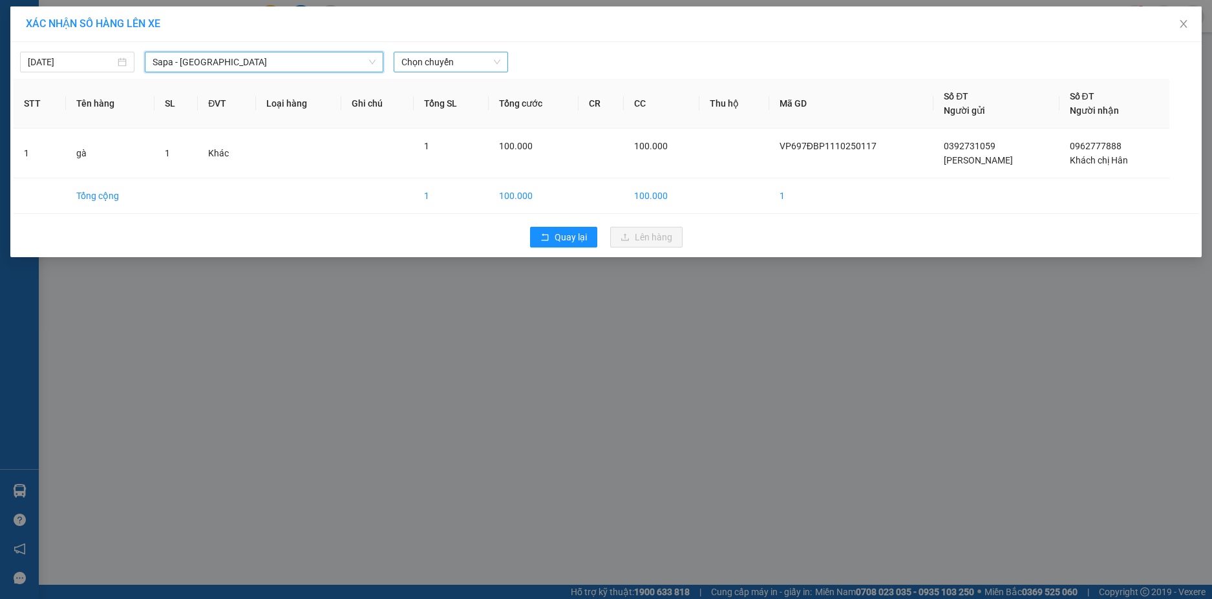
click at [469, 67] on span "Chọn chuyến" at bounding box center [450, 61] width 99 height 19
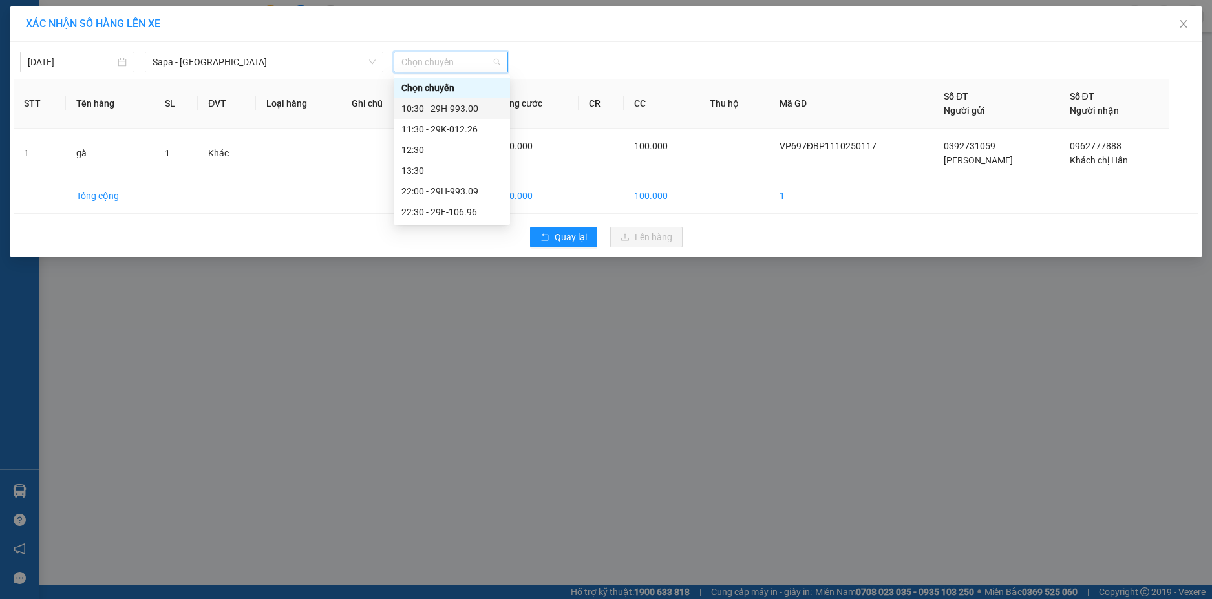
click at [426, 106] on div "10:30 - 29H-993.00" at bounding box center [451, 108] width 101 height 14
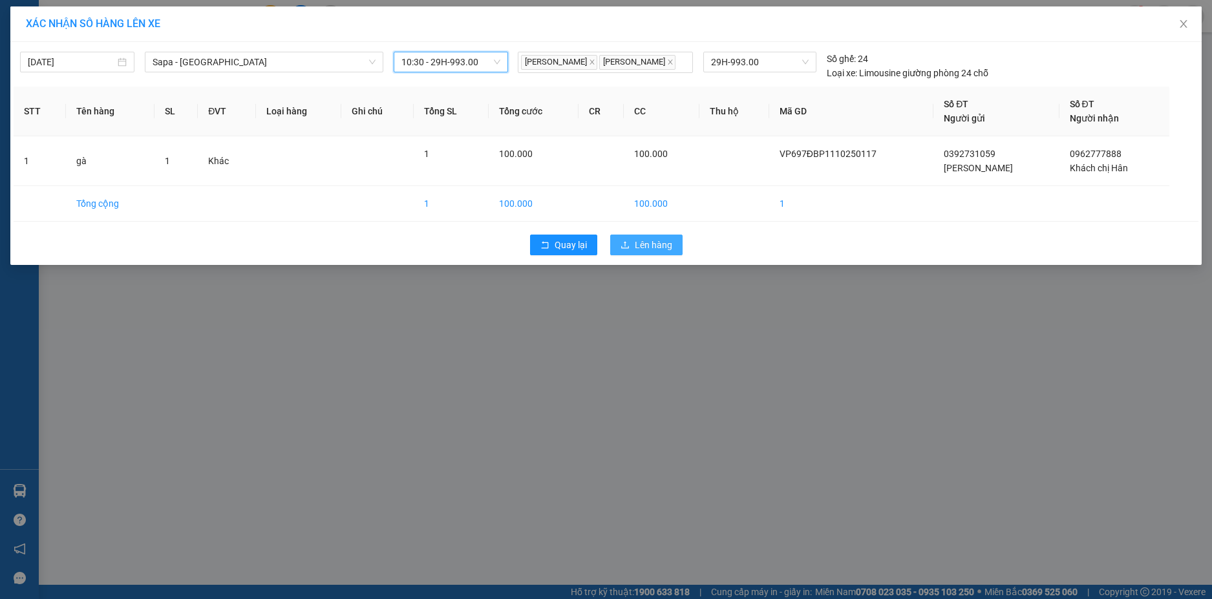
click at [650, 244] on span "Lên hàng" at bounding box center [653, 245] width 37 height 14
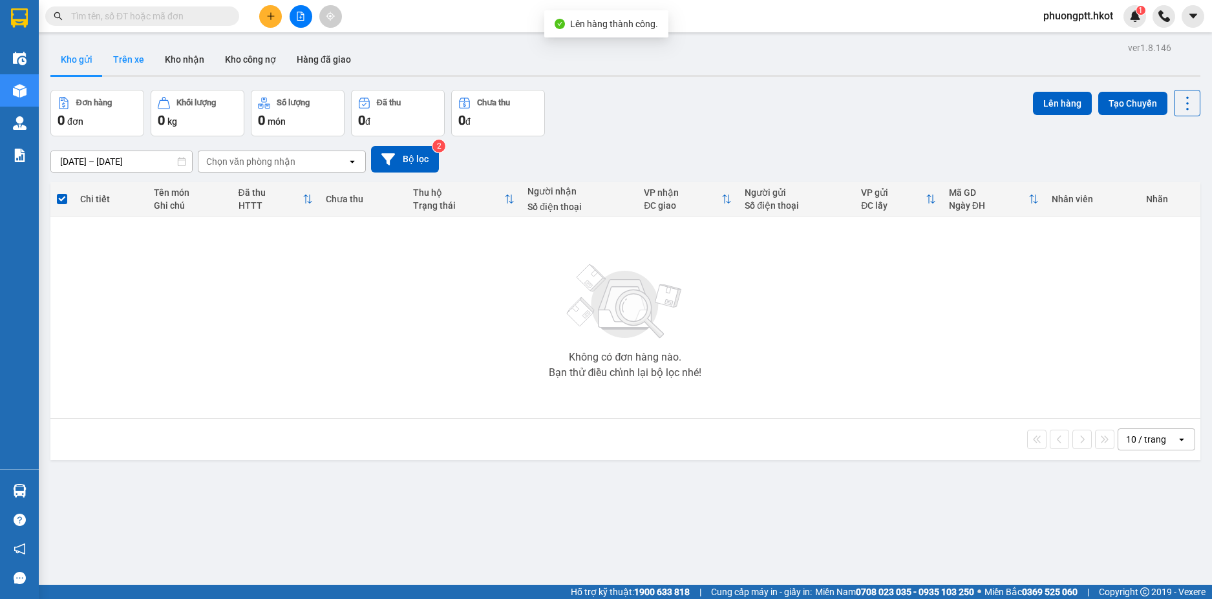
click at [136, 60] on button "Trên xe" at bounding box center [129, 59] width 52 height 31
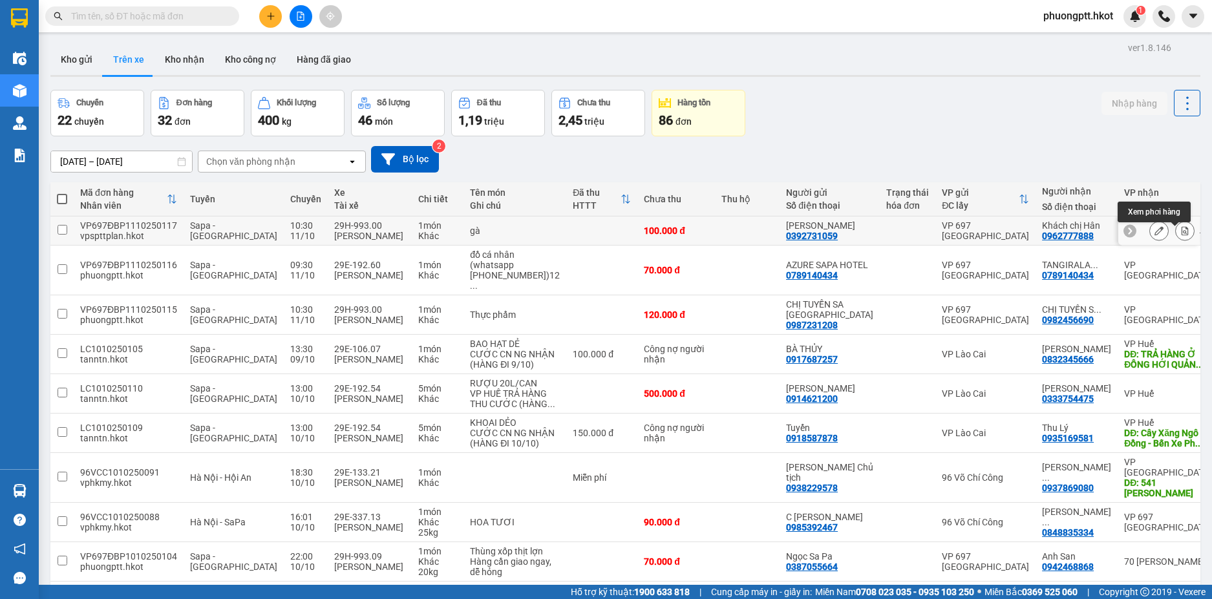
click at [1182, 235] on icon at bounding box center [1185, 230] width 7 height 9
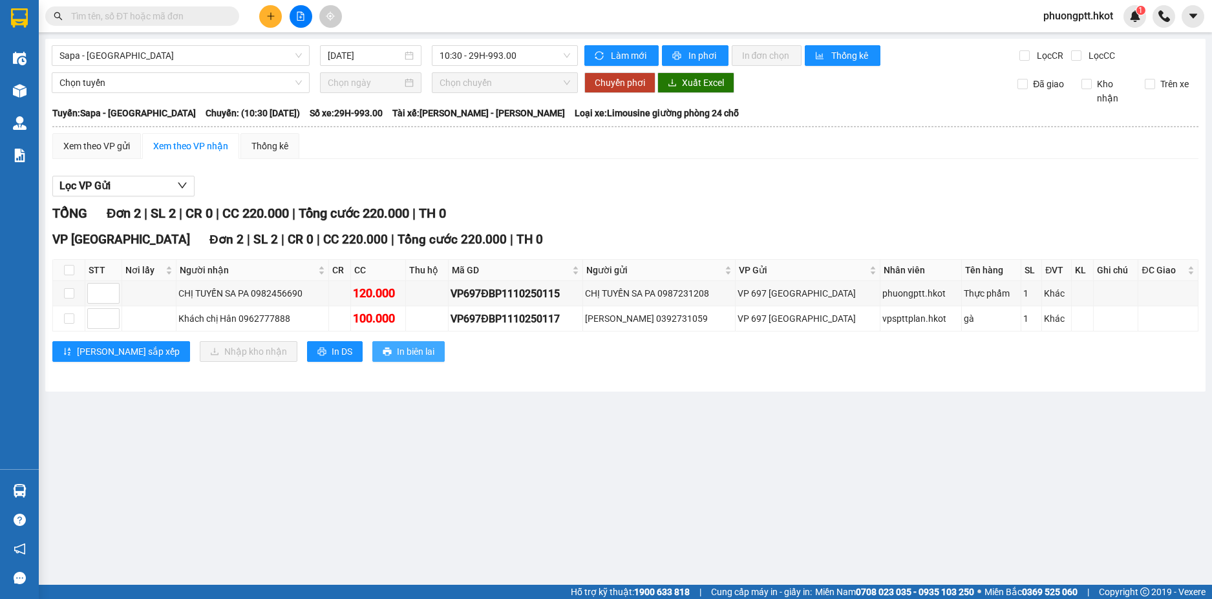
click at [397, 351] on span "In biên lai" at bounding box center [415, 352] width 37 height 14
click at [66, 291] on input "checkbox" at bounding box center [69, 293] width 10 height 10
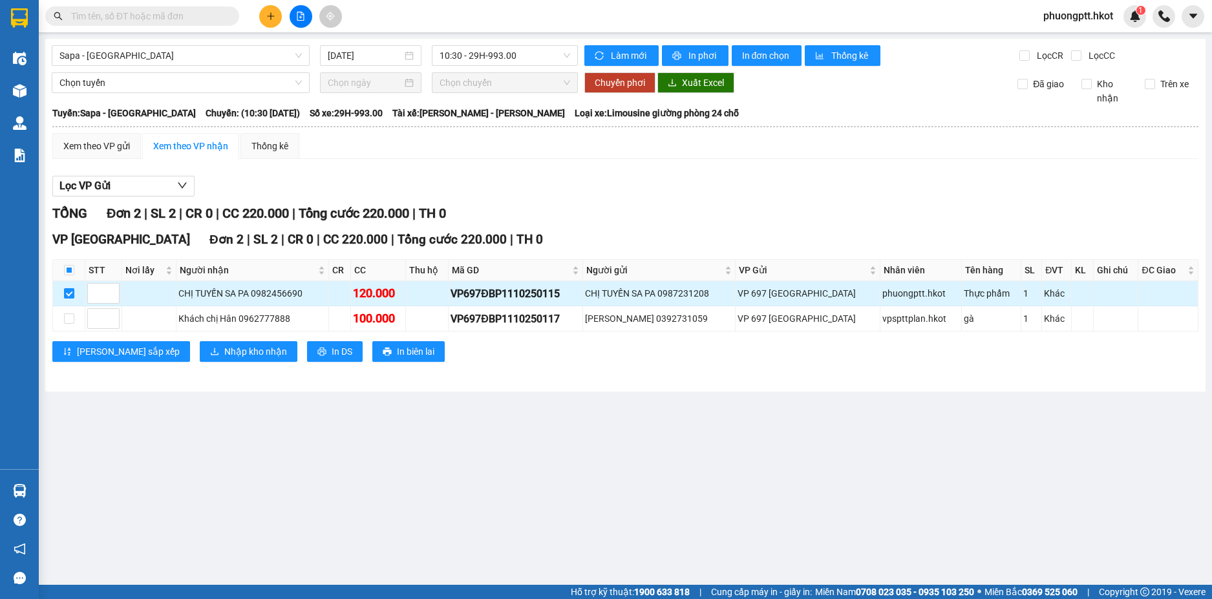
click at [63, 293] on td at bounding box center [69, 293] width 32 height 25
click at [69, 292] on input "checkbox" at bounding box center [69, 293] width 10 height 10
checkbox input "false"
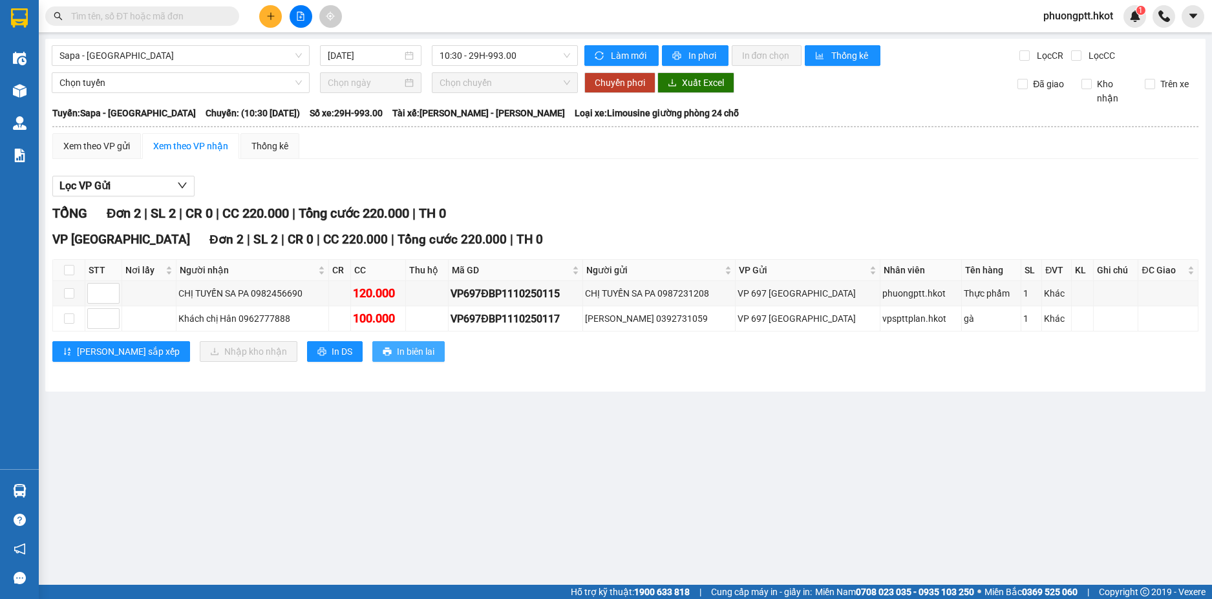
click at [397, 355] on span "In biên lai" at bounding box center [415, 352] width 37 height 14
drag, startPoint x: 697, startPoint y: 51, endPoint x: 681, endPoint y: 73, distance: 27.3
click at [697, 51] on span "In phơi" at bounding box center [703, 55] width 30 height 14
click at [111, 305] on td at bounding box center [103, 293] width 37 height 25
type input "1"
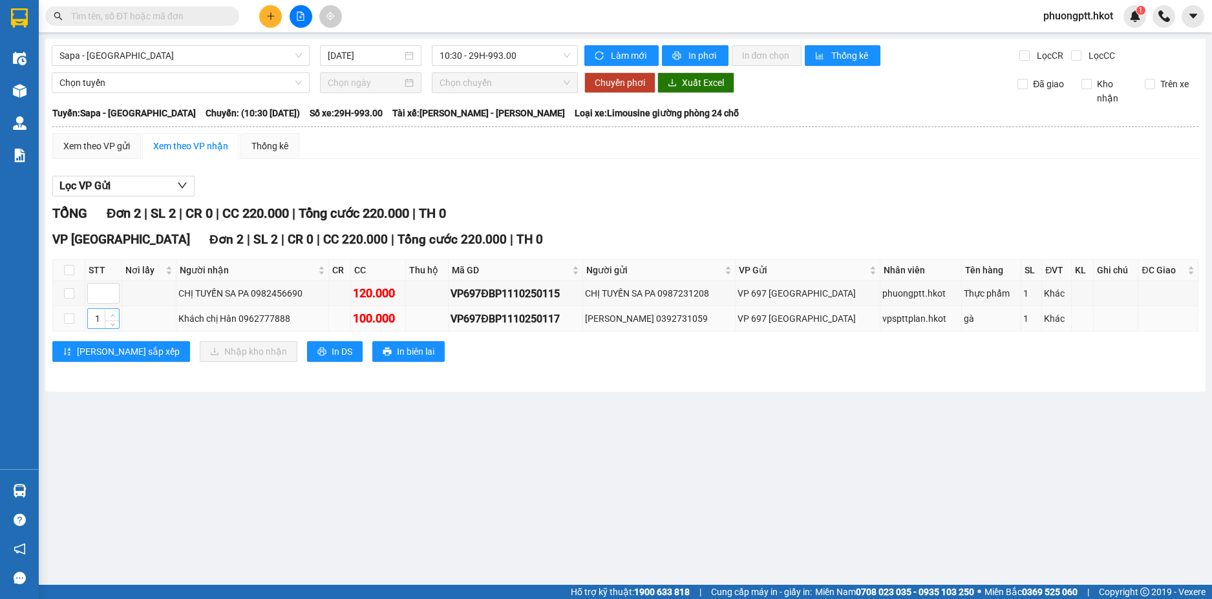
click at [109, 316] on span "up" at bounding box center [113, 316] width 8 height 8
type input "1"
click at [107, 293] on span "Decrease Value" at bounding box center [112, 298] width 14 height 12
click at [72, 291] on input "checkbox" at bounding box center [69, 293] width 10 height 10
checkbox input "true"
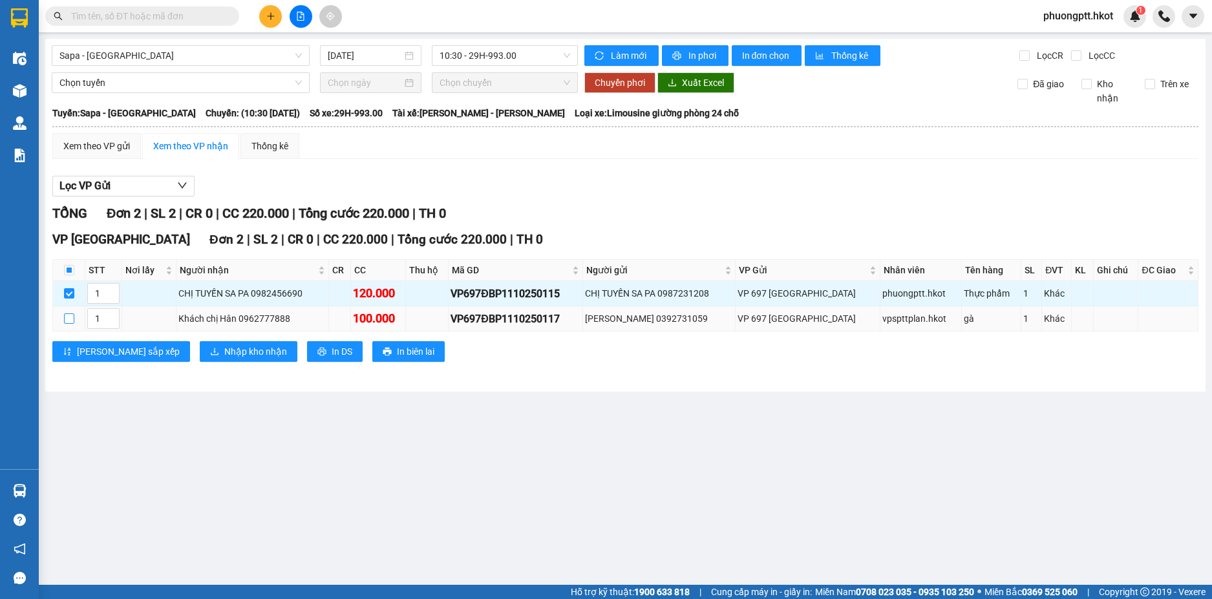
click at [67, 315] on input "checkbox" at bounding box center [69, 318] width 10 height 10
checkbox input "true"
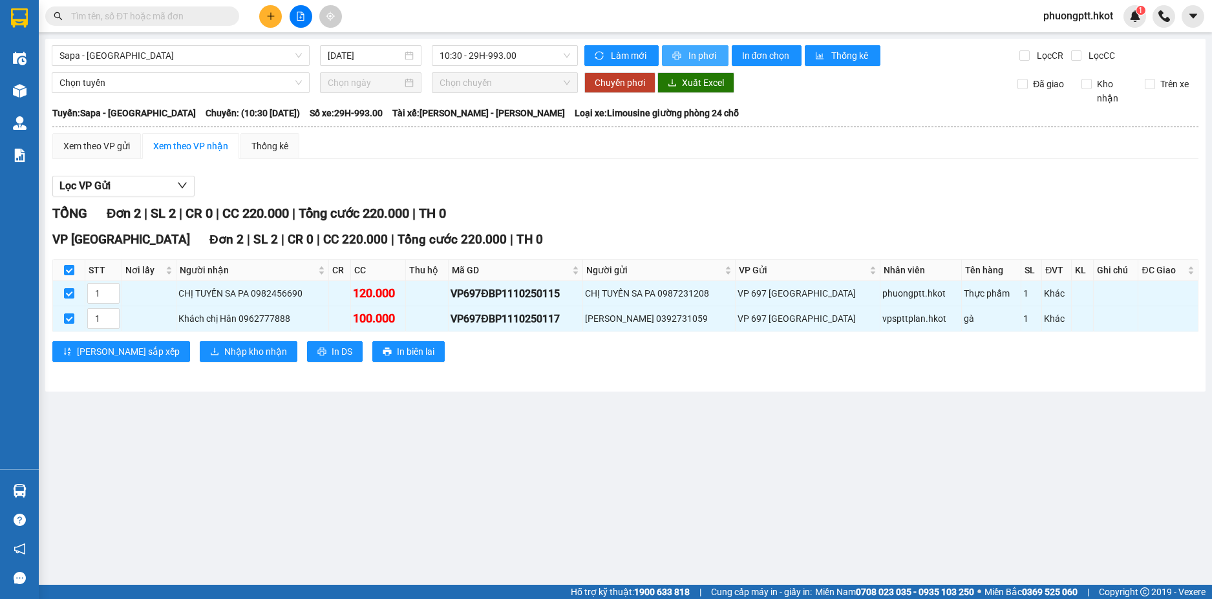
click at [696, 52] on span "In phơi" at bounding box center [703, 55] width 30 height 14
